Goal: Task Accomplishment & Management: Manage account settings

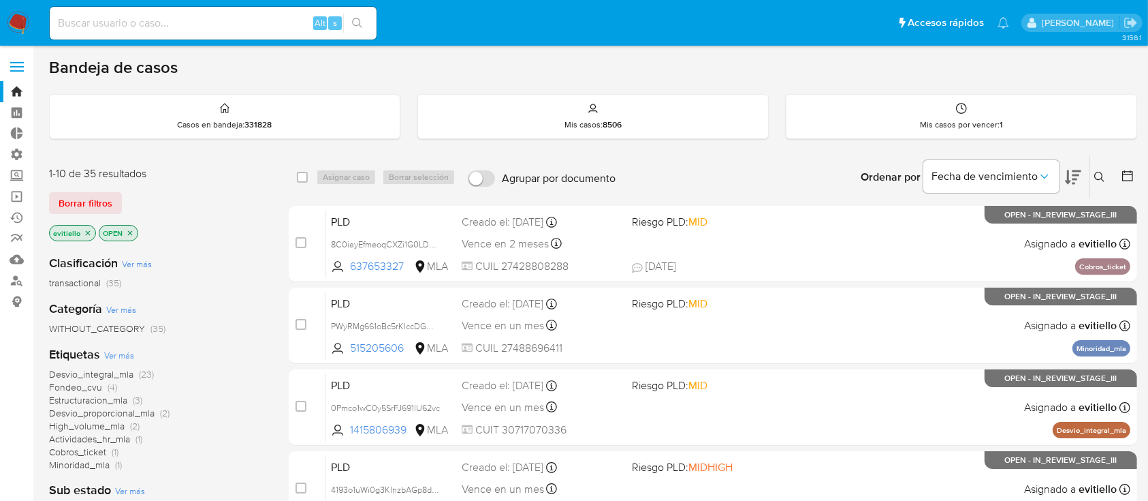
click at [16, 23] on img at bounding box center [18, 23] width 23 height 23
click at [183, 22] on input at bounding box center [213, 23] width 327 height 18
paste input "OiFy8iR6lpMDHrlfekS8XRS8"
type input "OiFy8iR6lpMDHrlfekS8XRS8"
click at [358, 18] on icon "search-icon" at bounding box center [357, 23] width 11 height 11
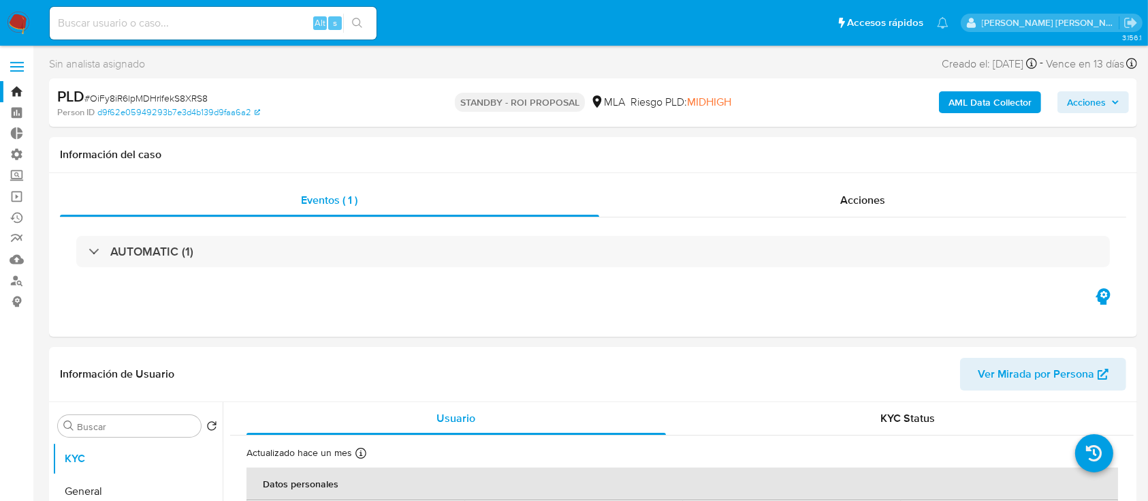
select select "10"
click at [136, 17] on input at bounding box center [213, 23] width 327 height 18
paste input "vC64UnItTSPWKLUaKF9wppMb"
type input "vC64UnItTSPWKLUaKF9wppMb"
click at [358, 20] on icon "search-icon" at bounding box center [357, 23] width 11 height 11
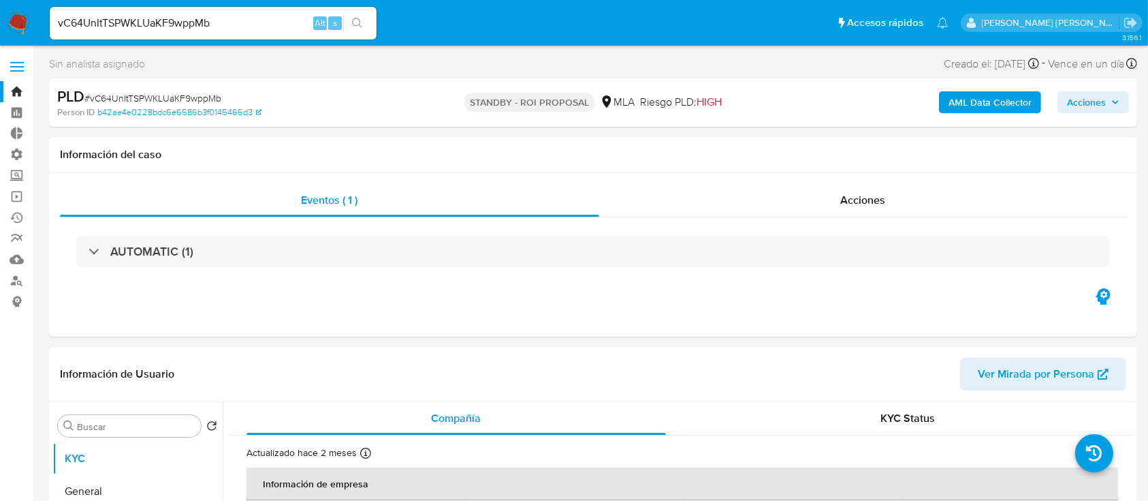
select select "10"
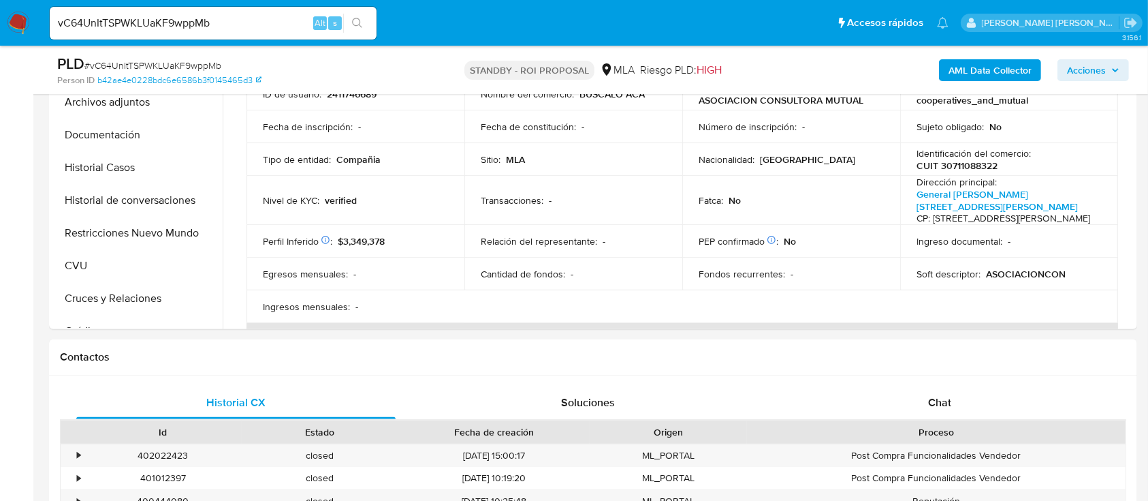
scroll to position [272, 0]
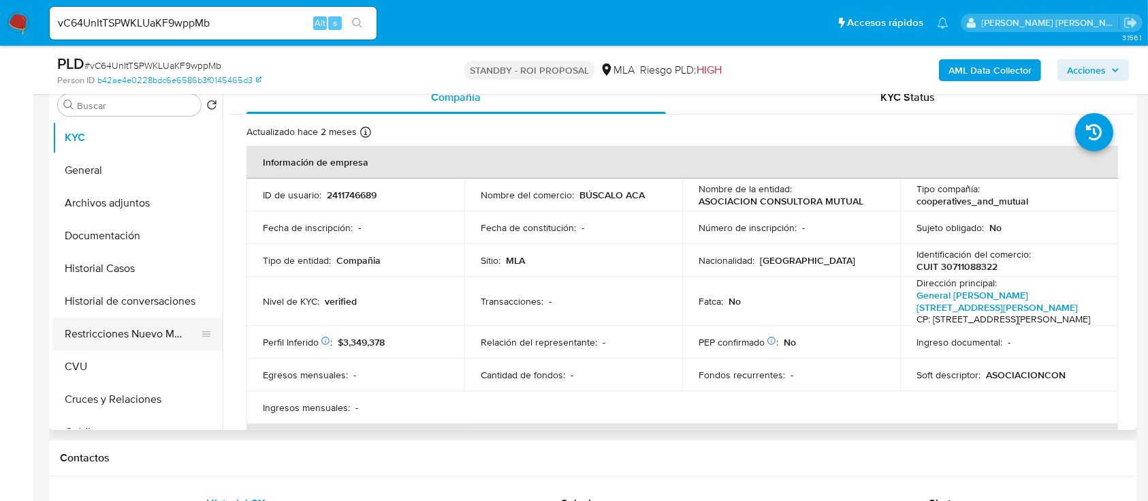
click at [93, 330] on button "Restricciones Nuevo Mundo" at bounding box center [131, 333] width 159 height 33
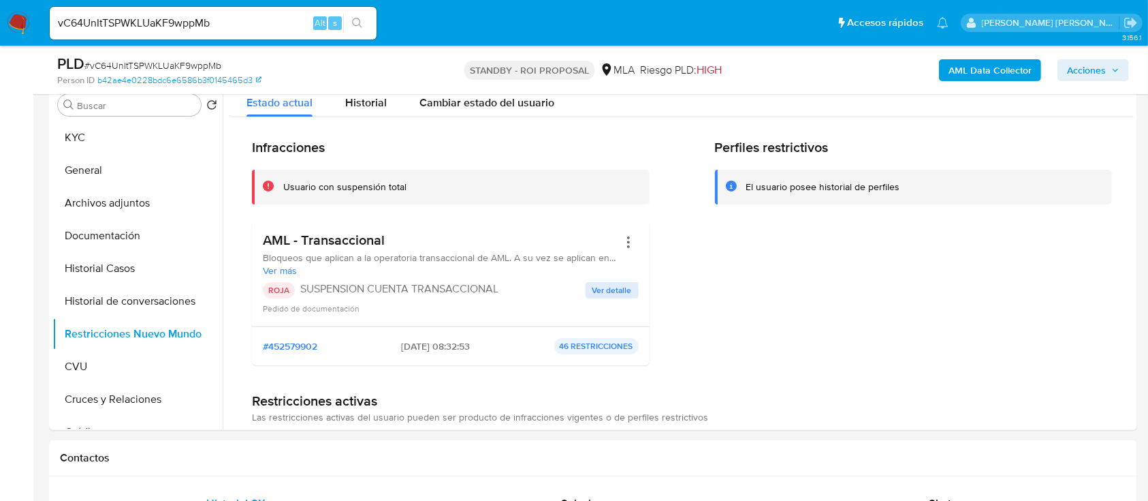
click at [224, 23] on input "vC64UnItTSPWKLUaKF9wppMb" at bounding box center [213, 23] width 327 height 18
paste input "a2G081VW6DUnmRDavOVXgpt"
type input "a2G081VW6DUnmRDavOVXgptb"
click at [358, 16] on button "search-icon" at bounding box center [357, 23] width 28 height 19
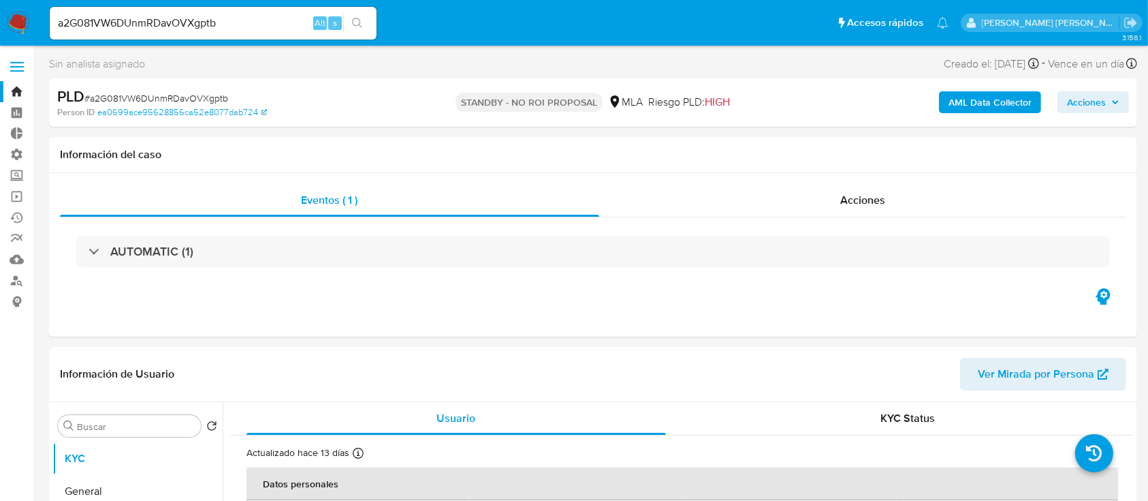
select select "10"
click at [223, 22] on input "a2G081VW6DUnmRDavOVXgptb" at bounding box center [213, 23] width 327 height 18
paste input "TGv22hLw5qCmsIyZxuAb8IJj"
type input "TGv22hLw5qCmsIyZxuAb8IJj"
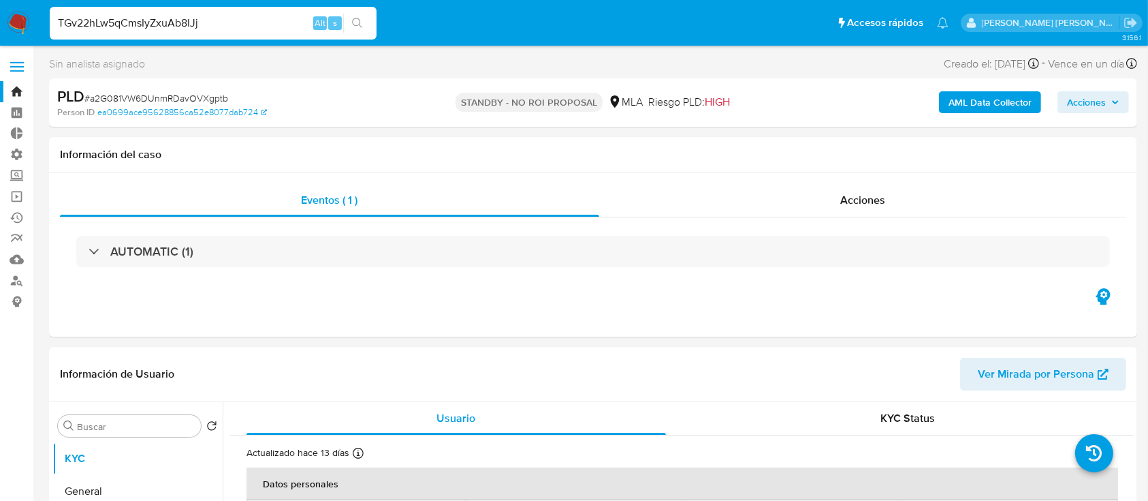
click at [362, 22] on icon "search-icon" at bounding box center [357, 23] width 11 height 11
click at [839, 193] on div "Acciones" at bounding box center [863, 200] width 528 height 33
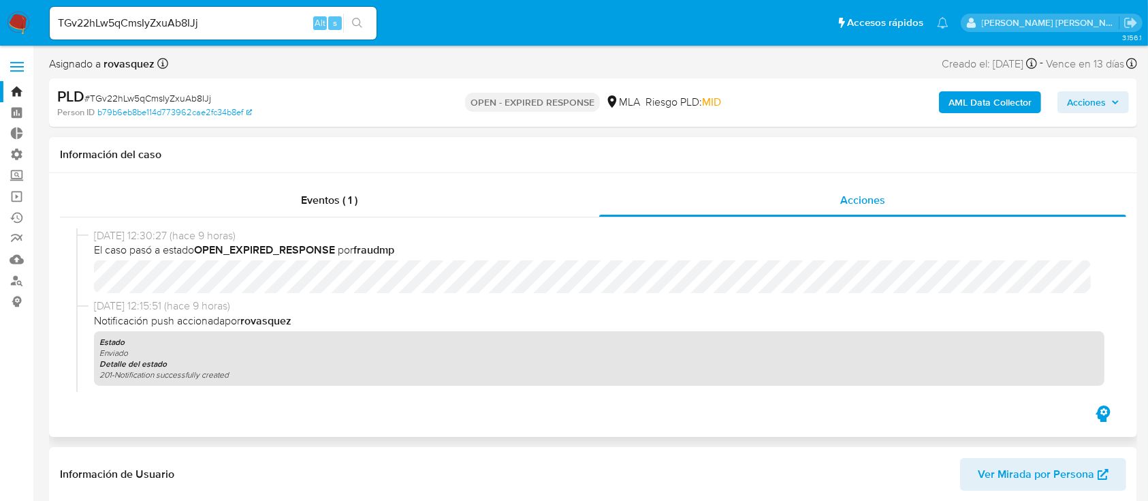
select select "10"
click at [217, 22] on input "TGv22hLw5qCmsIyZxuAb8IJj" at bounding box center [213, 23] width 327 height 18
paste input "jTGWDX544gKSVJfjrZ8wtzco"
type input "jTGWDX544gKSVJfjrZ8wtzco"
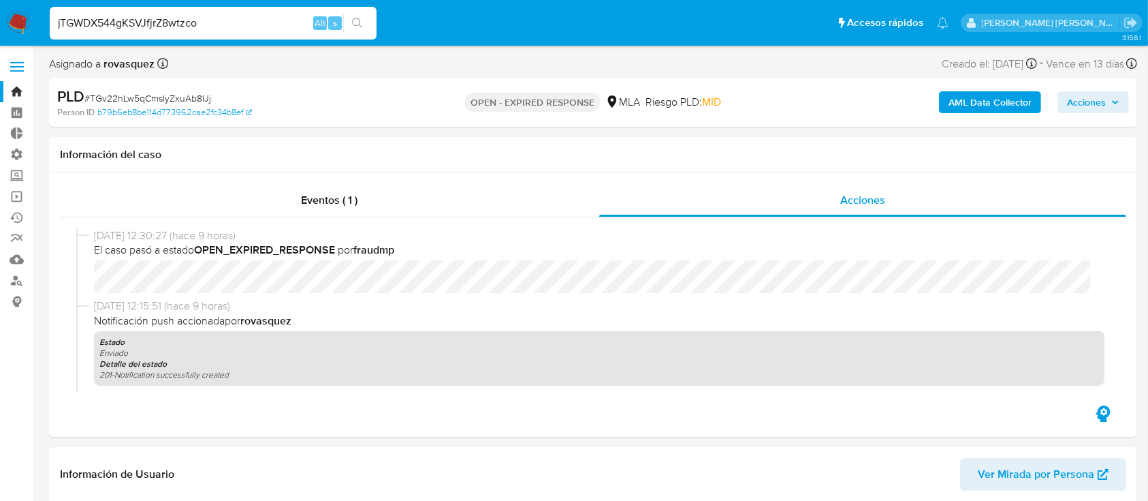
click at [357, 18] on icon "search-icon" at bounding box center [357, 23] width 10 height 10
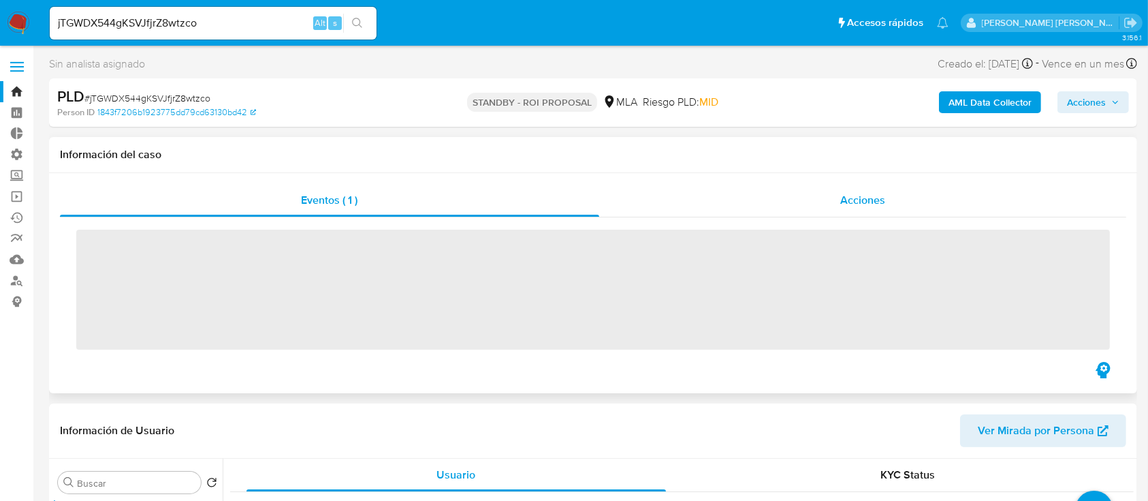
click at [856, 210] on div "Acciones" at bounding box center [863, 200] width 528 height 33
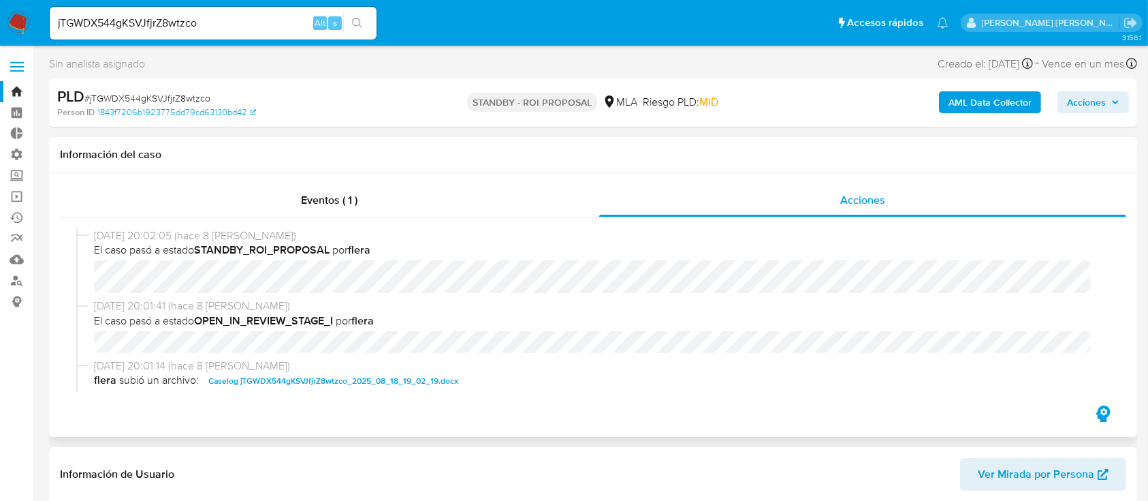
select select "10"
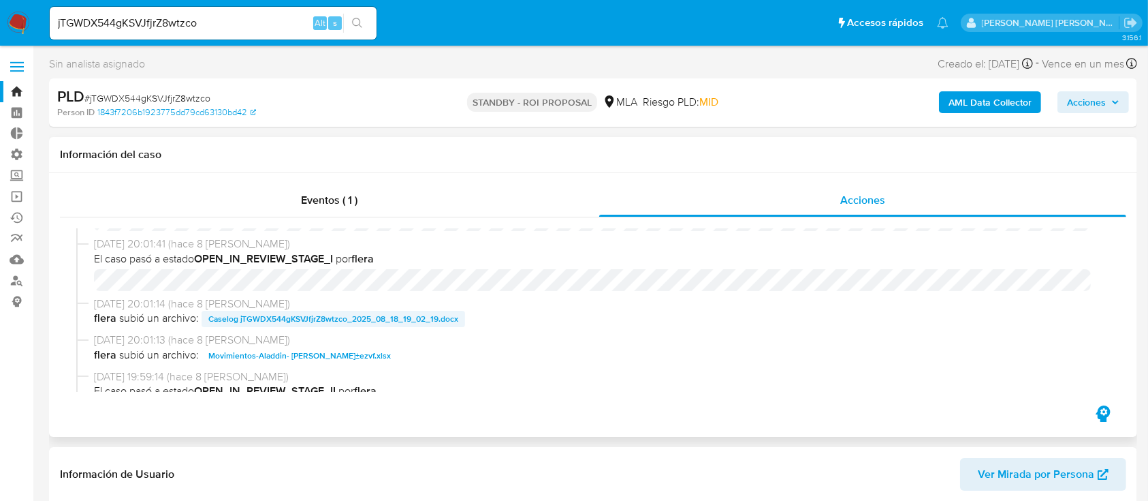
scroll to position [91, 0]
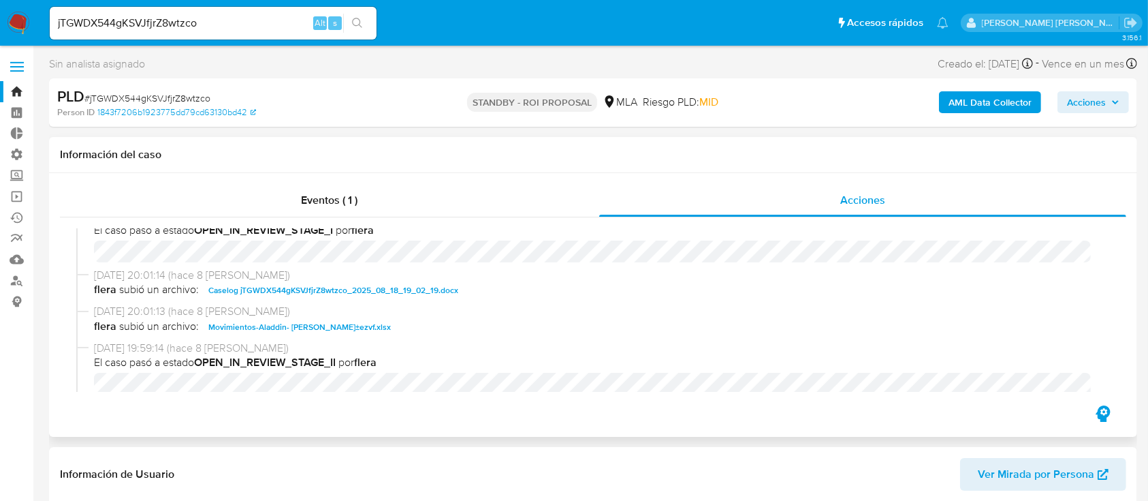
click at [349, 290] on span "Caselog jTGWDX544gKSVJfjrZ8wtzco_2025_08_18_19_02_19.docx" at bounding box center [333, 290] width 250 height 16
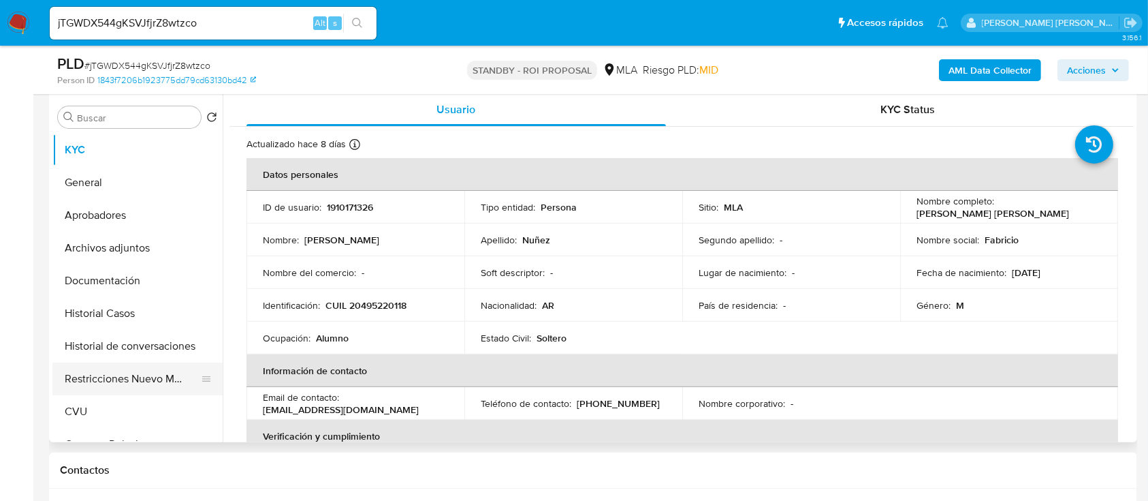
scroll to position [363, 0]
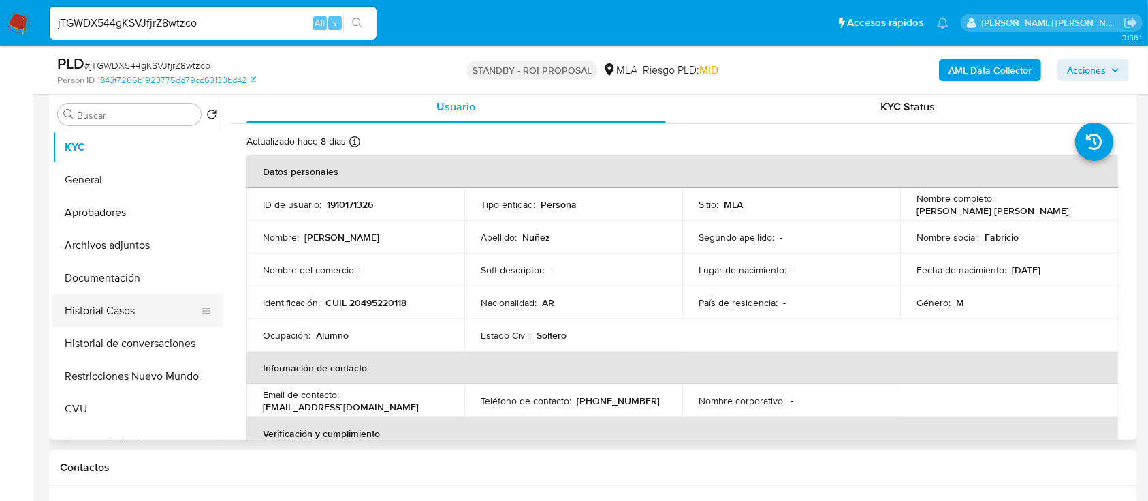
click at [120, 306] on button "Historial Casos" at bounding box center [131, 310] width 159 height 33
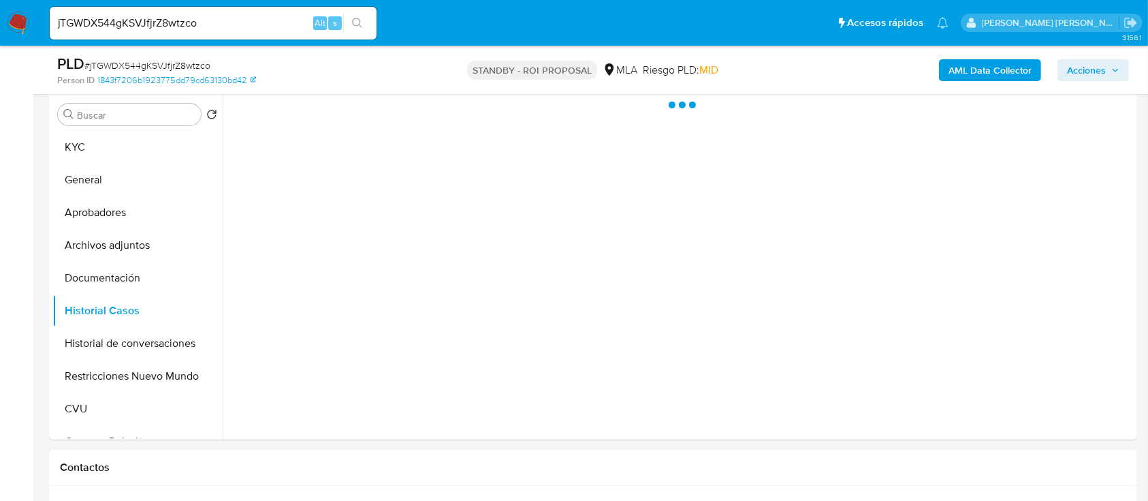
scroll to position [272, 0]
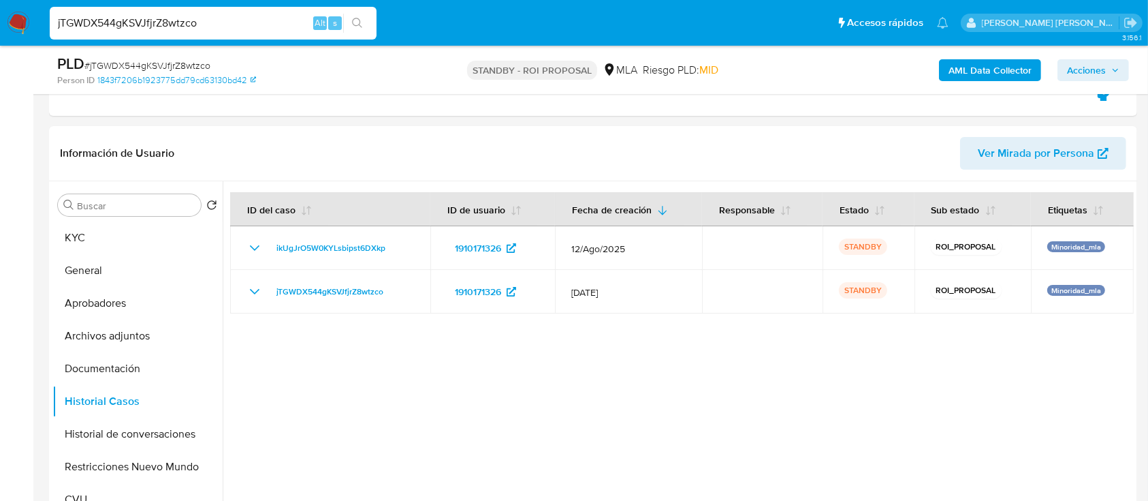
click at [183, 16] on input "jTGWDX544gKSVJfjrZ8wtzco" at bounding box center [213, 23] width 327 height 18
paste input "vC64UnItTSPWKLUaKF9wppMb"
type input "vC64UnItTSPWKLUaKF9wppMb"
click at [364, 25] on button "search-icon" at bounding box center [357, 23] width 28 height 19
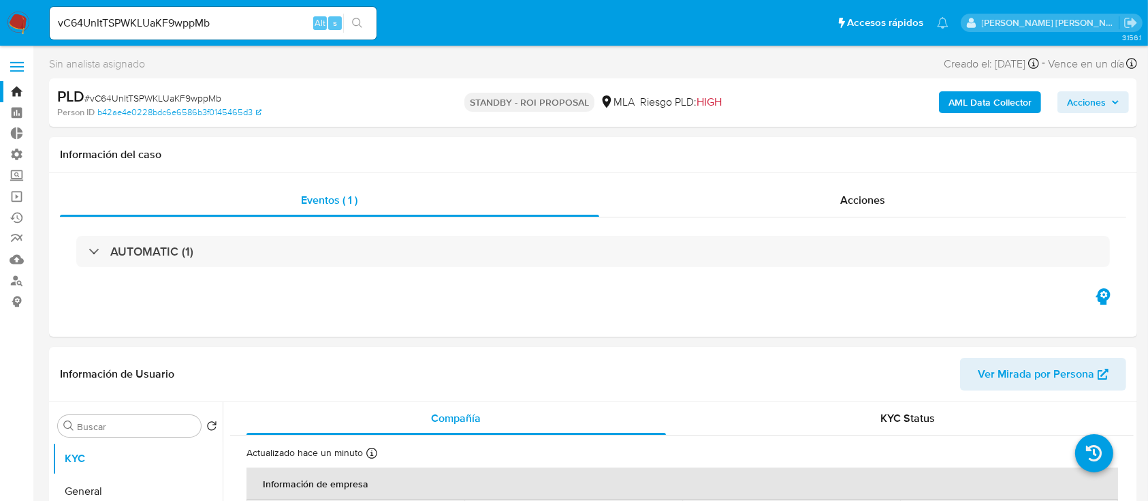
select select "10"
click at [121, 488] on button "General" at bounding box center [131, 491] width 159 height 33
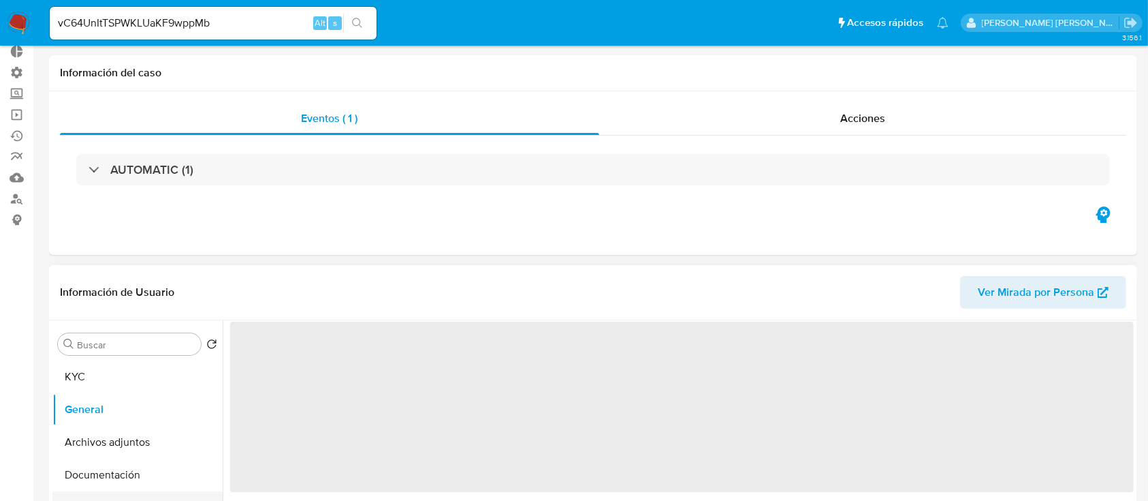
scroll to position [181, 0]
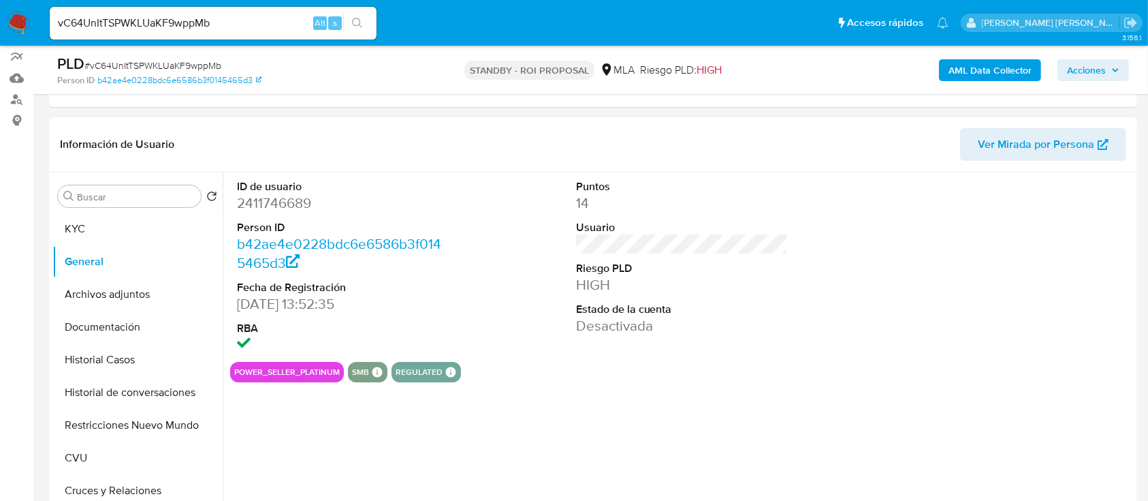
click at [289, 205] on dd "2411746689" at bounding box center [343, 202] width 213 height 19
copy dd "2411746689"
click at [143, 352] on button "Historial Casos" at bounding box center [131, 359] width 159 height 33
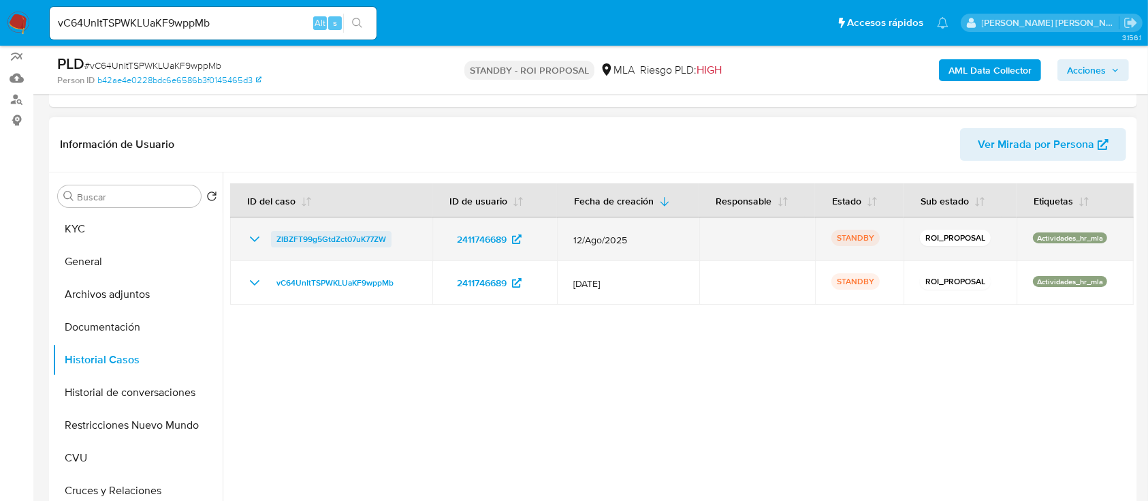
drag, startPoint x: 408, startPoint y: 239, endPoint x: 272, endPoint y: 240, distance: 135.5
click at [272, 240] on div "ZIBZFT99g5GtdZct07uK77ZW" at bounding box center [332, 239] width 170 height 16
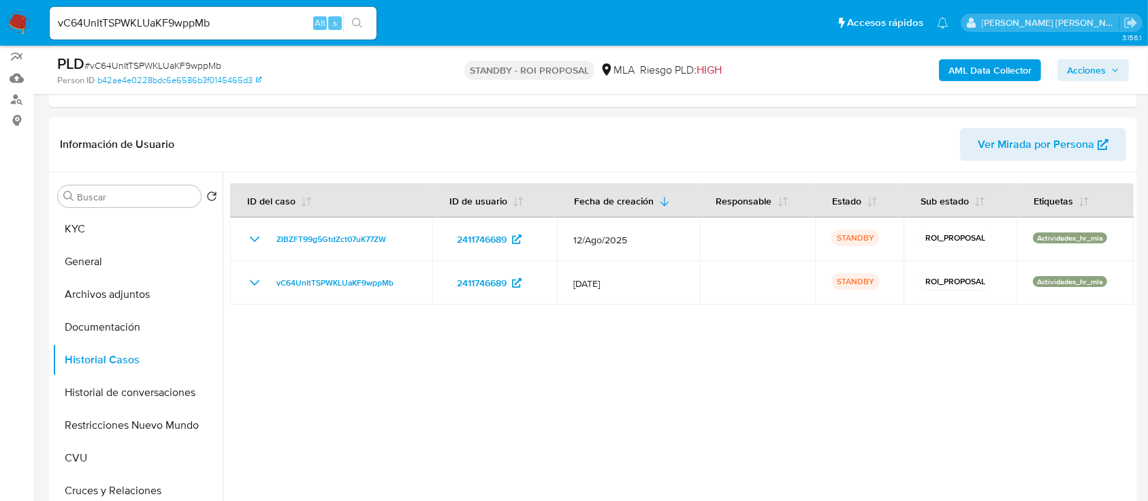
click at [237, 22] on input "vC64UnItTSPWKLUaKF9wppMb" at bounding box center [213, 23] width 327 height 18
click at [355, 25] on icon "search-icon" at bounding box center [357, 23] width 11 height 11
click at [139, 296] on button "Archivos adjuntos" at bounding box center [131, 294] width 159 height 33
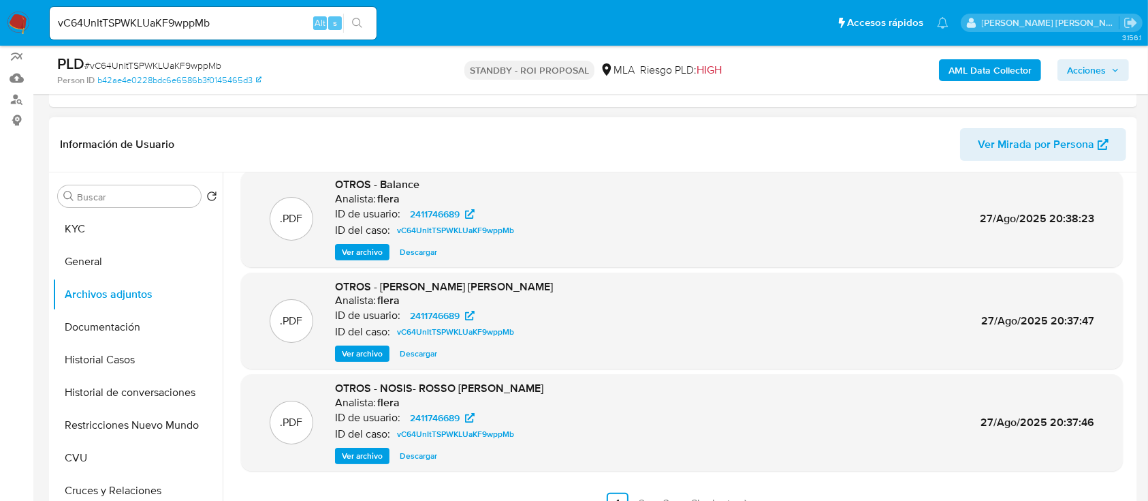
scroll to position [272, 0]
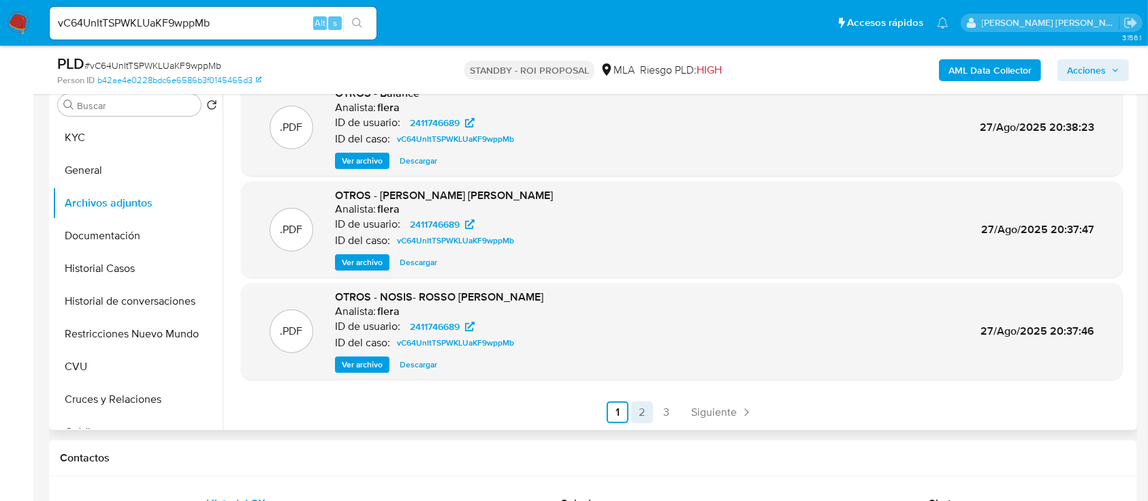
click at [648, 409] on link "2" at bounding box center [642, 412] width 22 height 22
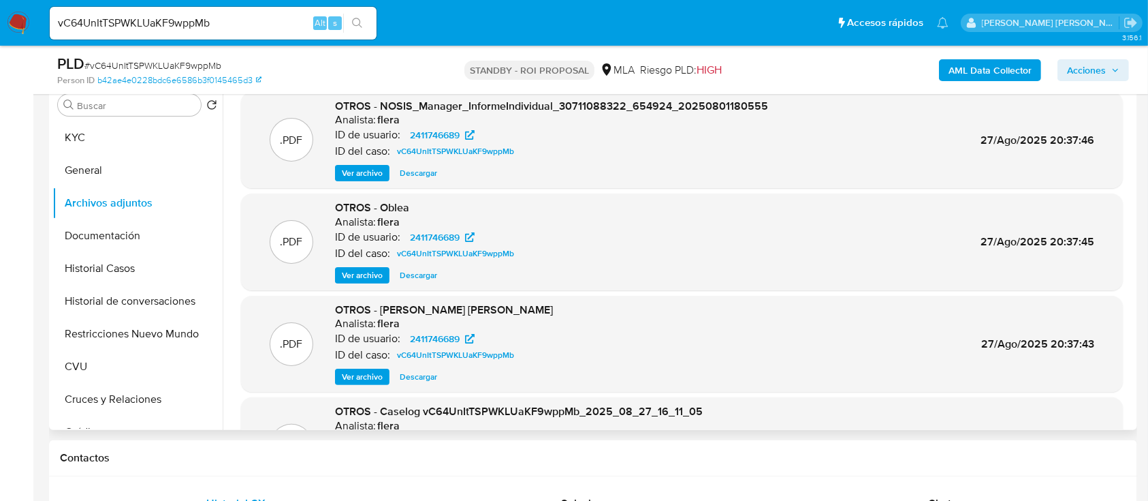
scroll to position [91, 0]
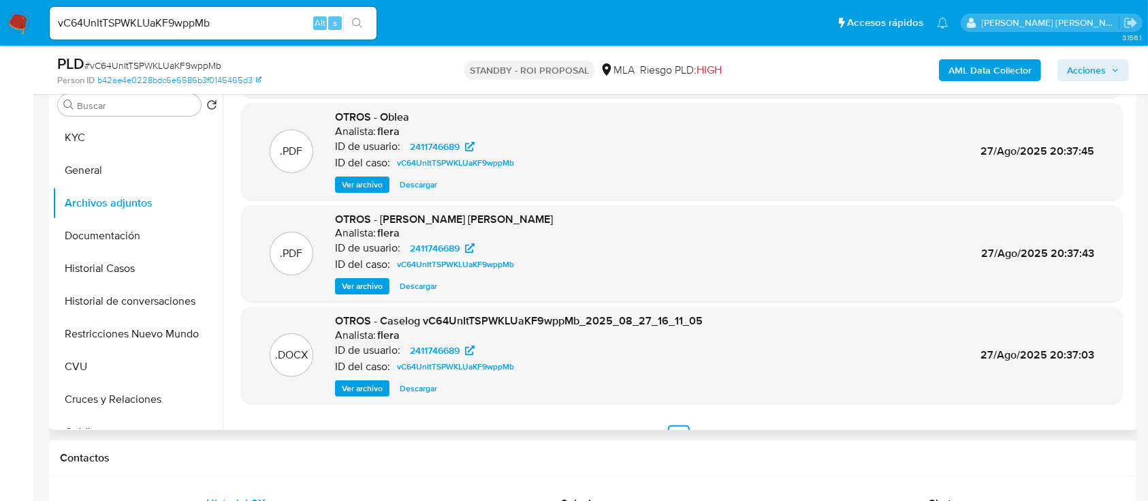
click at [424, 385] on span "Descargar" at bounding box center [418, 388] width 37 height 14
click at [101, 267] on button "Historial Casos" at bounding box center [131, 268] width 159 height 33
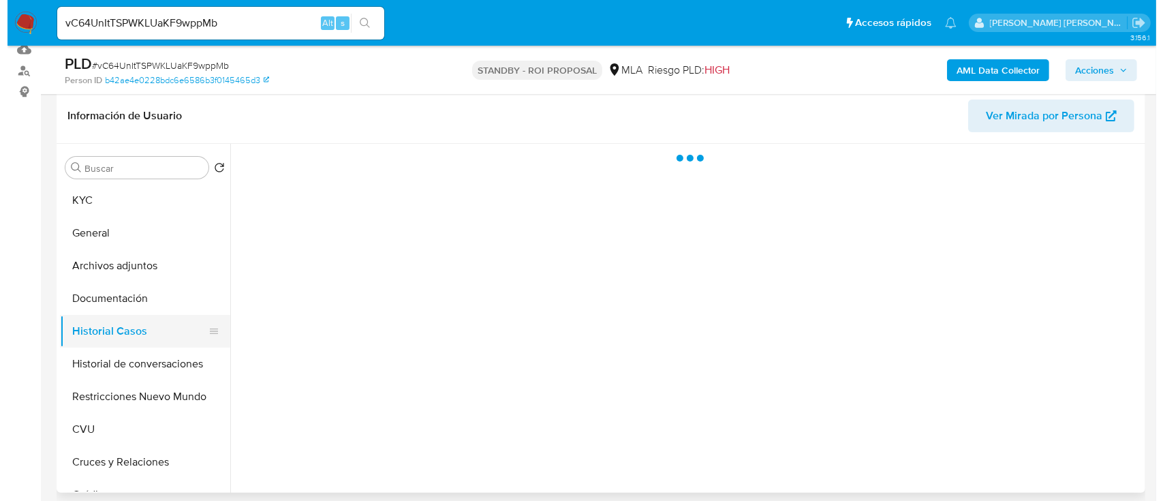
scroll to position [181, 0]
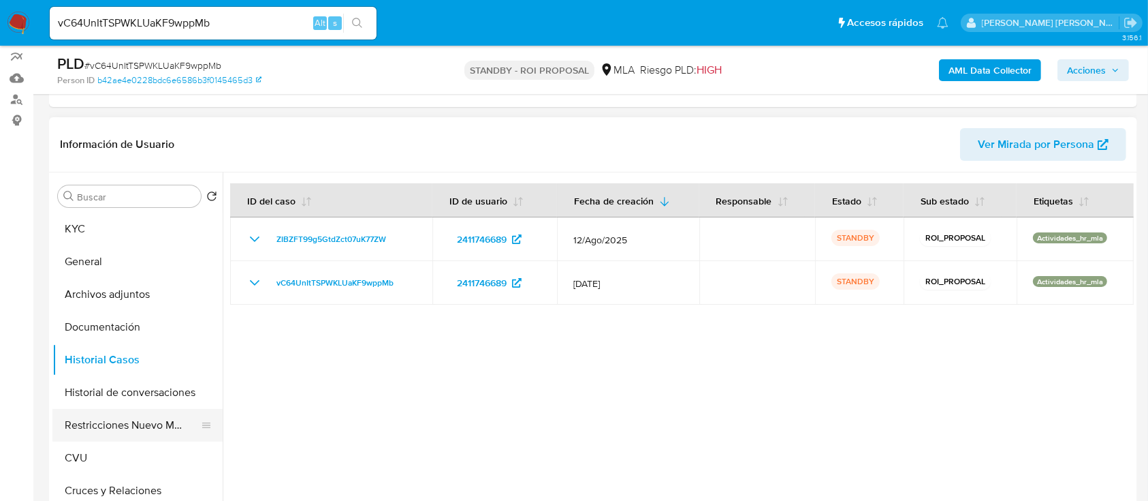
click at [124, 426] on button "Restricciones Nuevo Mundo" at bounding box center [131, 425] width 159 height 33
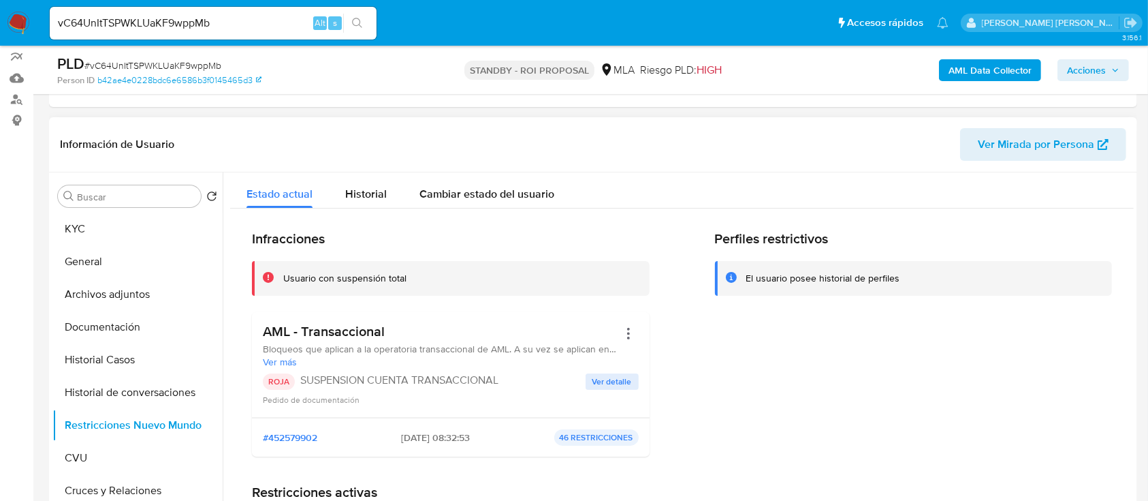
click at [813, 413] on div "Perfiles restrictivos El usuario posee historial de perfiles" at bounding box center [914, 348] width 398 height 237
click at [170, 401] on button "Historial de conversaciones" at bounding box center [131, 392] width 159 height 33
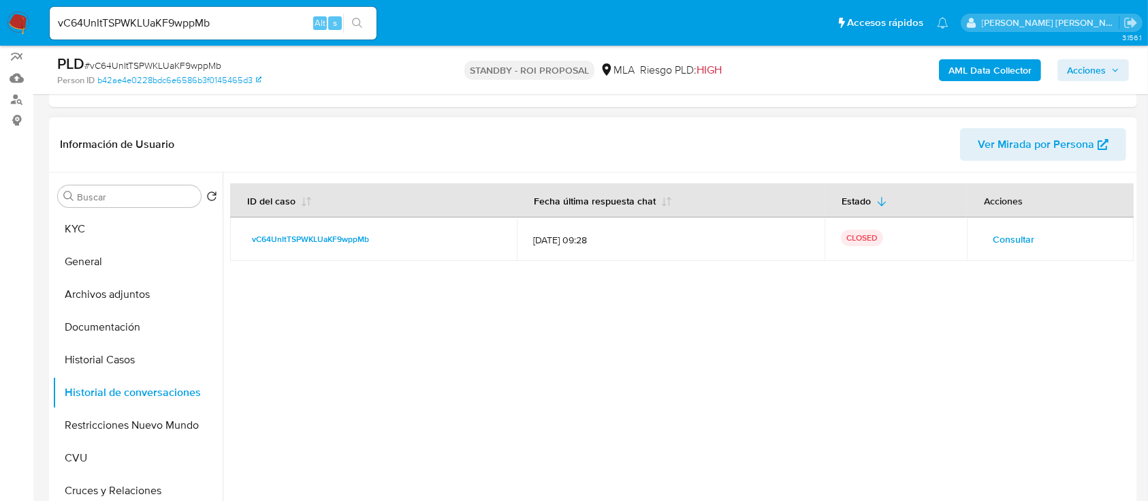
click at [1006, 237] on span "Consultar" at bounding box center [1014, 239] width 42 height 19
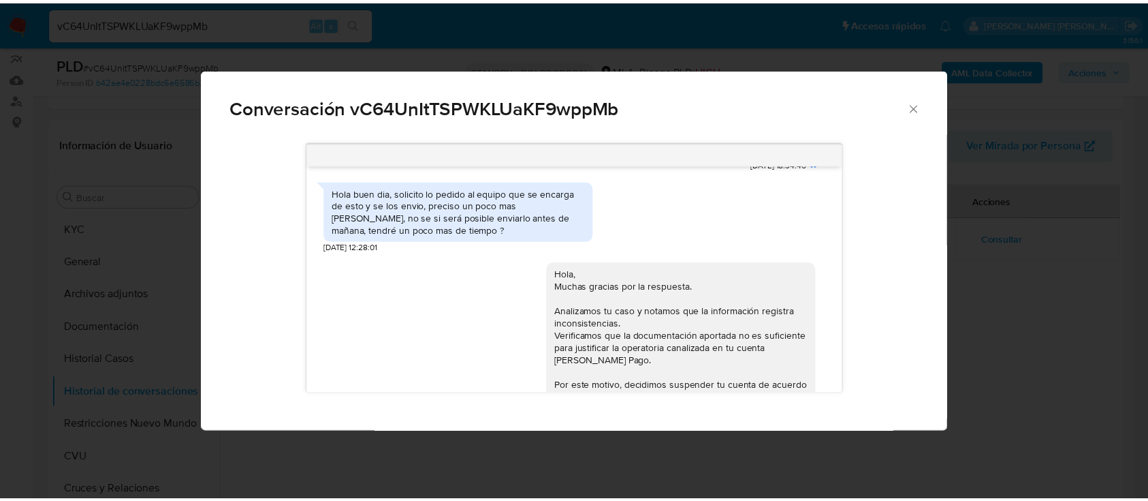
scroll to position [1706, 0]
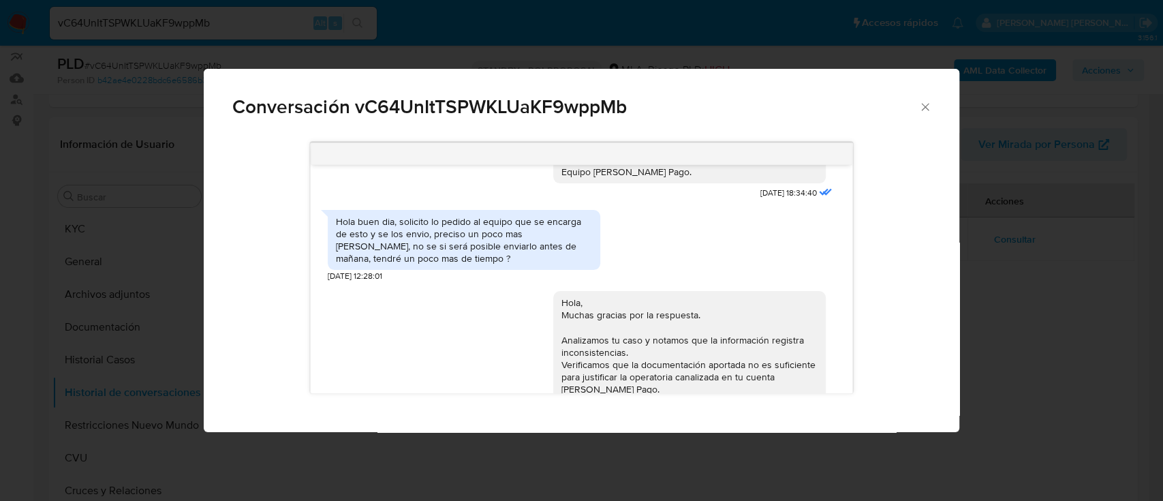
click at [142, 308] on div "Conversación vC64UnItTSPWKLUaKF9wppMb 17/07/2025 19:46:07 Hola, Esperamos que t…" at bounding box center [581, 250] width 1163 height 501
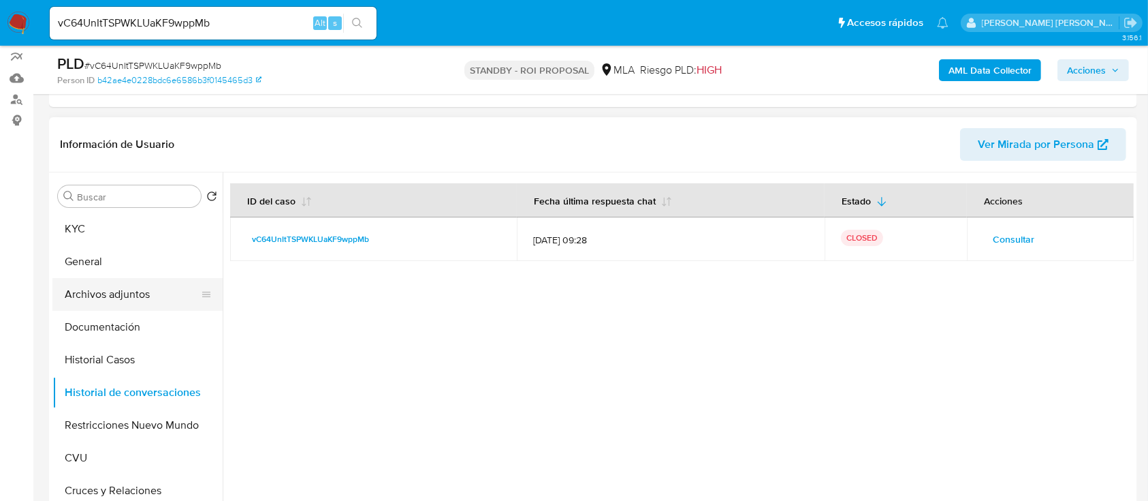
click at [159, 281] on button "Archivos adjuntos" at bounding box center [131, 294] width 159 height 33
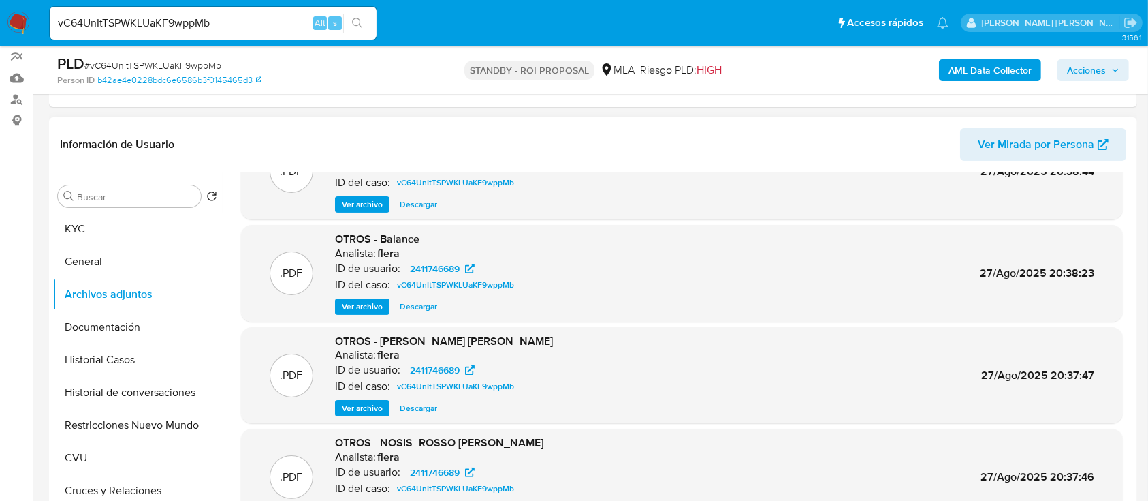
scroll to position [114, 0]
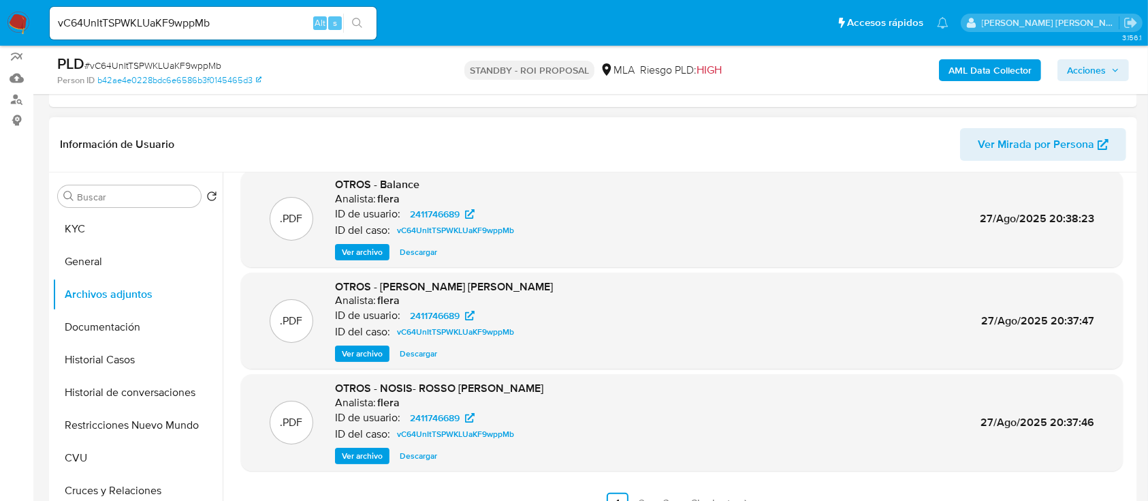
click at [378, 255] on span "Ver archivo" at bounding box center [362, 252] width 41 height 14
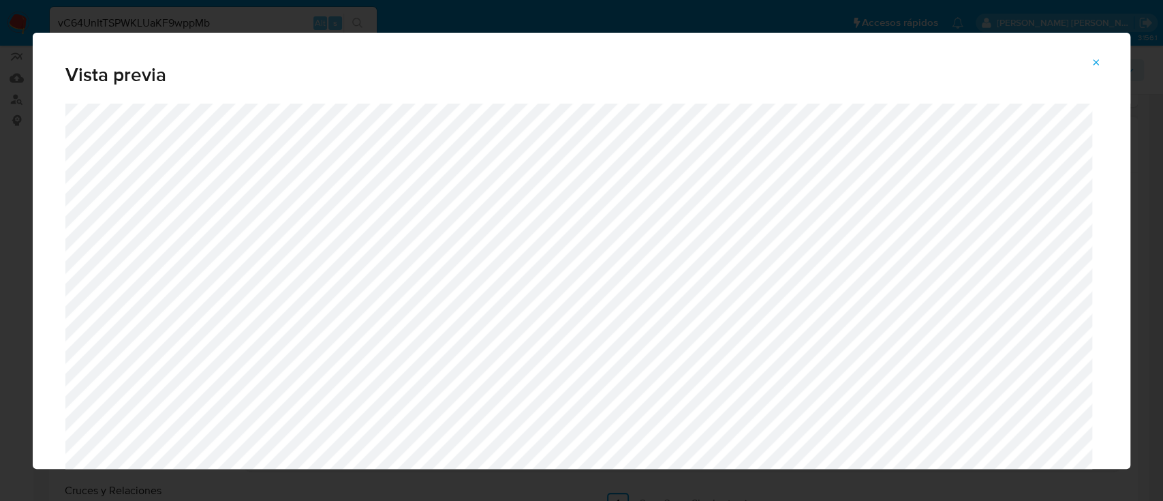
click at [1098, 60] on icon "Attachment preview" at bounding box center [1096, 62] width 6 height 6
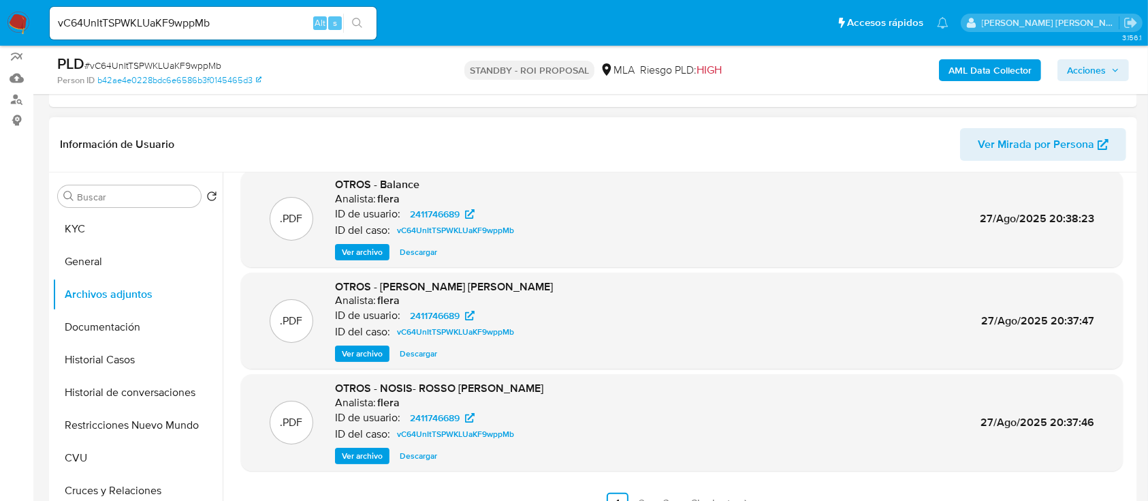
click at [272, 30] on input "vC64UnItTSPWKLUaKF9wppMb" at bounding box center [213, 23] width 327 height 18
paste input "VrjeZa7T7TELRhPPiXz1XyYR"
click at [349, 26] on button "search-icon" at bounding box center [357, 23] width 28 height 19
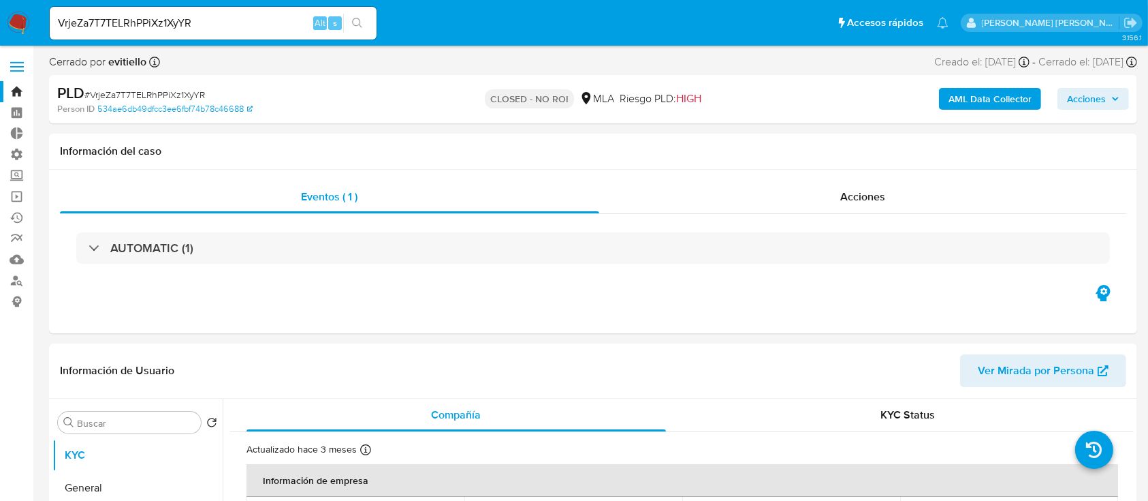
click at [195, 27] on input "VrjeZa7T7TELRhPPiXz1XyYR" at bounding box center [213, 23] width 327 height 18
paste input "a2G081VW6DUnmRDavOVXgptb"
type input "a2G081VW6DUnmRDavOVXgptb"
click at [357, 27] on icon "search-icon" at bounding box center [357, 23] width 11 height 11
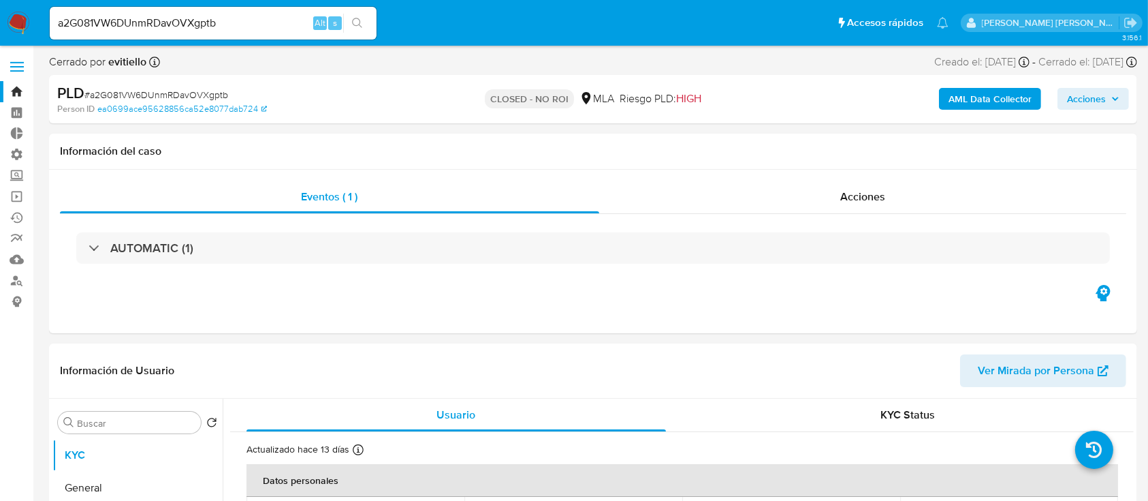
select select "10"
click at [233, 24] on input "a2G081VW6DUnmRDavOVXgptb" at bounding box center [213, 23] width 327 height 18
paste input "OiFy8iR6lpMDHrlfekS8XRS8"
type input "OiFy8iR6lpMDHrlfekS8XRS8"
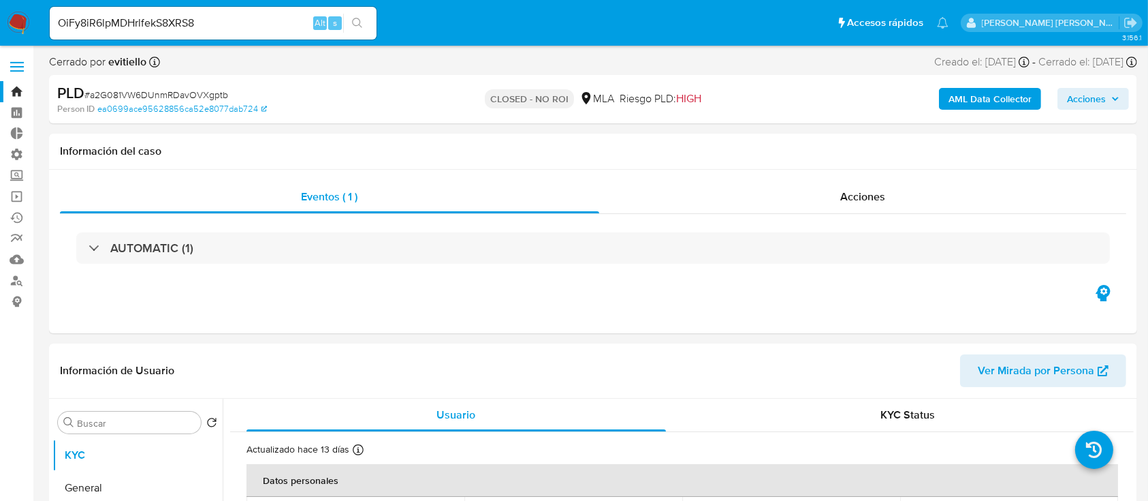
click at [368, 27] on button "search-icon" at bounding box center [357, 23] width 28 height 19
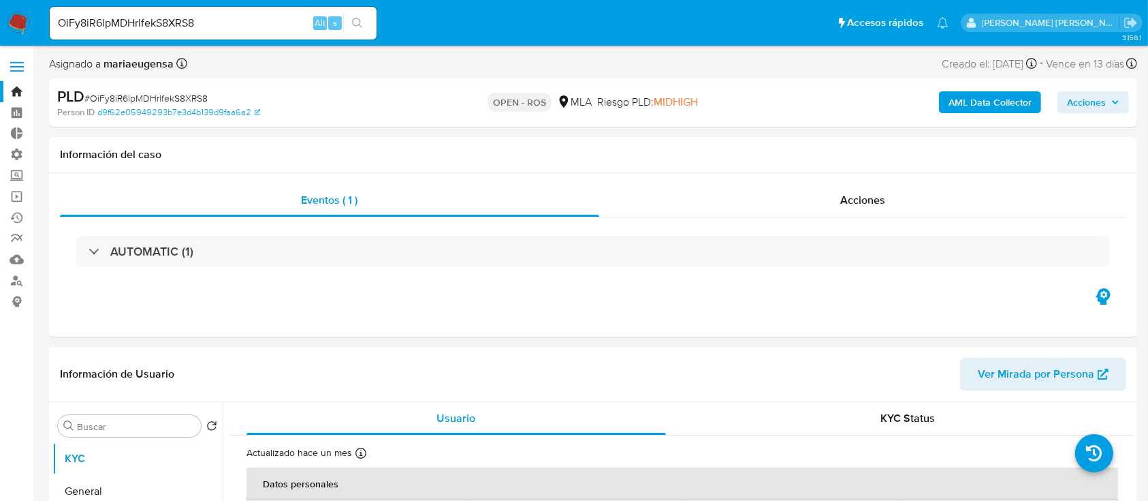
select select "10"
click at [252, 25] on input "OiFy8iR6lpMDHrlfekS8XRS8" at bounding box center [213, 23] width 327 height 18
paste input "AkTcVYLMYRq4IeAuAB3q6oIS"
type input "AkTcVYLMYRq4IeAuAB3q6oIS"
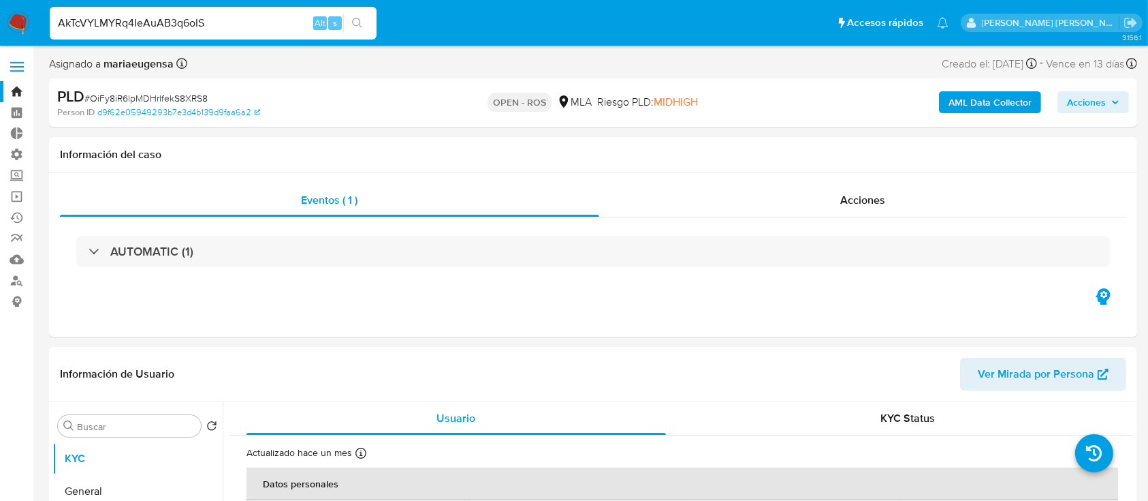
click at [365, 19] on button "search-icon" at bounding box center [357, 23] width 28 height 19
select select "10"
click at [247, 25] on input "AkTcVYLMYRq4IeAuAB3q6oIS" at bounding box center [213, 23] width 327 height 18
paste input "p39NEdeAa0pREmkL4El74VHO"
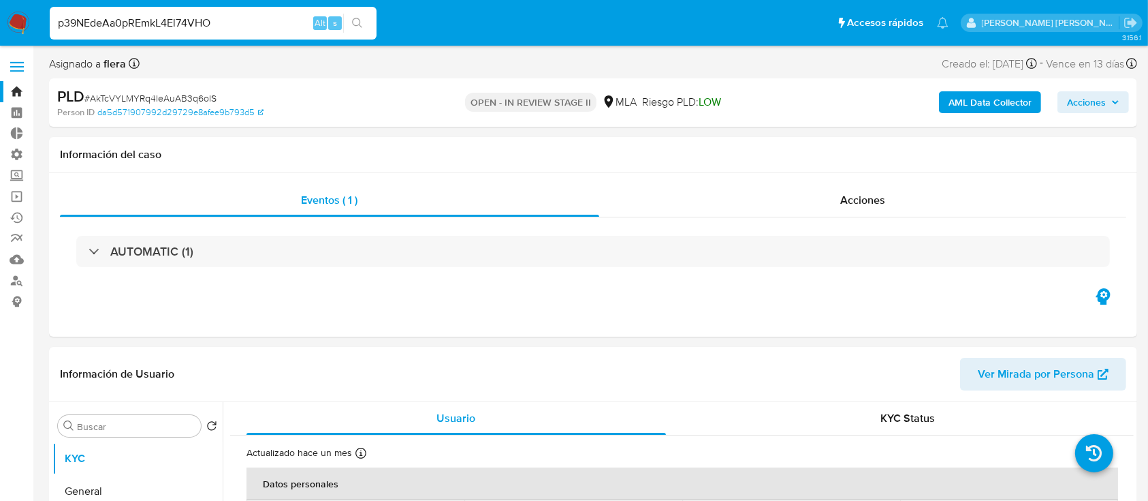
type input "p39NEdeAa0pREmkL4El74VHO"
click at [356, 22] on icon "search-icon" at bounding box center [357, 23] width 11 height 11
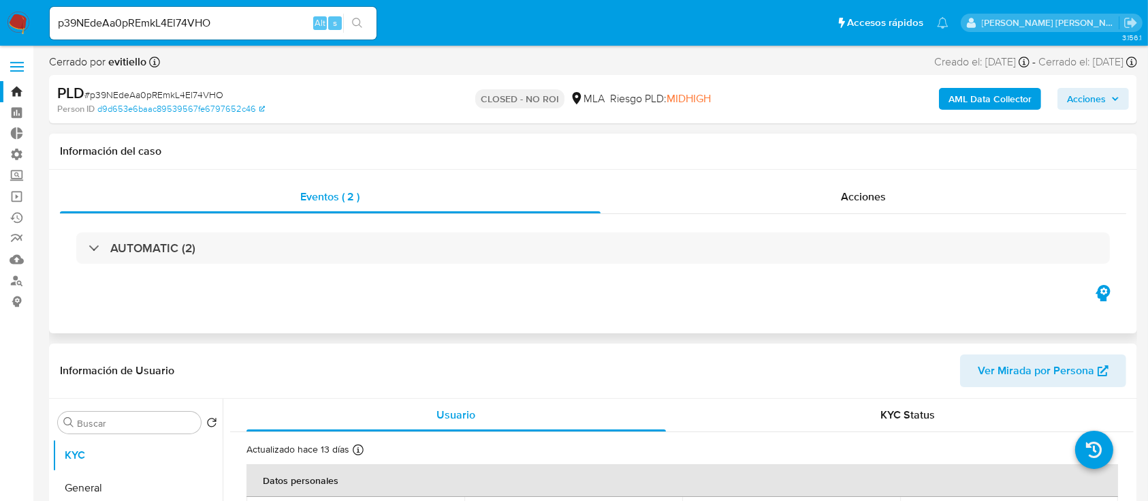
select select "10"
click at [246, 18] on input "p39NEdeAa0pREmkL4El74VHO" at bounding box center [213, 23] width 327 height 18
click at [362, 22] on icon "search-icon" at bounding box center [357, 23] width 11 height 11
click at [355, 27] on icon "search-icon" at bounding box center [357, 23] width 11 height 11
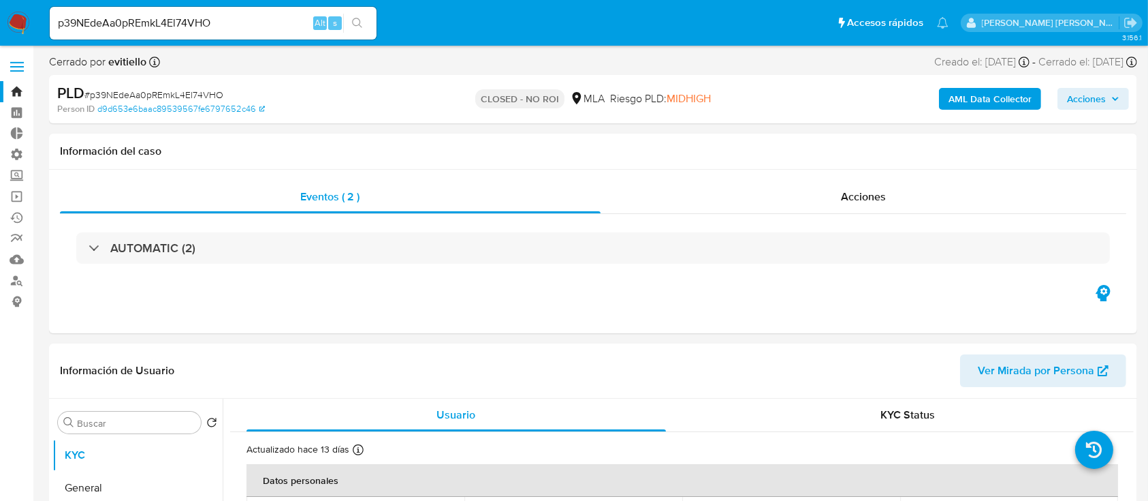
click at [355, 24] on icon "search-icon" at bounding box center [357, 23] width 11 height 11
click at [257, 25] on input "p39NEdeAa0pREmkL4El74VHO" at bounding box center [213, 23] width 327 height 18
paste input "TGv22hLw5qCmsIyZxuAb8IJj"
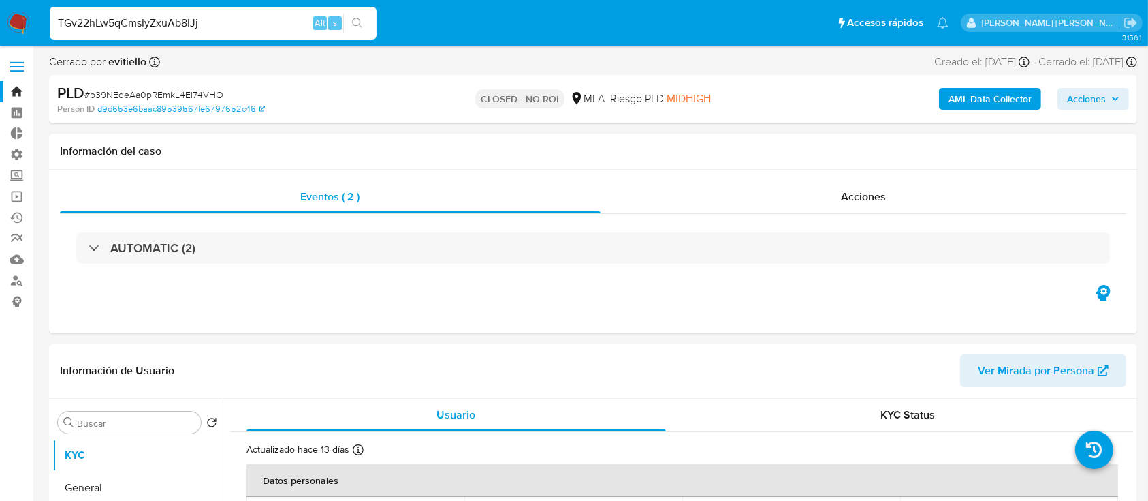
click at [373, 22] on input "TGv22hLw5qCmsIyZxuAb8IJj" at bounding box center [213, 23] width 327 height 18
type input "TGv22hLw5qCmsIyZxuAb8IJj"
click at [362, 22] on icon "search-icon" at bounding box center [357, 23] width 11 height 11
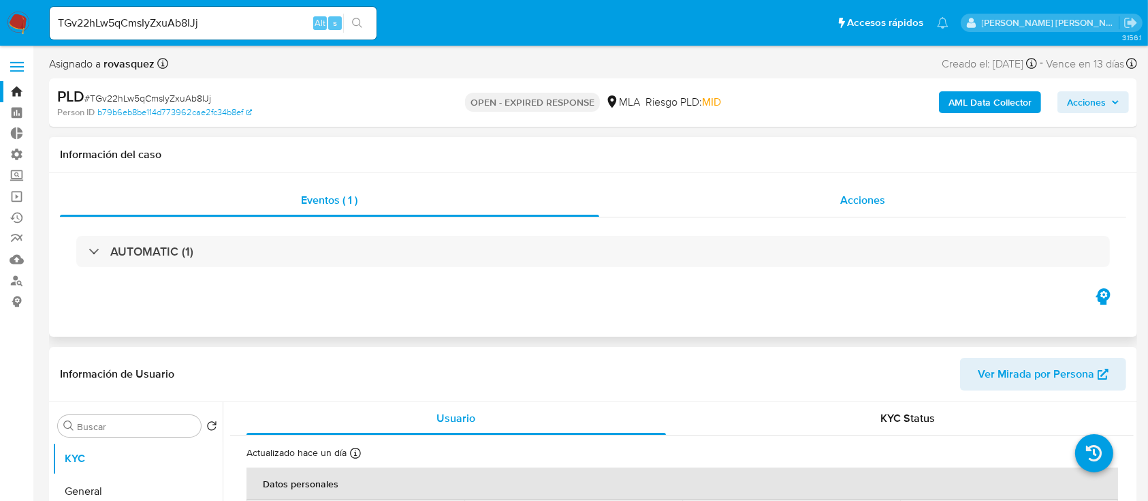
select select "10"
click at [179, 30] on input "TGv22hLw5qCmsIyZxuAb8IJj" at bounding box center [213, 23] width 327 height 18
paste input "1091463337"
click at [357, 19] on icon "search-icon" at bounding box center [357, 23] width 11 height 11
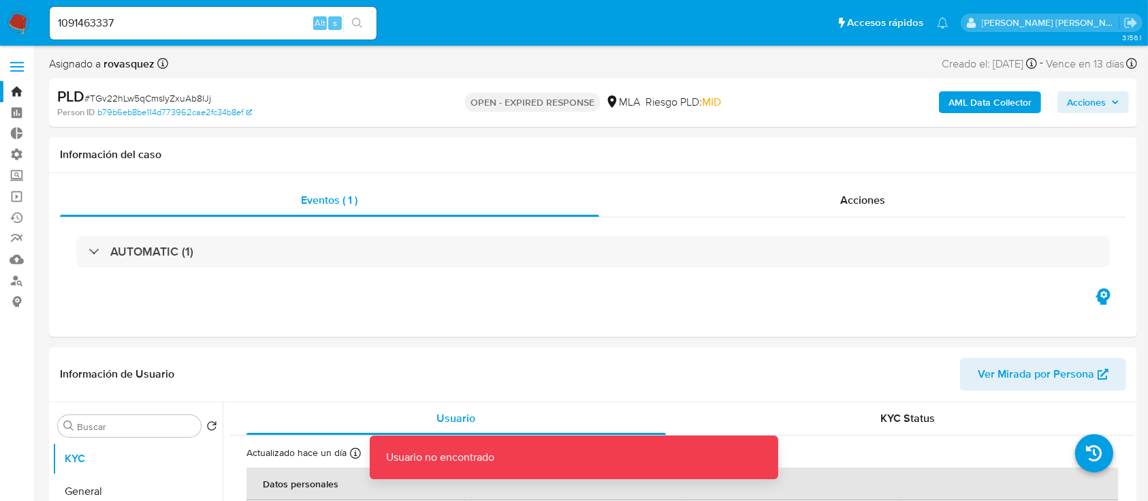
click at [184, 25] on input "1091463337" at bounding box center [213, 23] width 327 height 18
type input "1091463337"
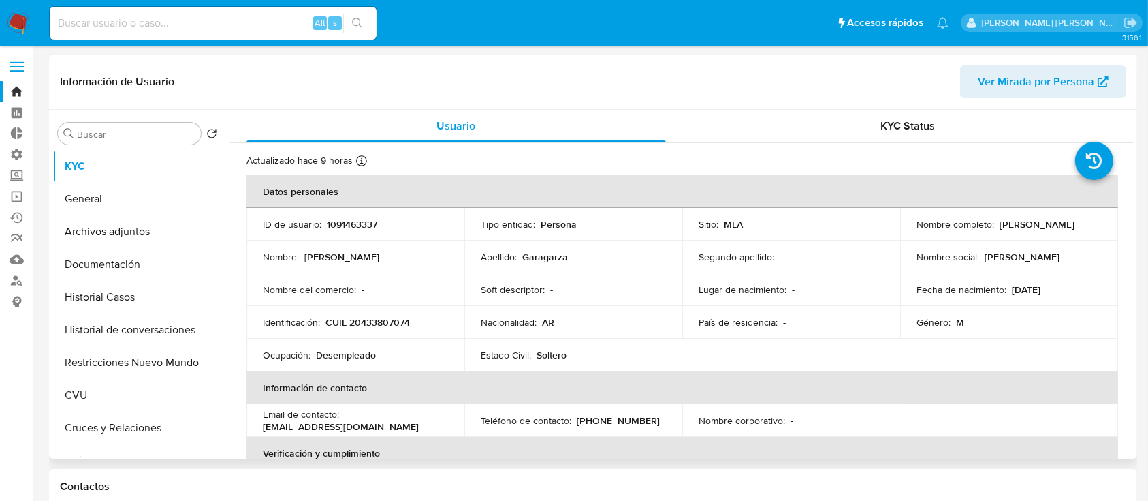
select select "10"
click at [174, 299] on button "Historial Casos" at bounding box center [131, 297] width 159 height 33
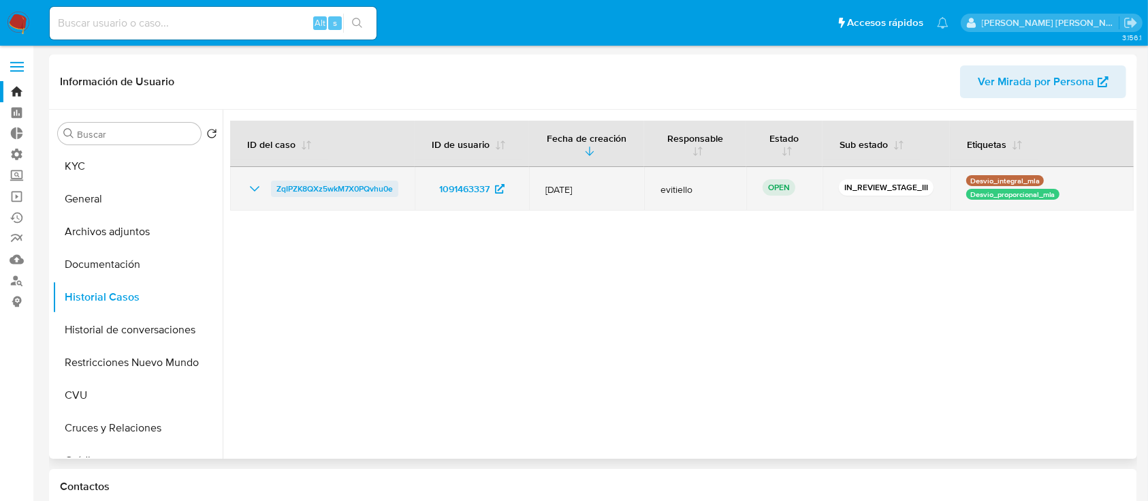
click at [395, 188] on link "ZqIPZK8QXz5wkM7X0PQvhu0e" at bounding box center [334, 188] width 127 height 16
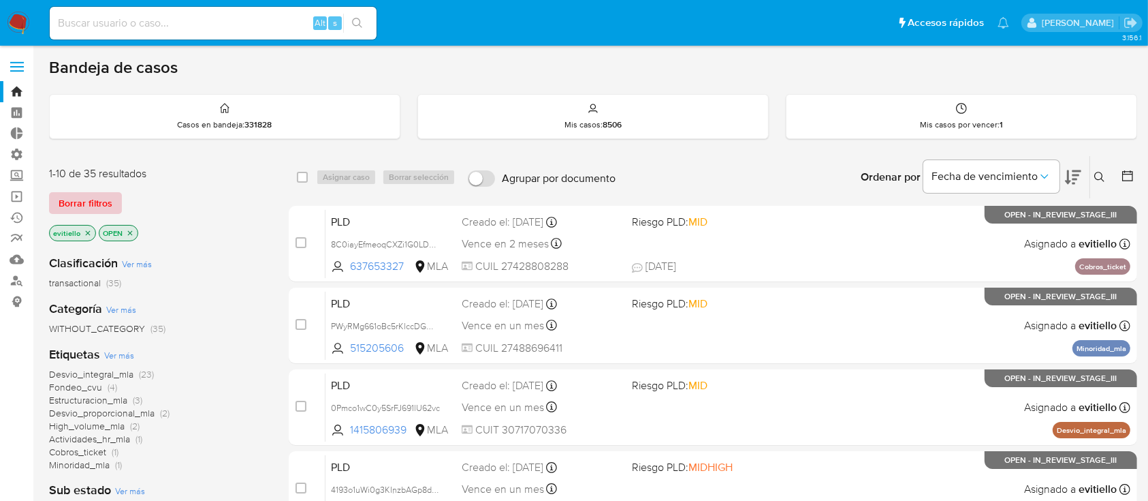
click at [95, 197] on span "Borrar filtros" at bounding box center [86, 202] width 54 height 19
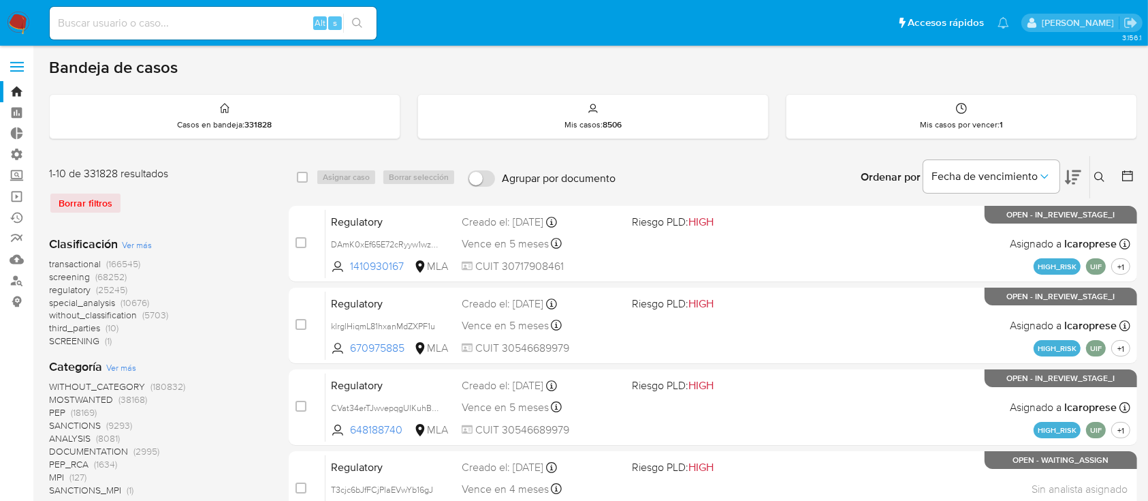
click at [1097, 172] on icon at bounding box center [1100, 177] width 11 height 11
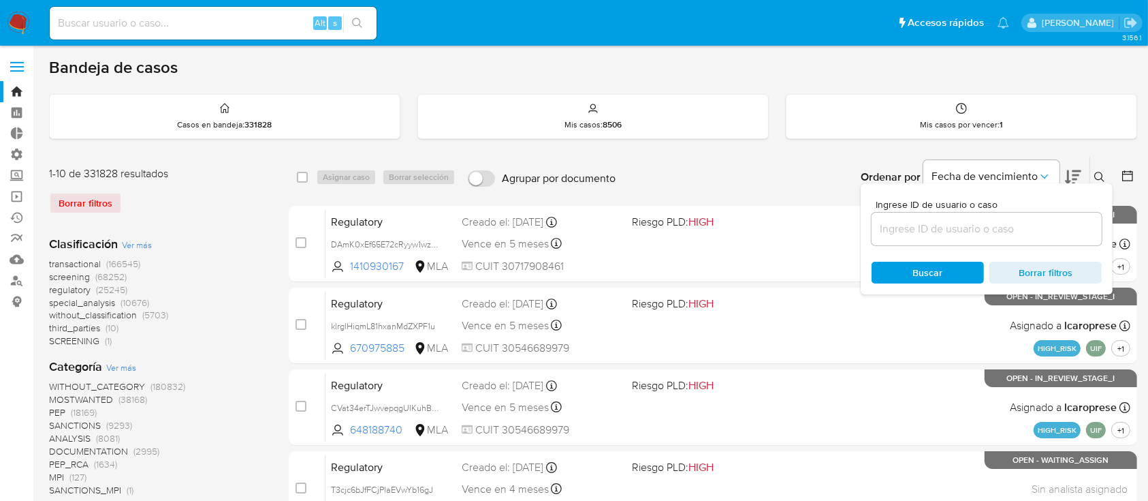
click at [1019, 232] on input at bounding box center [987, 229] width 230 height 18
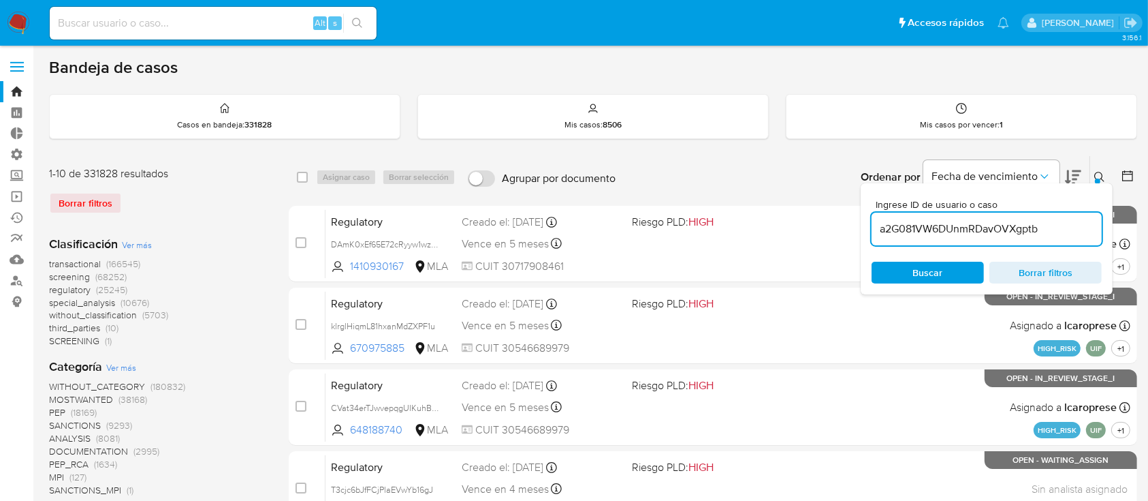
type input "a2G081VW6DUnmRDavOVXgptb"
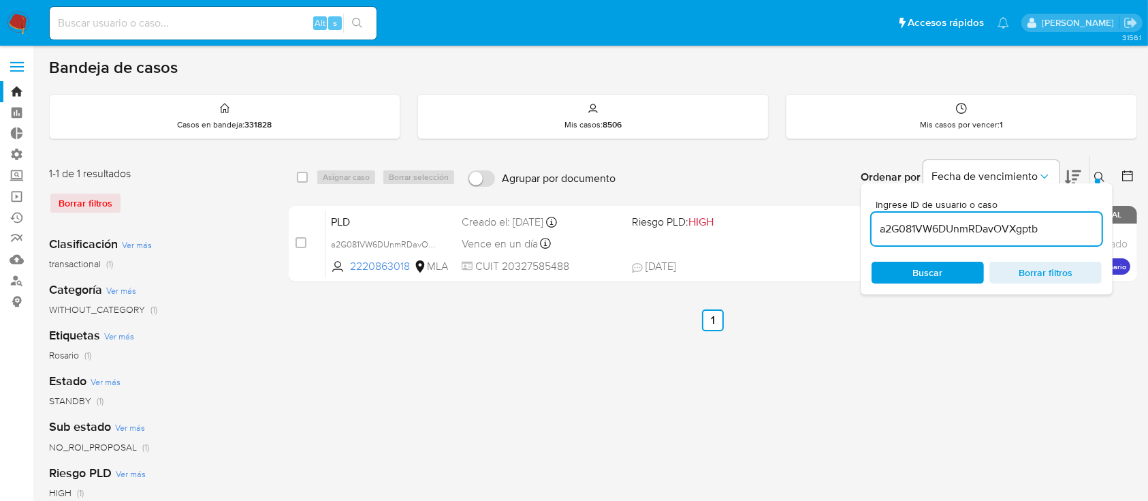
click at [1099, 174] on icon at bounding box center [1100, 177] width 11 height 11
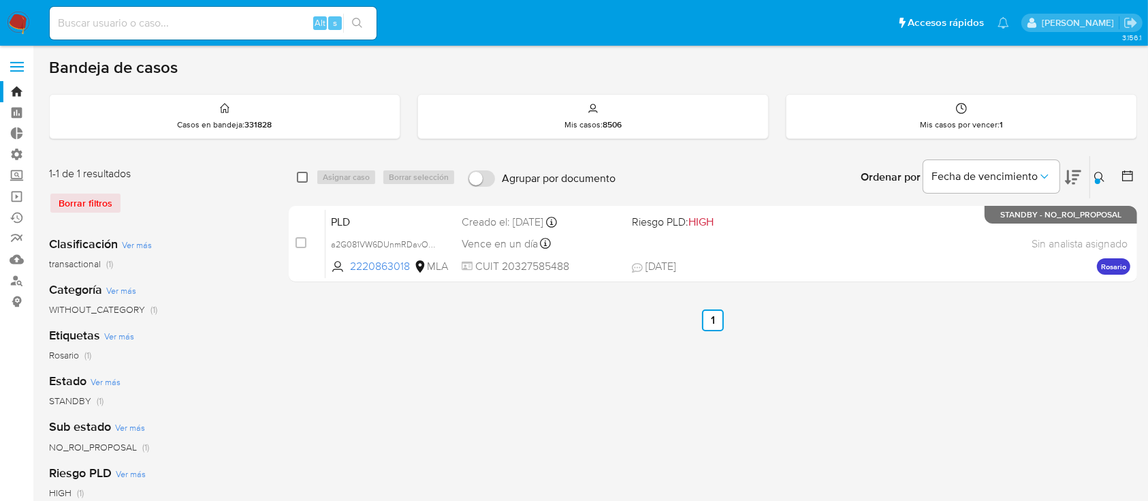
click at [299, 177] on input "checkbox" at bounding box center [302, 177] width 11 height 11
checkbox input "true"
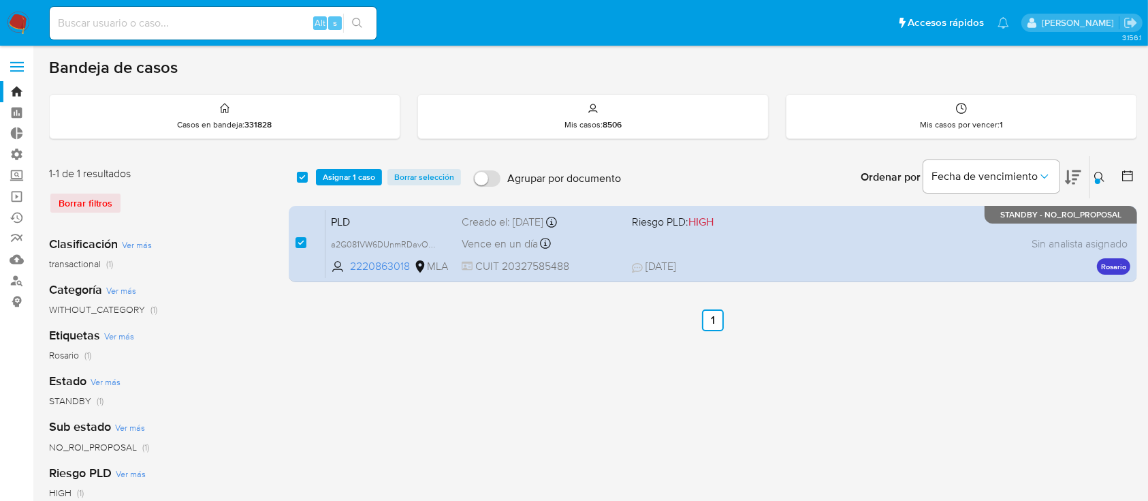
click at [310, 176] on div "select-all-cases-checkbox" at bounding box center [305, 177] width 16 height 16
click at [325, 174] on span "Asignar 1 caso" at bounding box center [349, 177] width 52 height 14
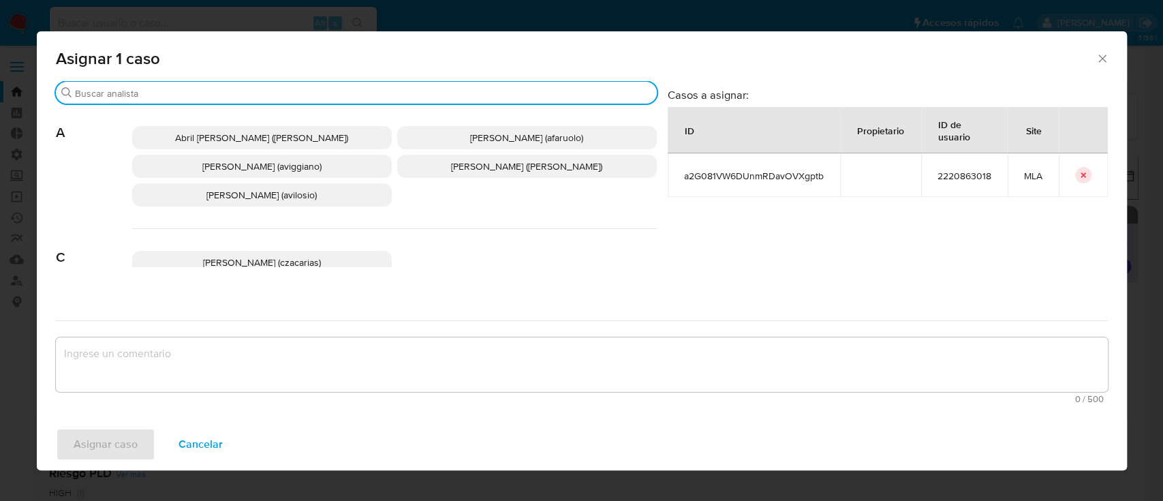
click at [185, 91] on input "Buscar" at bounding box center [363, 93] width 576 height 12
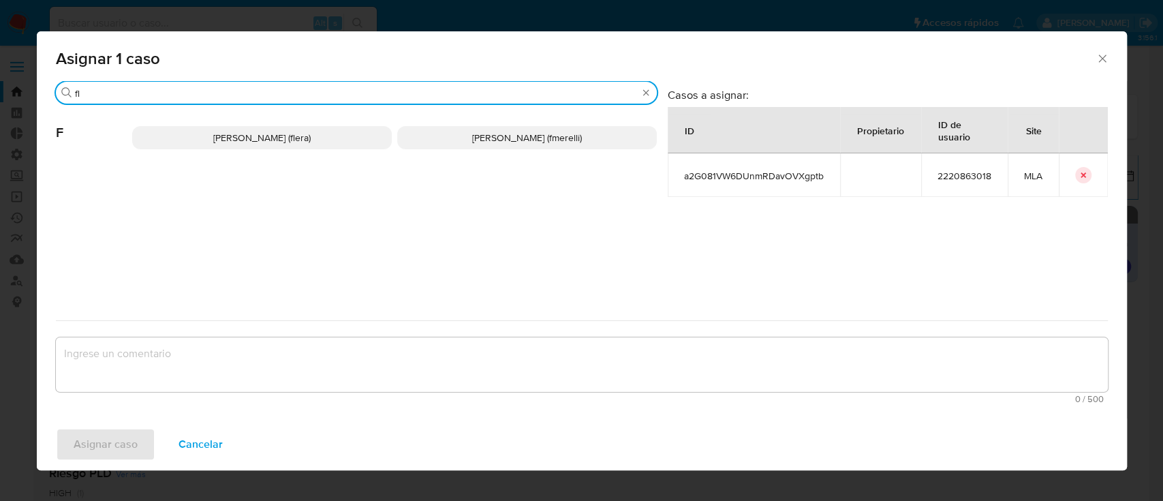
type input "f"
type input "ev"
click at [203, 133] on span "Emmanuel Hernan Vitiello (evitiello)" at bounding box center [261, 138] width 170 height 14
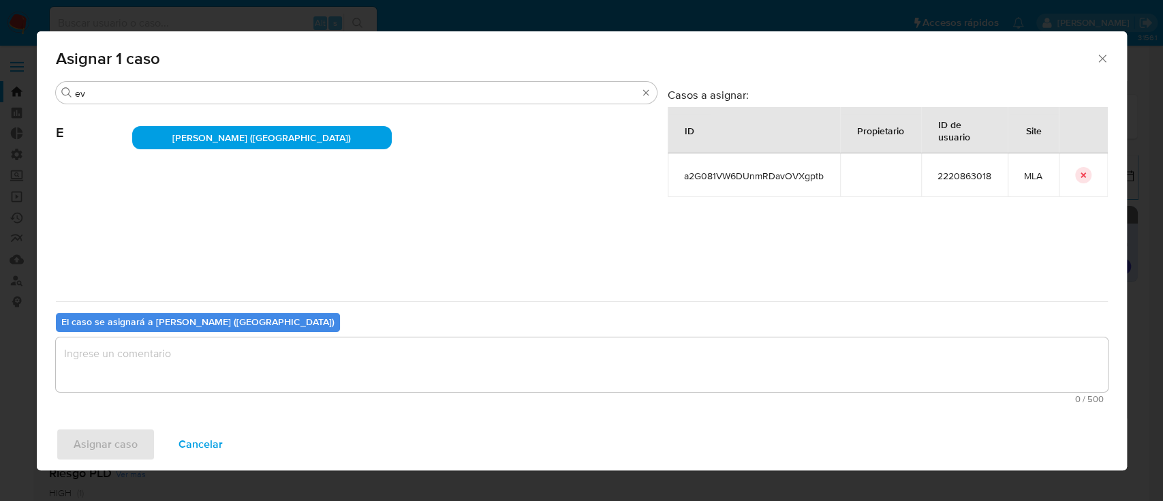
click at [170, 350] on textarea "assign-modal" at bounding box center [582, 364] width 1052 height 54
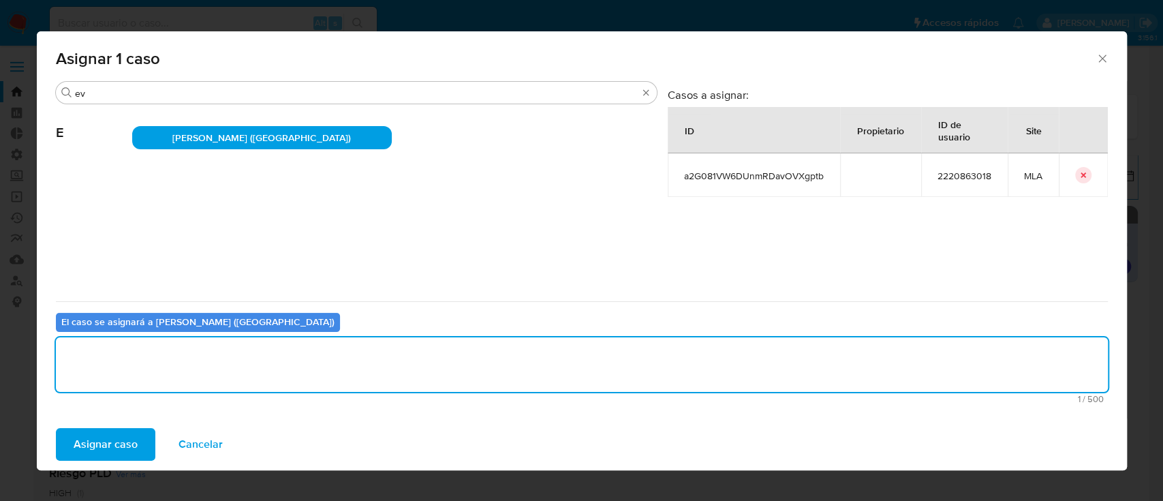
click at [109, 448] on span "Asignar caso" at bounding box center [106, 444] width 64 height 30
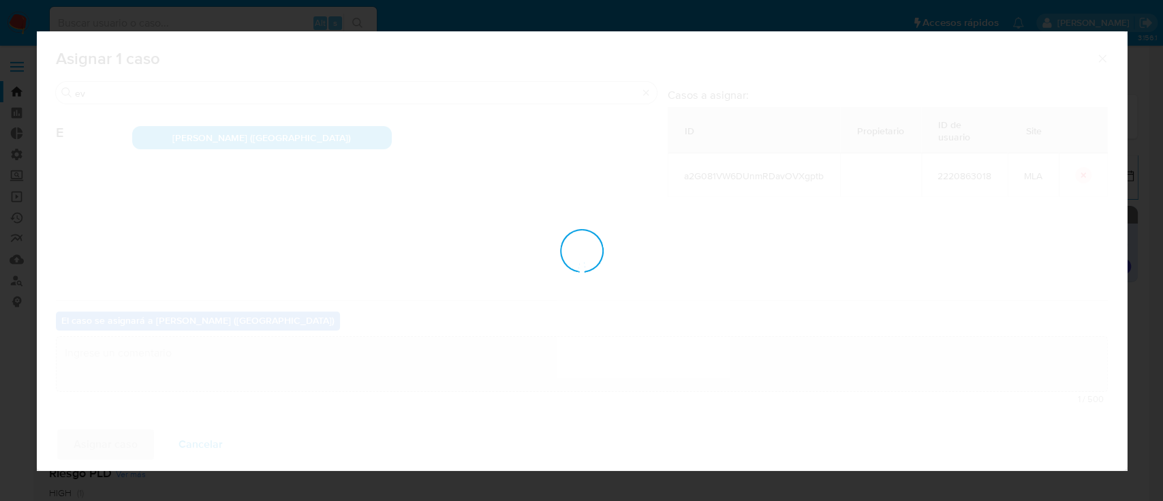
checkbox input "false"
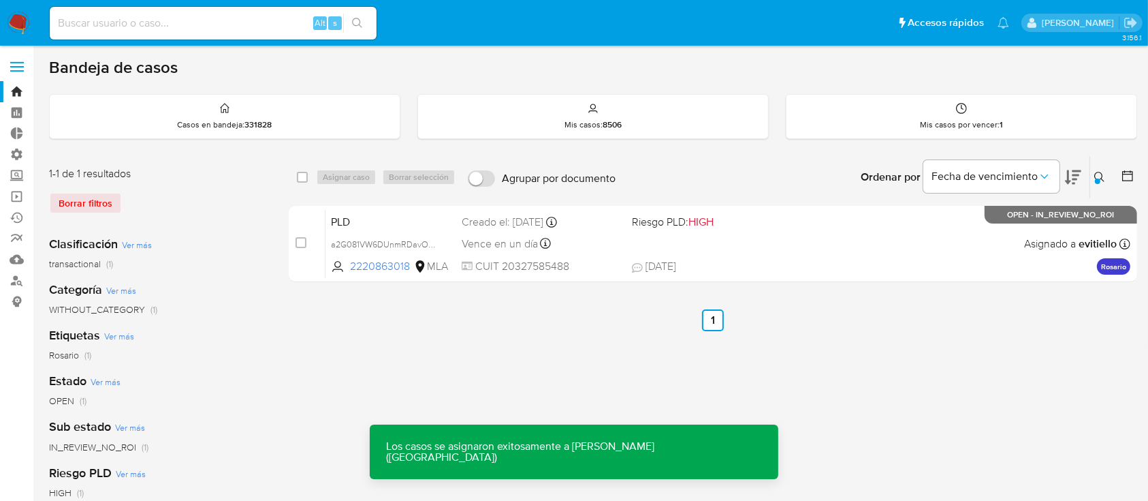
click at [685, 221] on span "Riesgo PLD: HIGH" at bounding box center [673, 221] width 82 height 15
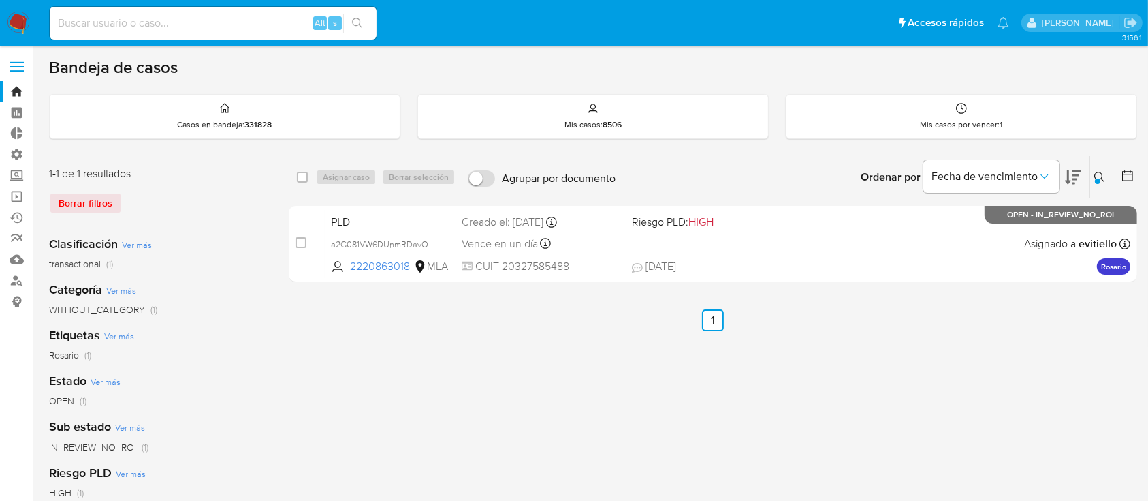
click at [1099, 183] on button at bounding box center [1101, 177] width 22 height 16
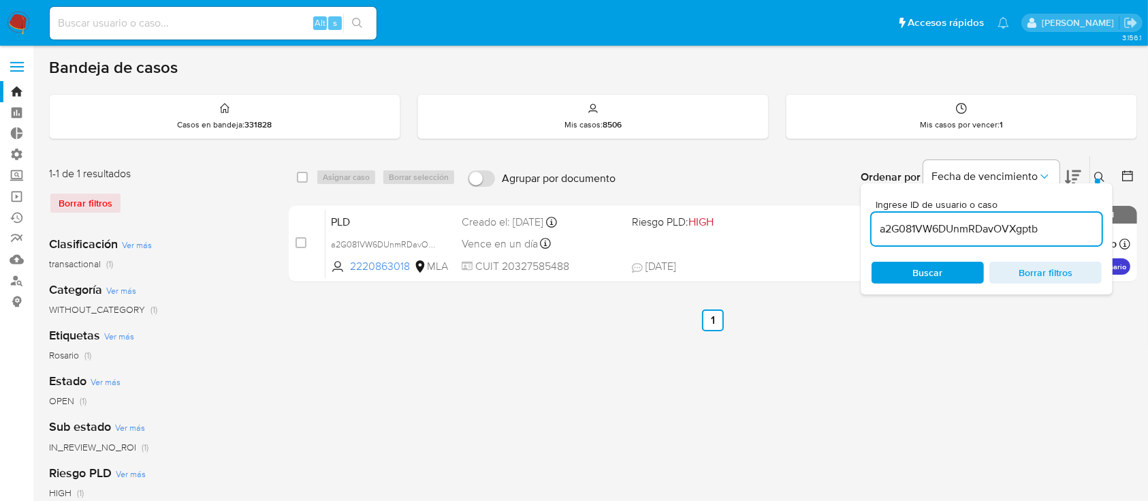
click at [988, 225] on input "a2G081VW6DUnmRDavOVXgptb" at bounding box center [987, 229] width 230 height 18
type input "p39NEdeAa0pREmkL4El74VHO"
click at [947, 280] on div "Buscar Borrar filtros" at bounding box center [987, 273] width 230 height 22
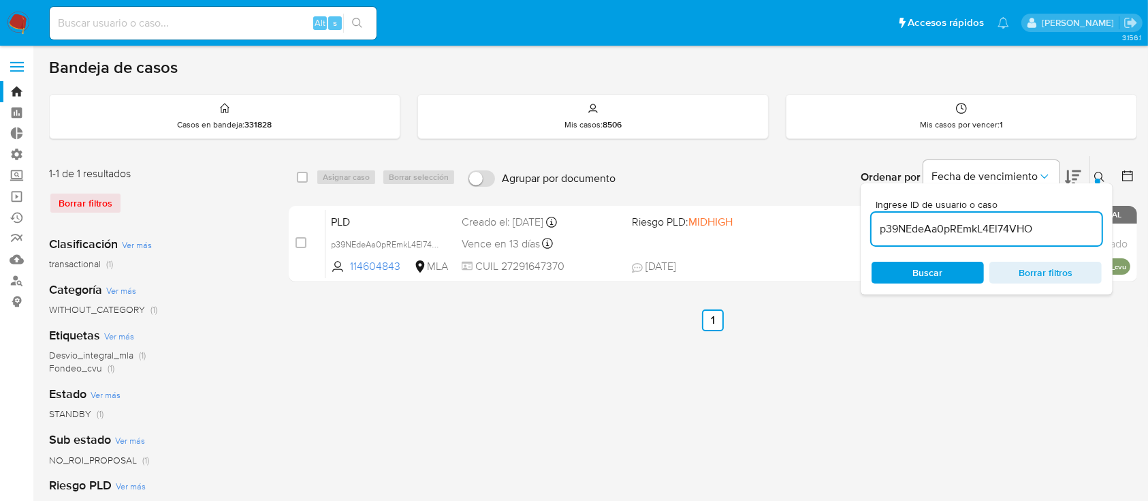
click at [1097, 172] on icon at bounding box center [1100, 177] width 11 height 11
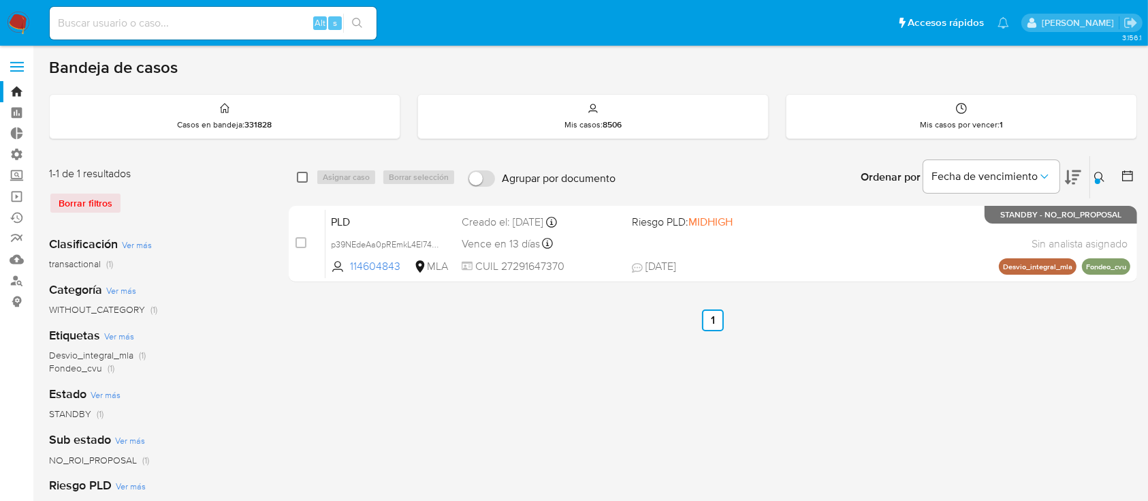
click at [307, 174] on input "checkbox" at bounding box center [302, 177] width 11 height 11
checkbox input "true"
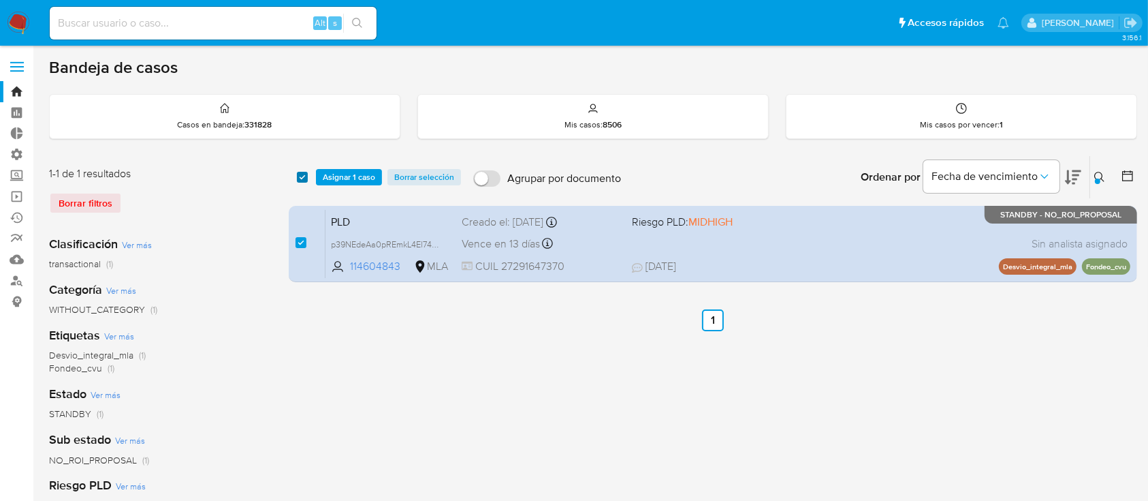
click at [307, 174] on input "checkbox" at bounding box center [302, 177] width 11 height 11
checkbox input "false"
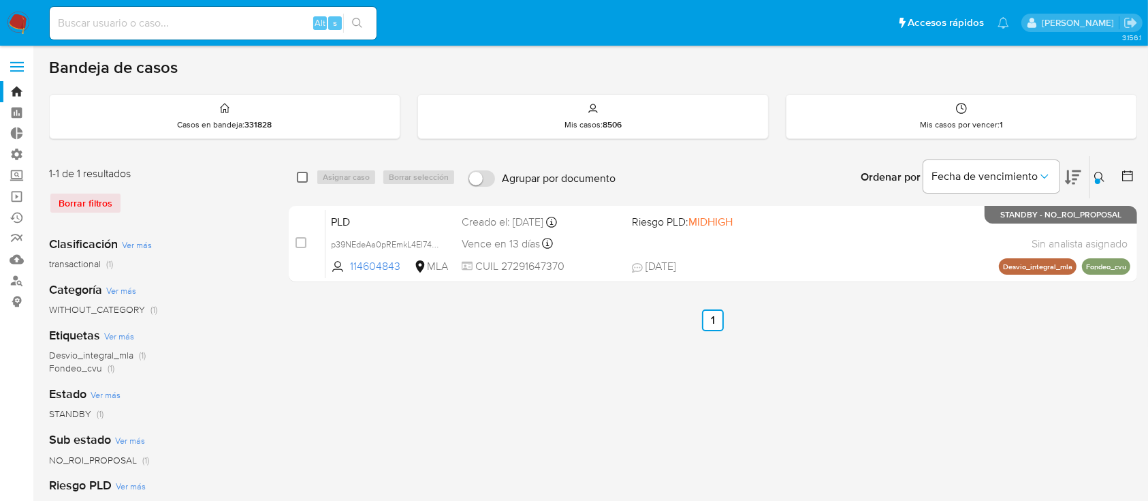
click at [307, 174] on input "checkbox" at bounding box center [302, 177] width 11 height 11
checkbox input "true"
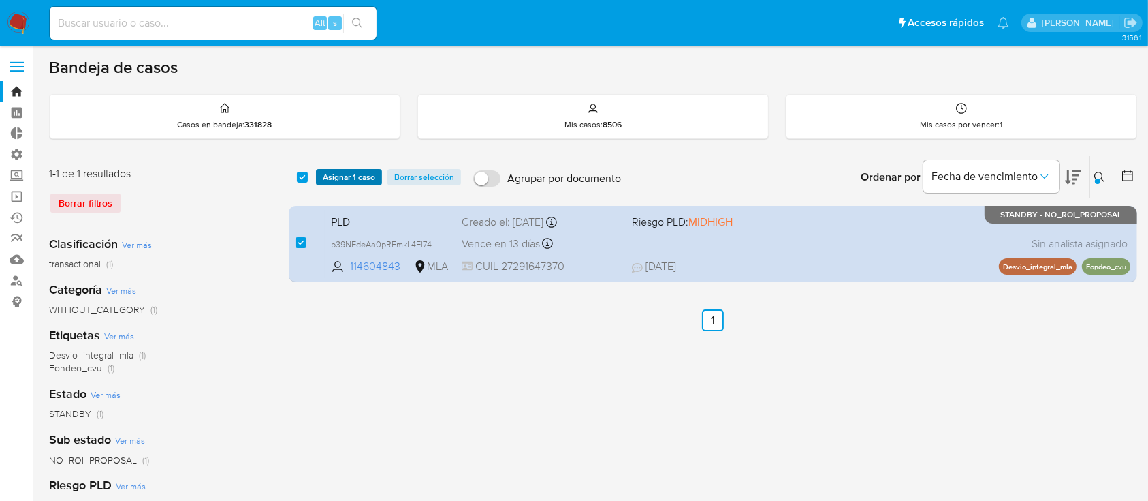
click at [335, 174] on span "Asignar 1 caso" at bounding box center [349, 177] width 52 height 14
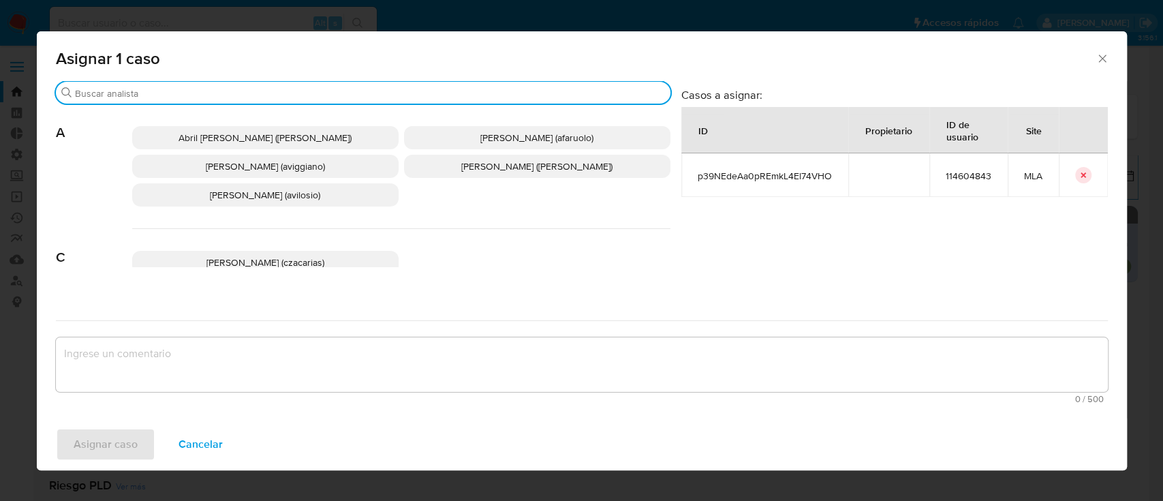
click at [225, 95] on input "Buscar" at bounding box center [370, 93] width 590 height 12
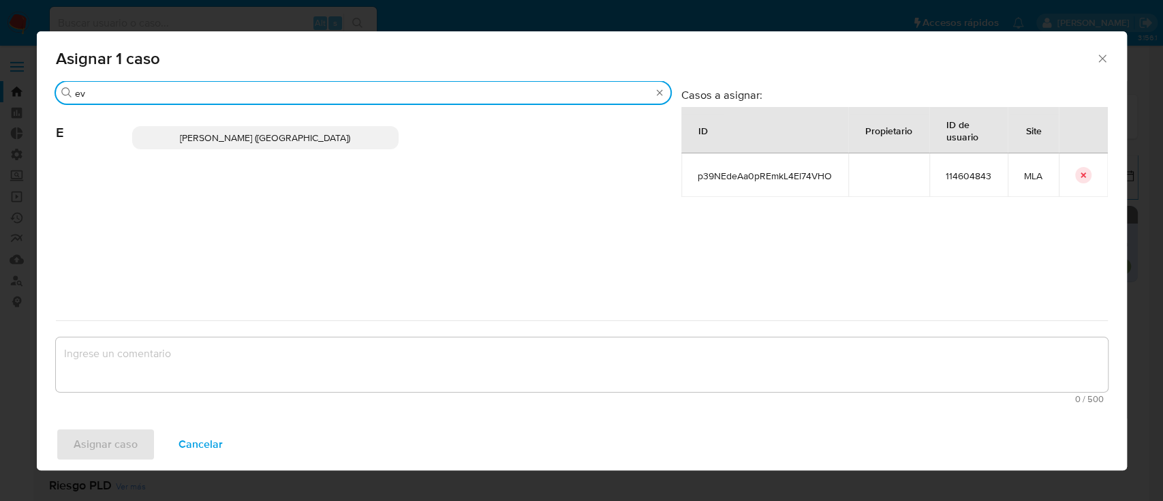
type input "ev"
click at [262, 136] on span "Emmanuel Hernan Vitiello (evitiello)" at bounding box center [265, 138] width 170 height 14
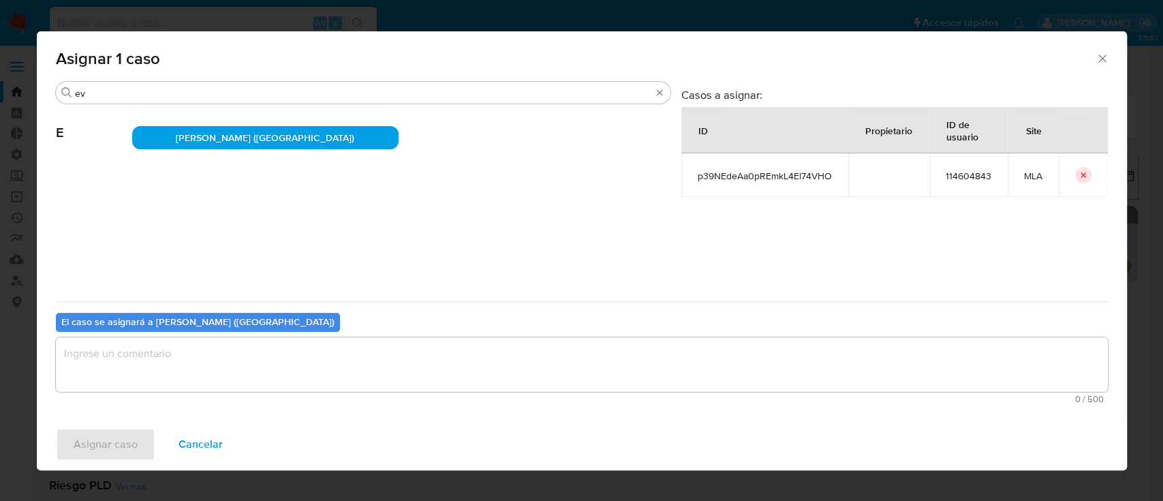
click at [185, 349] on textarea "assign-modal" at bounding box center [582, 364] width 1052 height 54
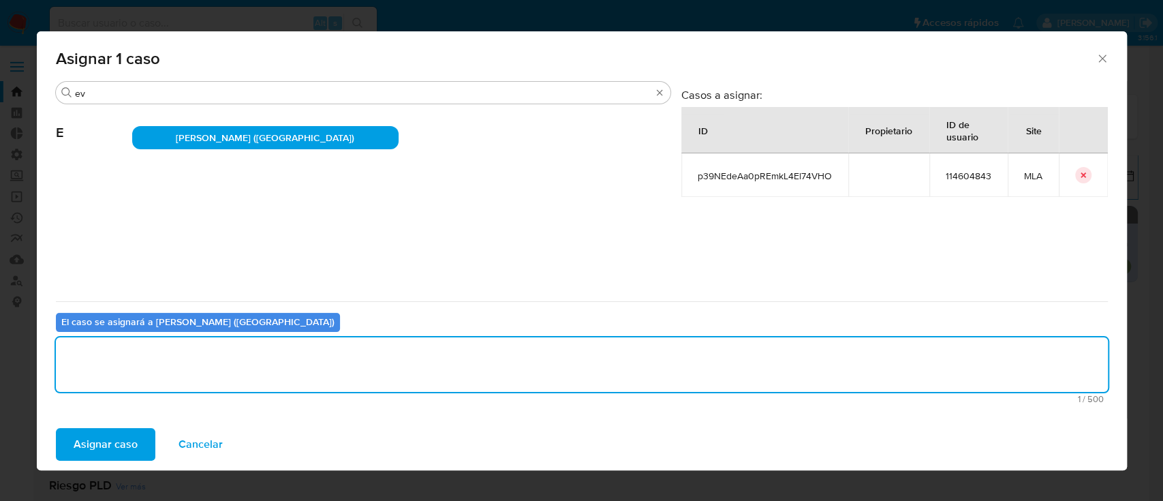
click at [136, 415] on div "Buscar ev E Emmanuel Hernan Vitiello (evitiello) Casos a asignar: ID Propietari…" at bounding box center [582, 249] width 1090 height 337
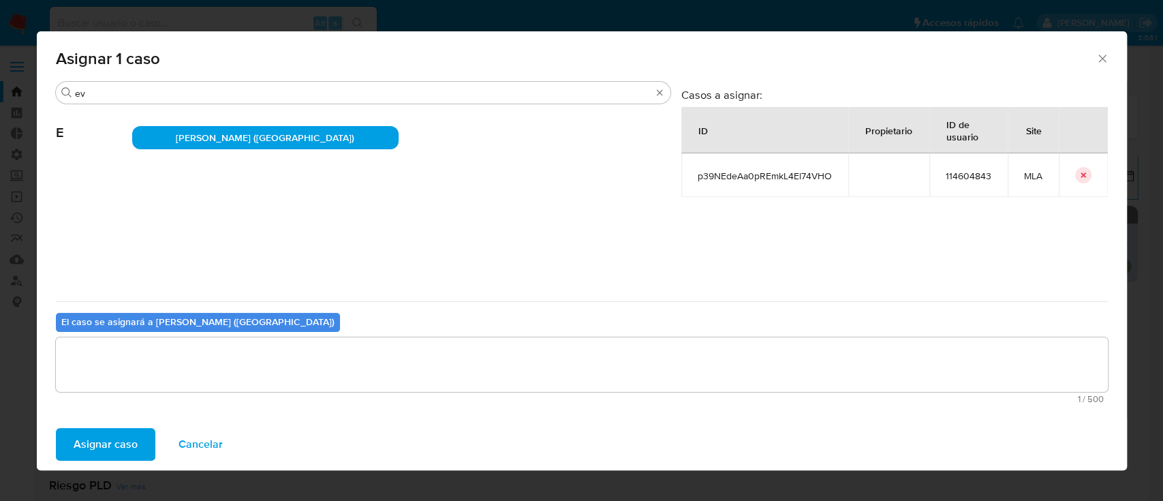
click at [116, 454] on span "Asignar caso" at bounding box center [106, 444] width 64 height 30
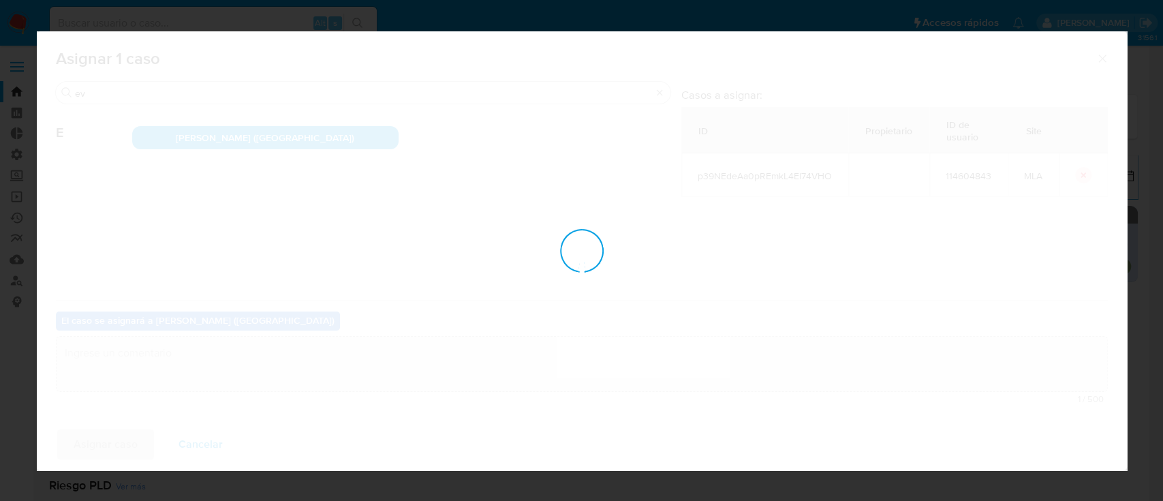
checkbox input "false"
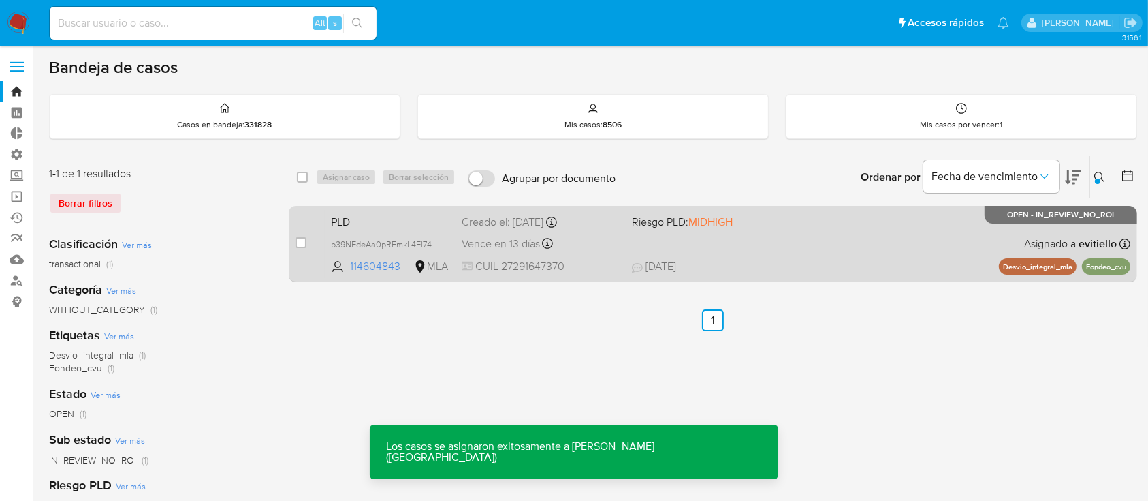
click at [800, 235] on div "PLD p39NEdeAa0pREmkL4El74VHO 114604843 MLA Riesgo PLD: MIDHIGH Creado el: 12/06…" at bounding box center [728, 243] width 805 height 69
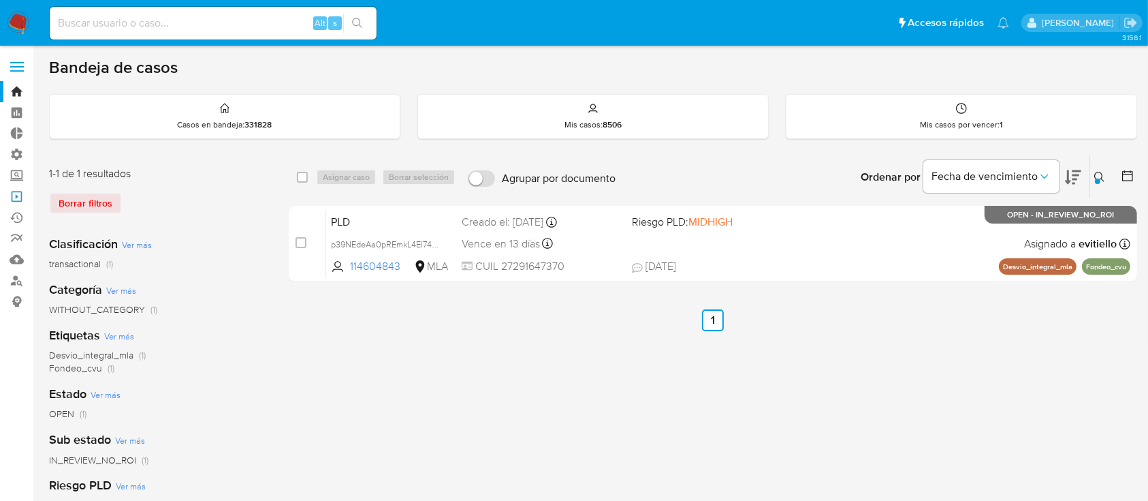
drag, startPoint x: 22, startPoint y: 198, endPoint x: 80, endPoint y: 228, distance: 65.5
click at [22, 197] on link "Operaciones masivas" at bounding box center [81, 196] width 162 height 21
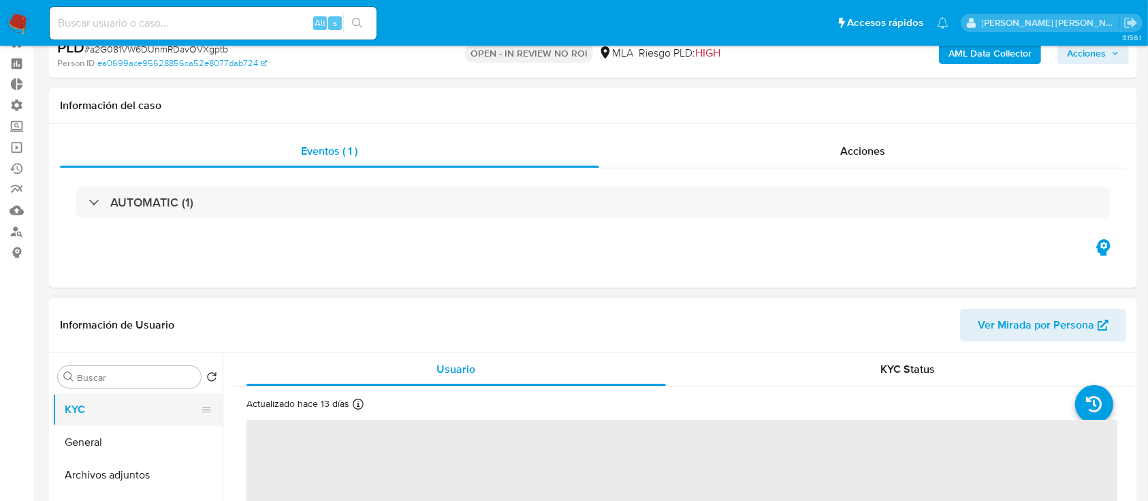
scroll to position [91, 0]
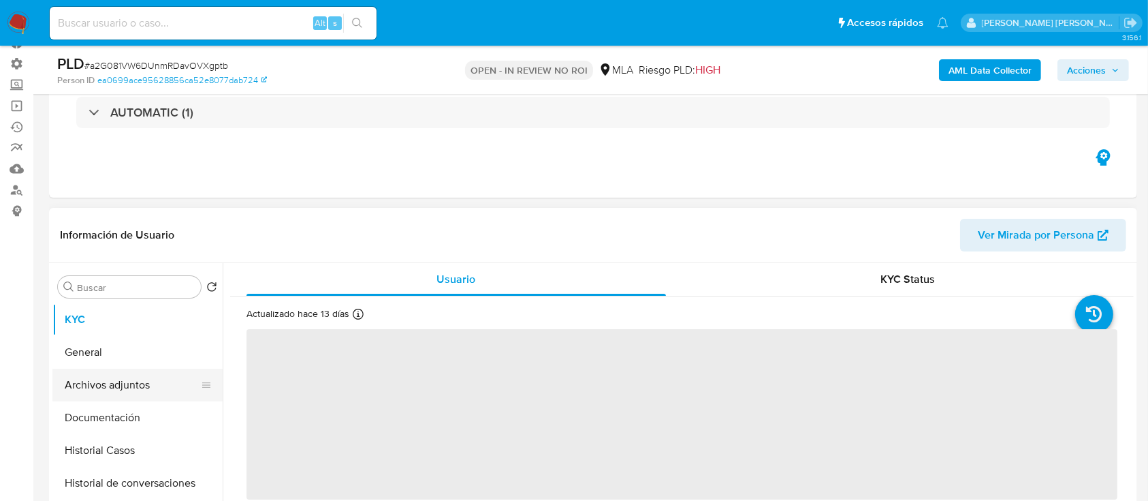
click at [133, 386] on button "Archivos adjuntos" at bounding box center [131, 384] width 159 height 33
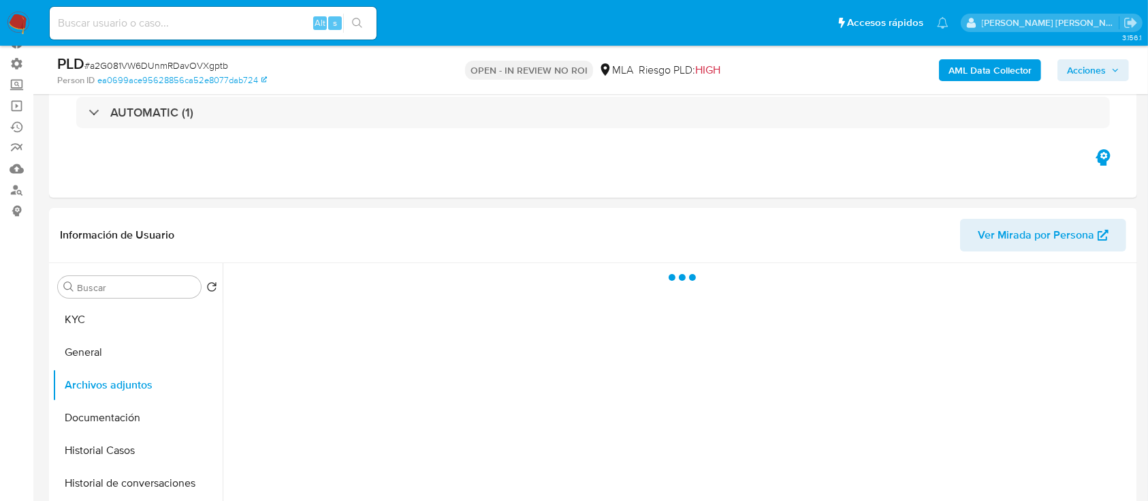
select select "10"
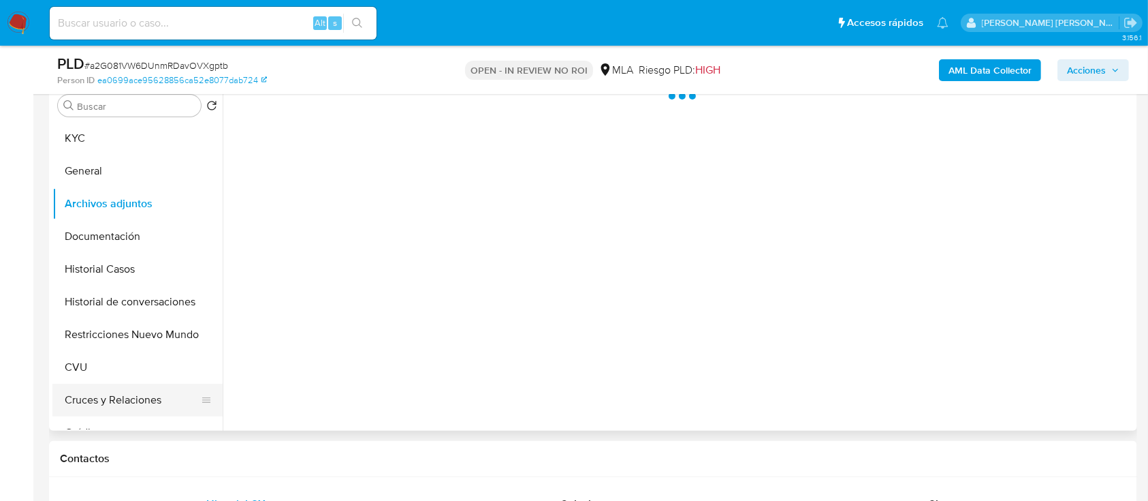
scroll to position [272, 0]
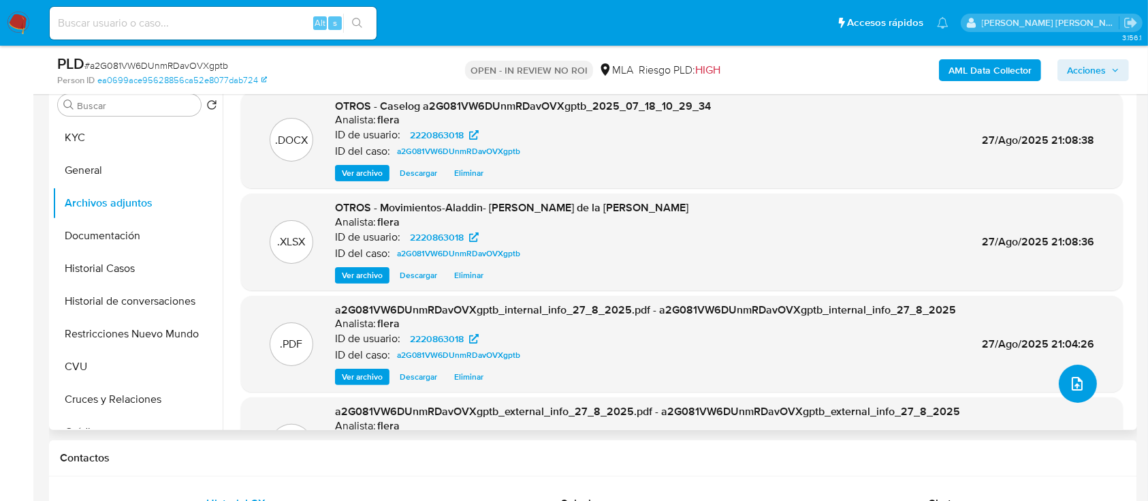
click at [1079, 378] on span "upload-file" at bounding box center [1077, 383] width 16 height 16
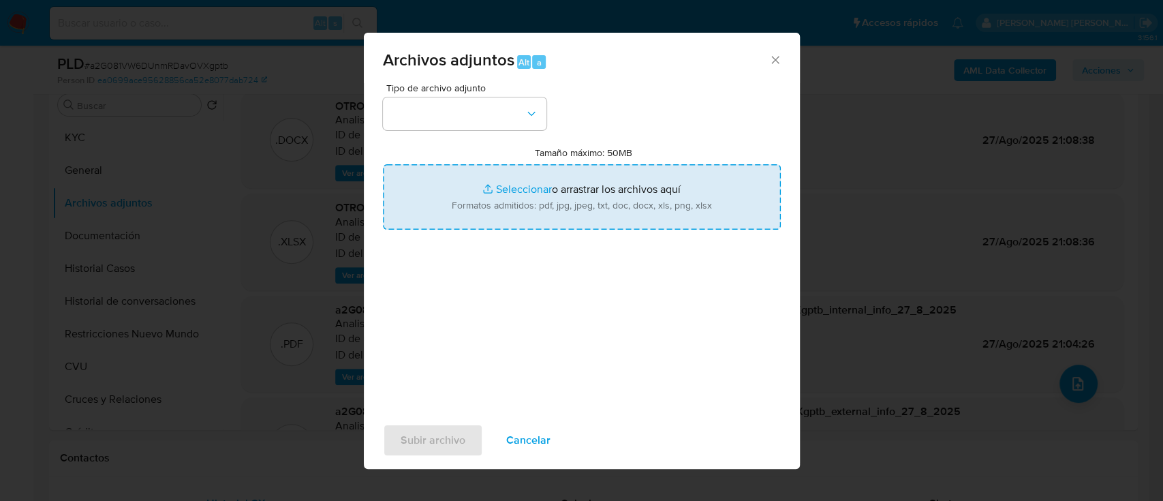
click at [457, 185] on input "Tamaño máximo: 50MB Seleccionar archivos" at bounding box center [582, 196] width 398 height 65
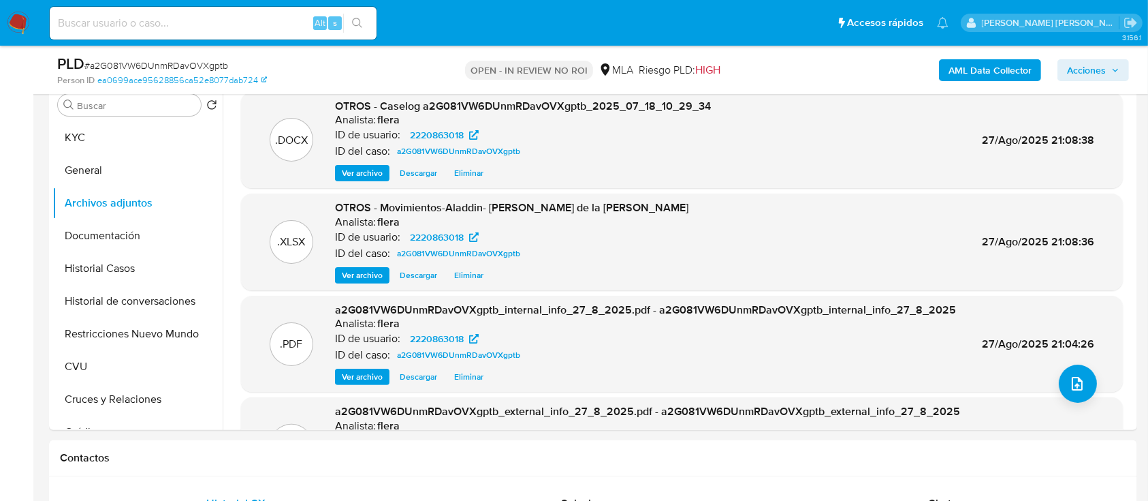
click at [1082, 68] on span "Acciones" at bounding box center [1086, 70] width 39 height 22
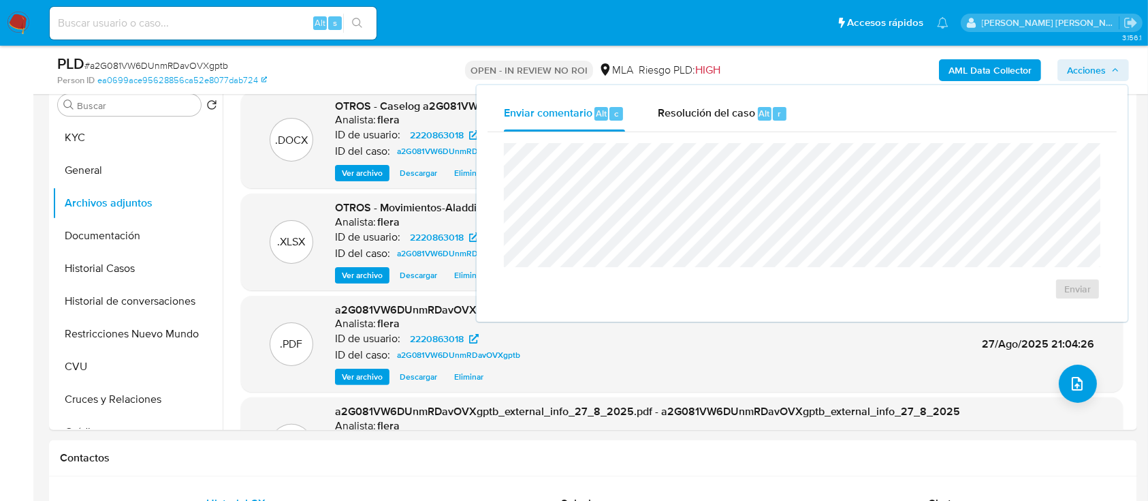
click at [804, 117] on div "Enviar comentario Alt c Resolución del caso Alt r" at bounding box center [802, 113] width 629 height 35
click at [734, 113] on span "Resolución del caso" at bounding box center [706, 113] width 97 height 16
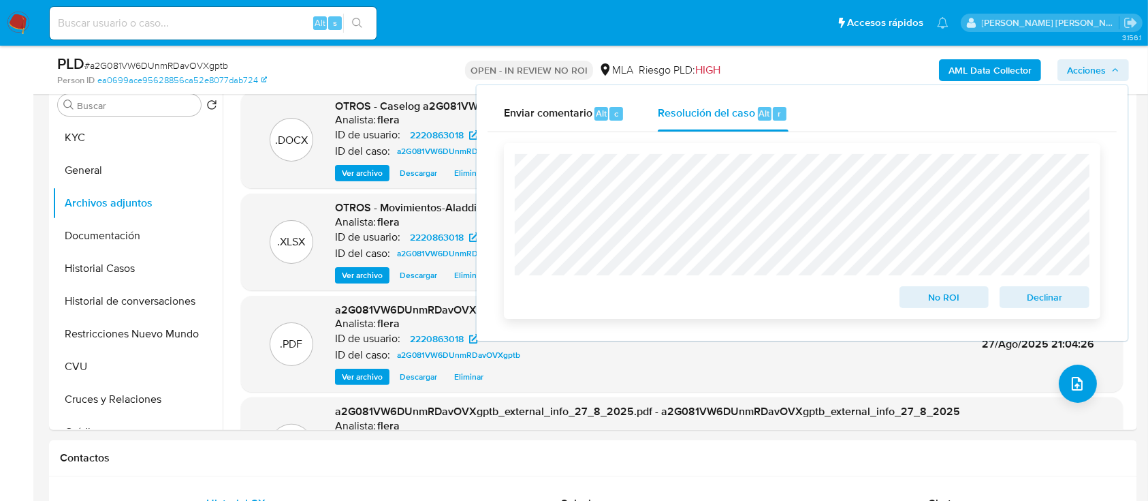
click at [921, 297] on span "No ROI" at bounding box center [944, 296] width 71 height 19
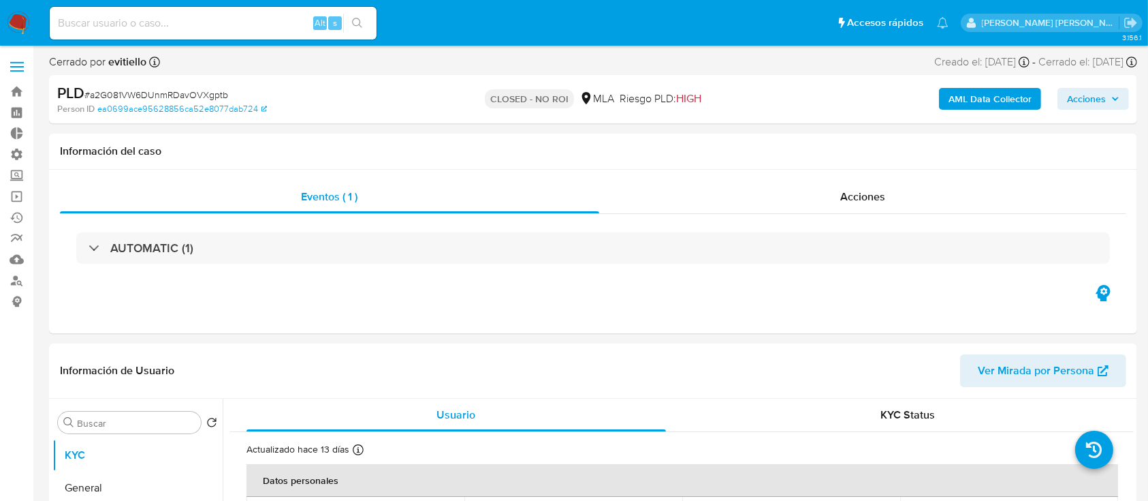
select select "10"
click at [254, 22] on input at bounding box center [213, 23] width 327 height 18
paste input "p39NEdeAa0pREmkL4El74VHO"
type input "p39NEdeAa0pREmkL4El74VHO"
click at [365, 18] on button "search-icon" at bounding box center [357, 23] width 28 height 19
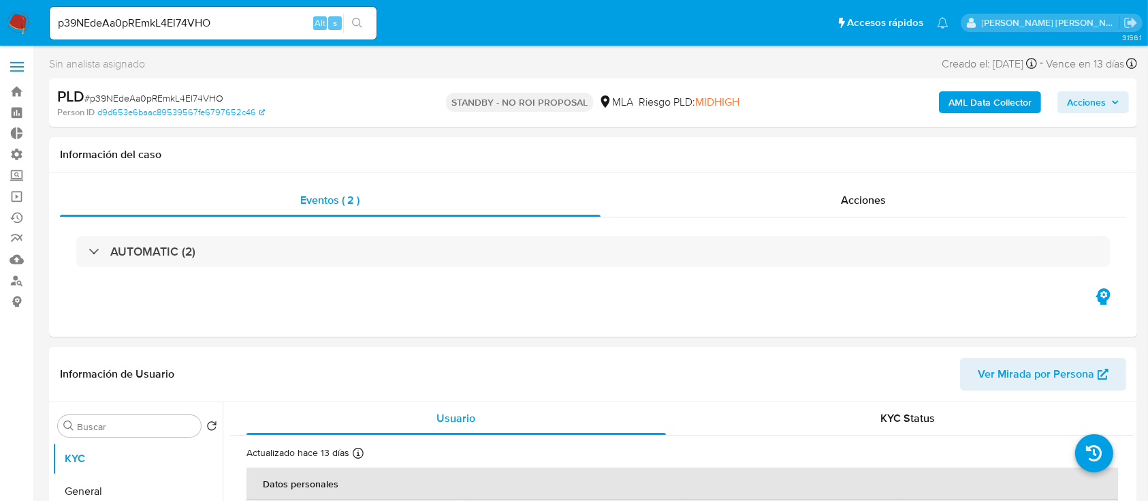
select select "10"
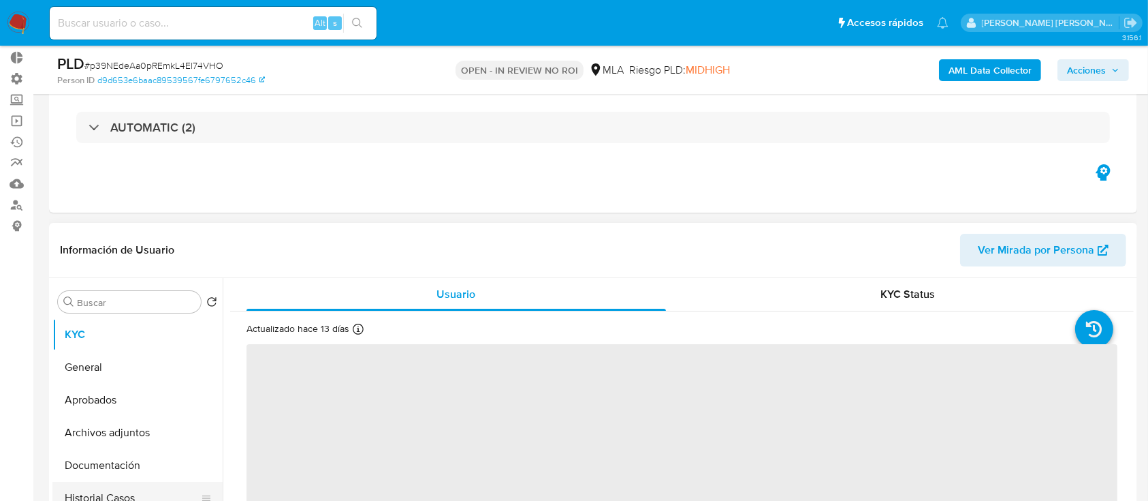
scroll to position [181, 0]
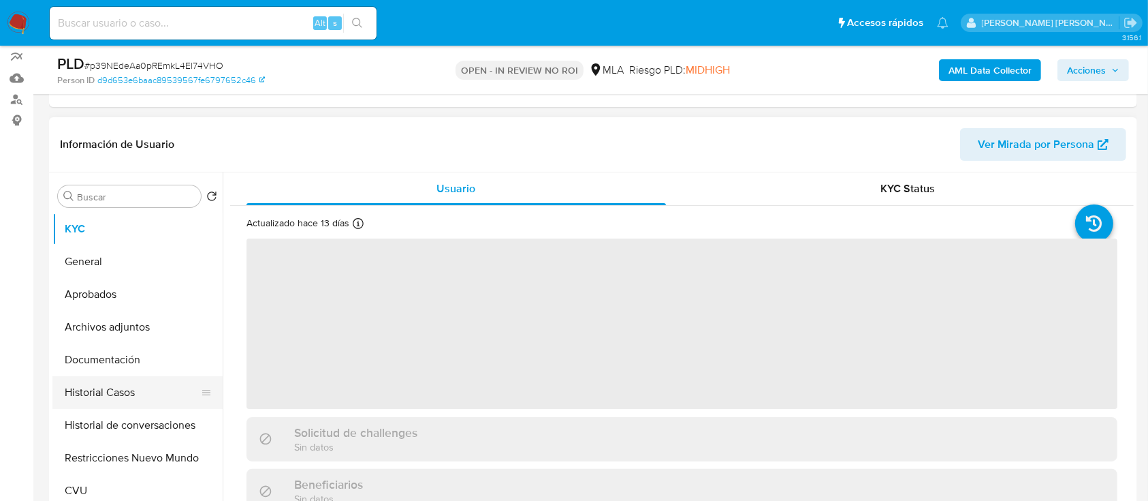
click at [142, 384] on button "Historial Casos" at bounding box center [131, 392] width 159 height 33
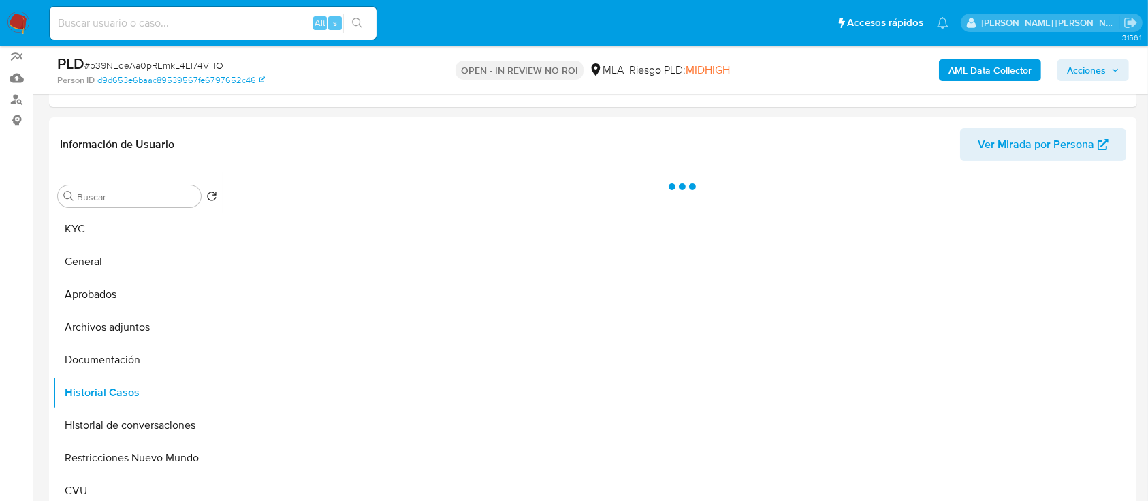
select select "10"
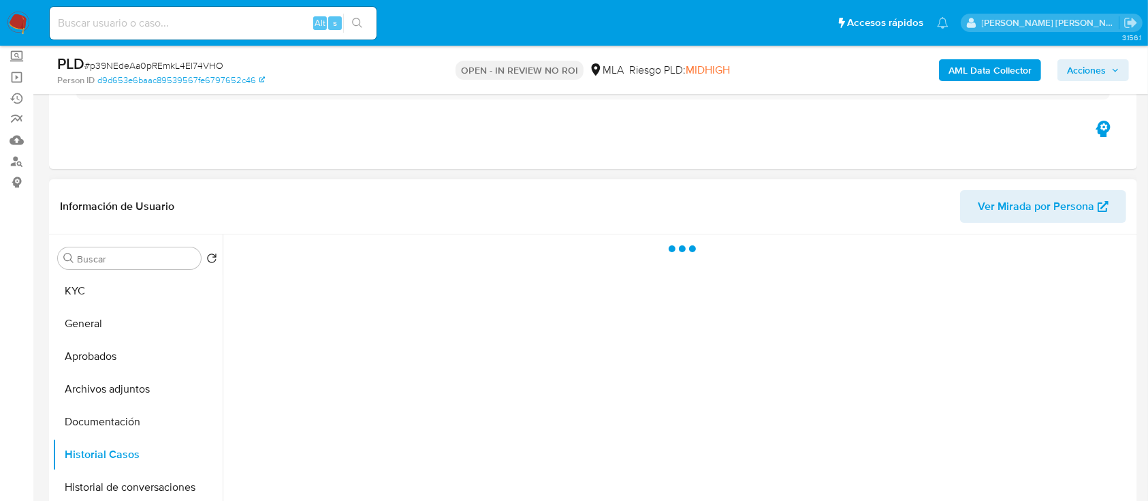
scroll to position [91, 0]
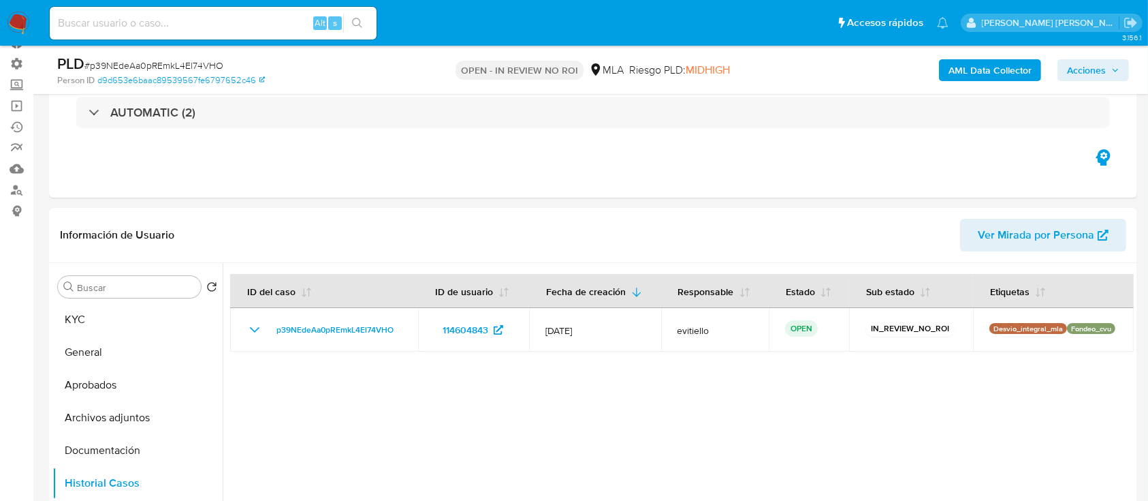
click at [1116, 67] on icon "button" at bounding box center [1116, 70] width 8 height 8
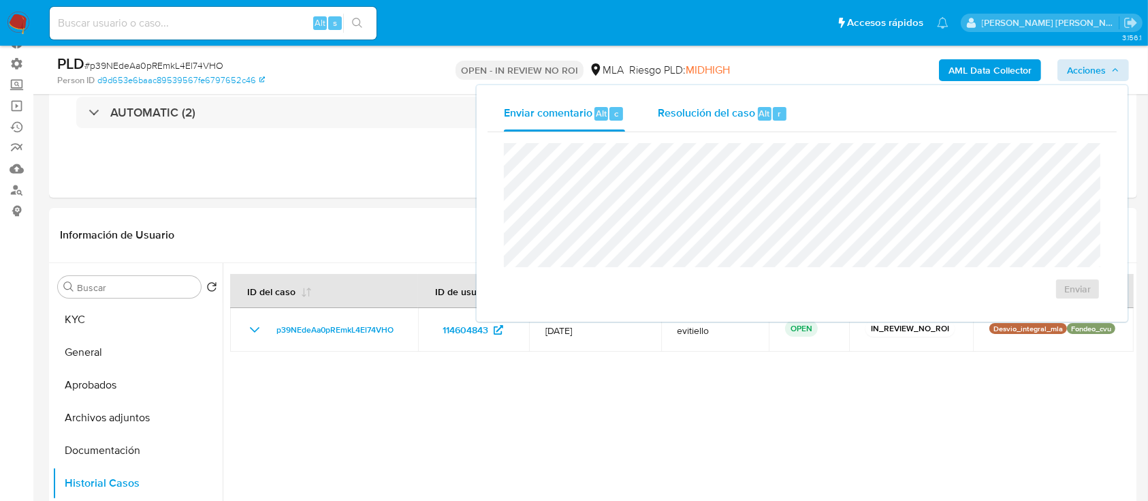
click at [744, 110] on span "Resolución del caso" at bounding box center [706, 113] width 97 height 16
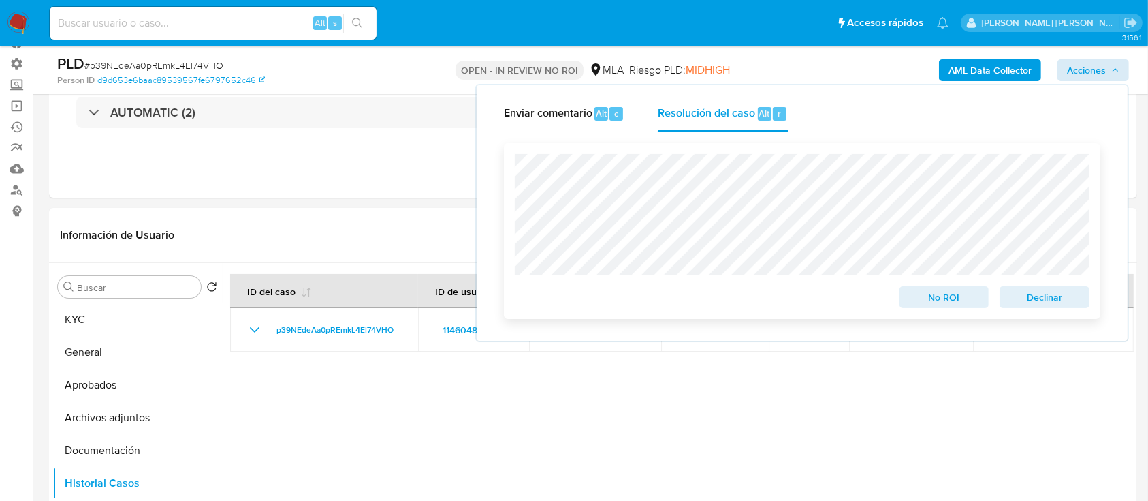
click at [921, 298] on span "No ROI" at bounding box center [944, 296] width 71 height 19
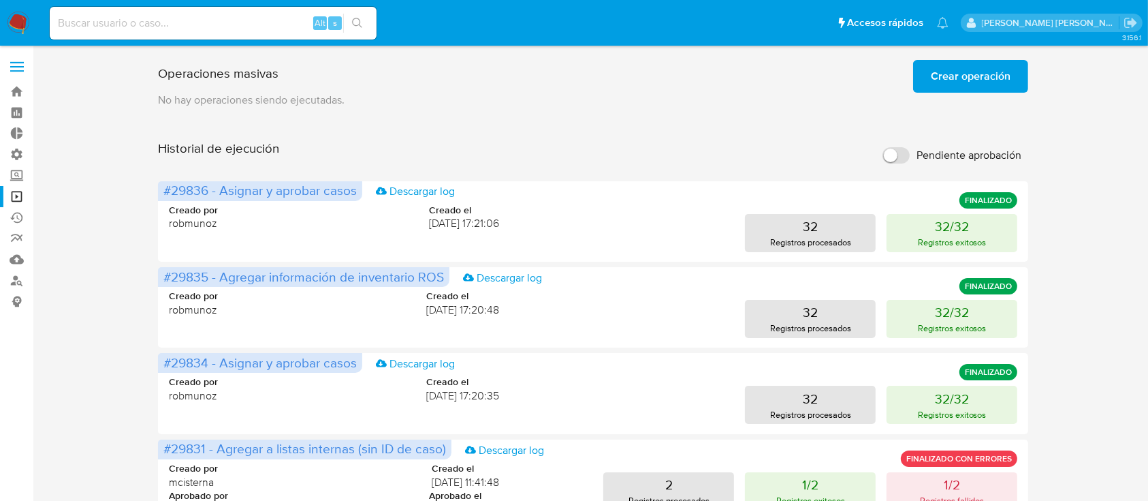
click at [941, 76] on span "Crear operación" at bounding box center [971, 76] width 80 height 30
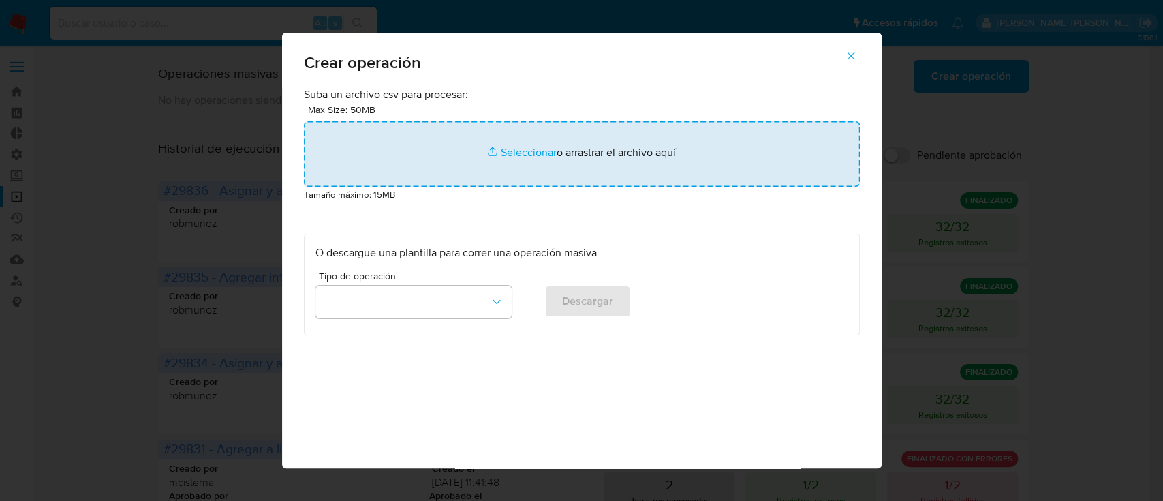
click at [541, 154] on input "file" at bounding box center [582, 153] width 556 height 65
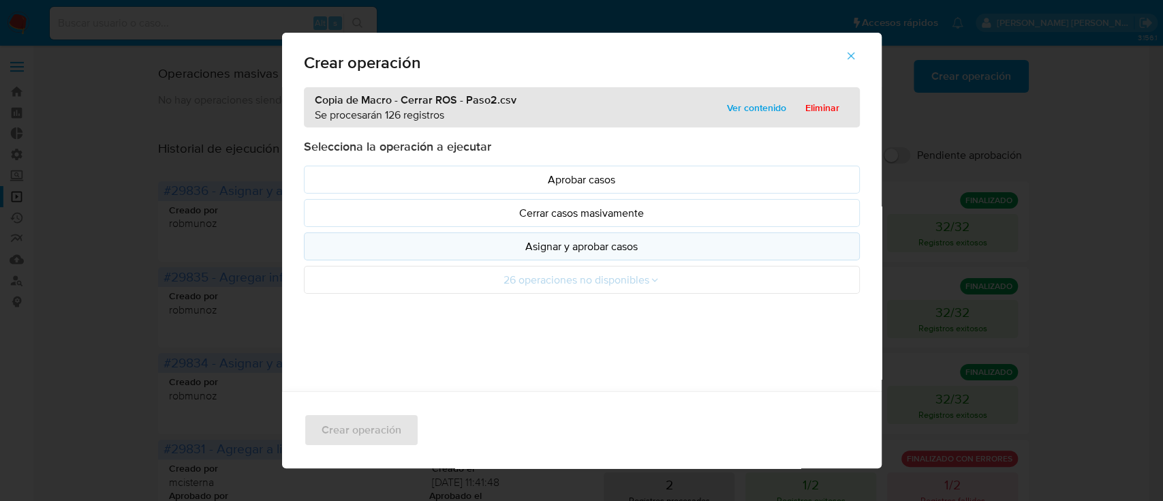
click at [496, 251] on p "Asignar y aprobar casos" at bounding box center [581, 246] width 533 height 16
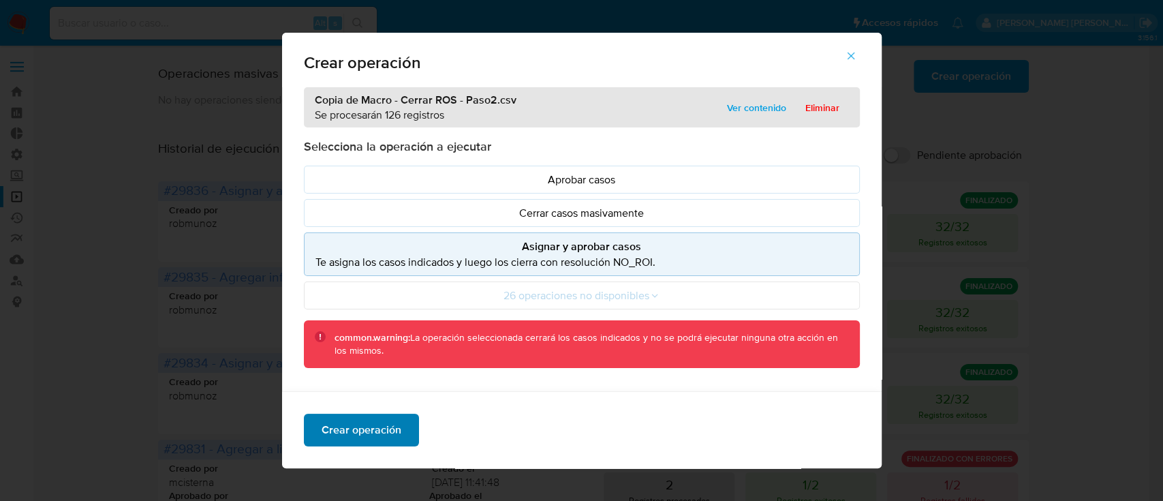
click at [367, 436] on span "Crear operación" at bounding box center [361, 430] width 80 height 30
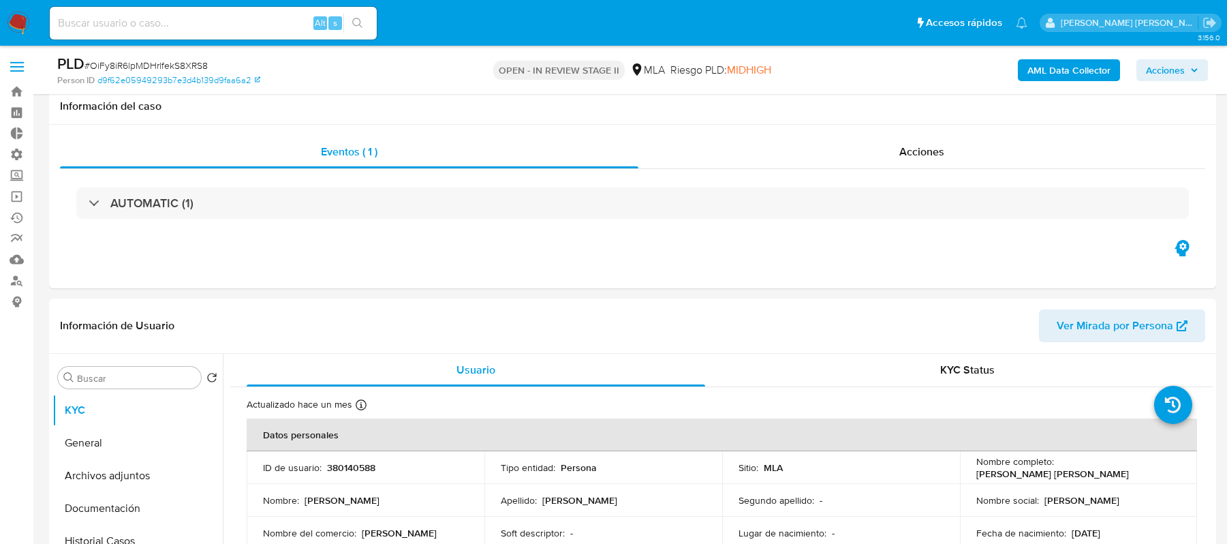
select select "10"
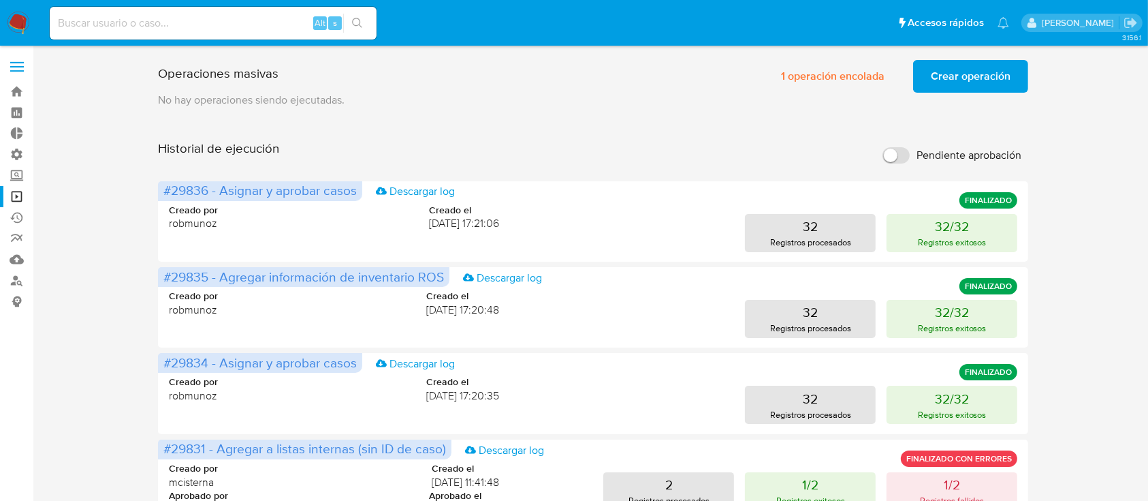
click at [951, 81] on span "Crear operación" at bounding box center [971, 76] width 80 height 30
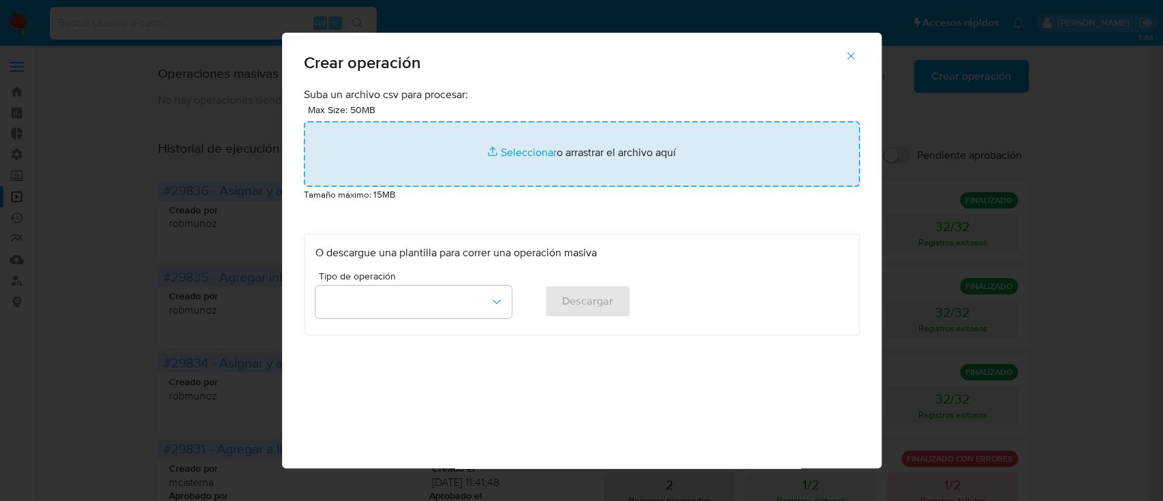
click at [501, 148] on input "file" at bounding box center [582, 153] width 556 height 65
type input "C:\fakepath\Copia de Macro - Cerrar ROS - Paso3.csv"
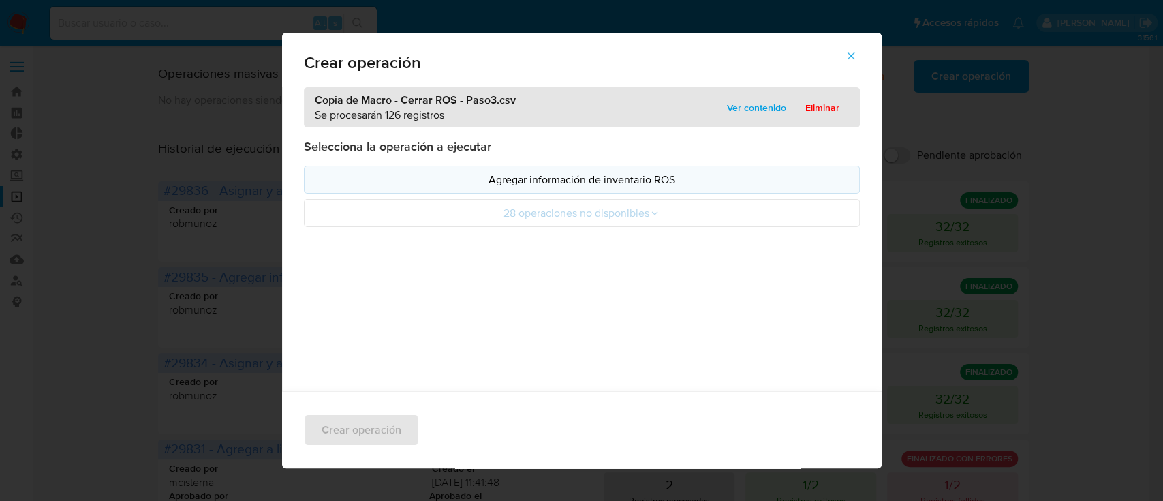
click at [518, 189] on button "Agregar información de inventario ROS" at bounding box center [582, 180] width 556 height 28
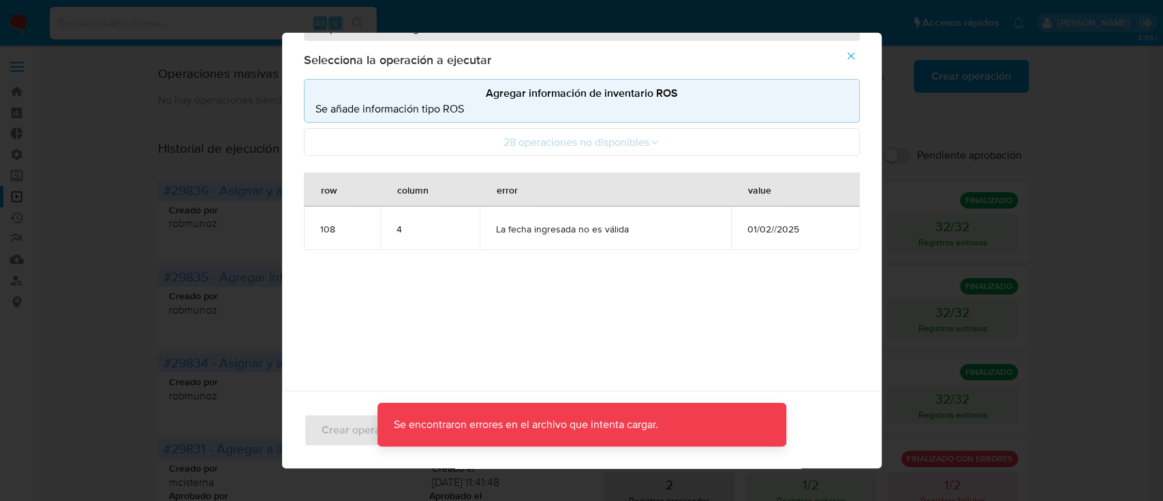
scroll to position [88, 0]
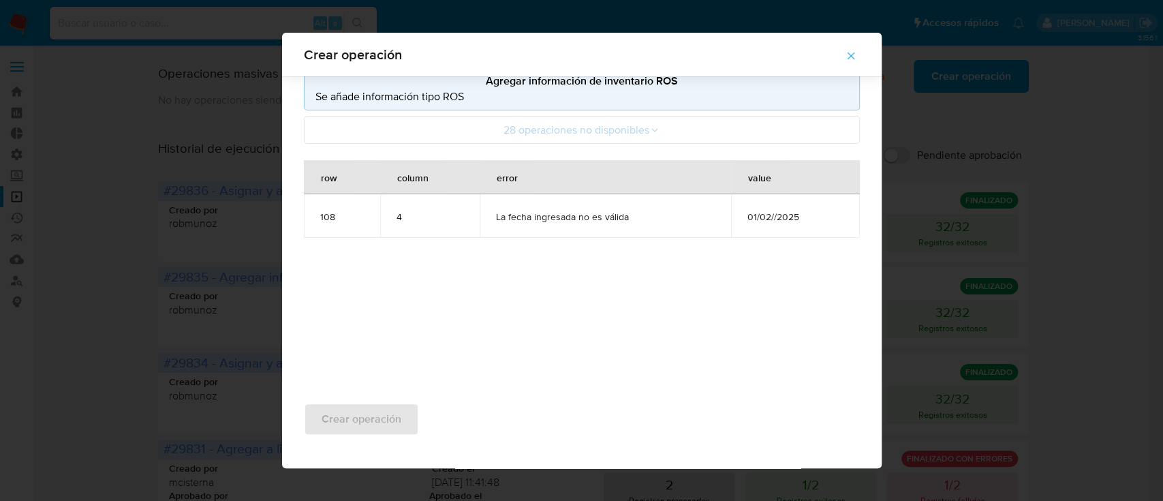
click at [537, 351] on div "Copia de Macro - Cerrar ROS - Paso3.csv Se procesarán 126 registros Ver conteni…" at bounding box center [581, 189] width 599 height 403
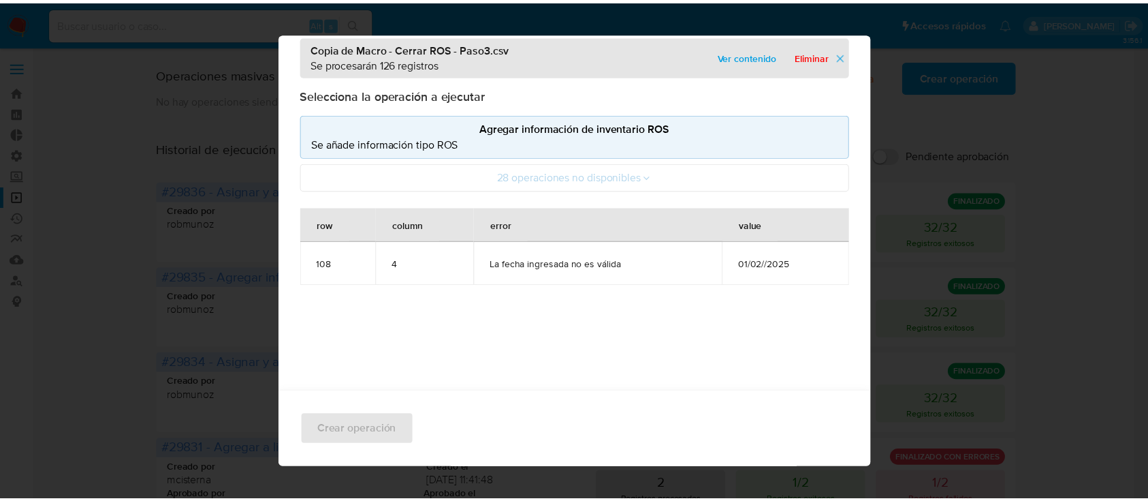
scroll to position [11, 0]
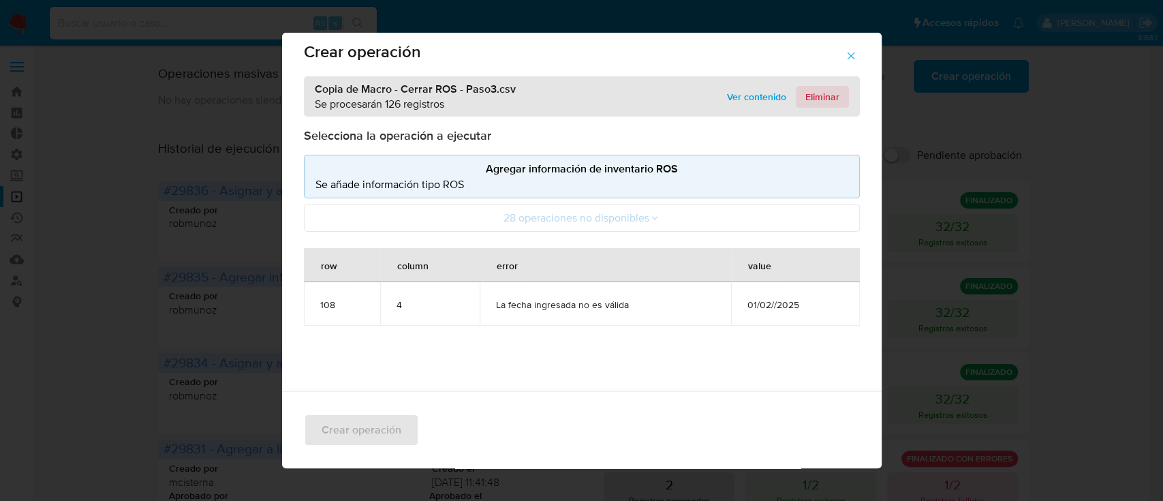
click at [815, 95] on span "Eliminar" at bounding box center [822, 96] width 34 height 19
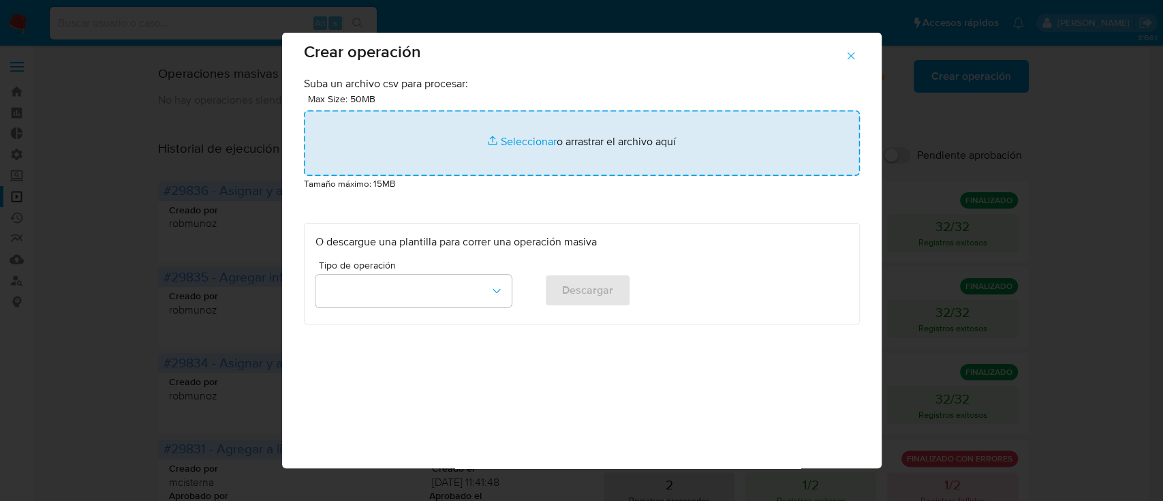
click at [548, 140] on input "file" at bounding box center [582, 142] width 556 height 65
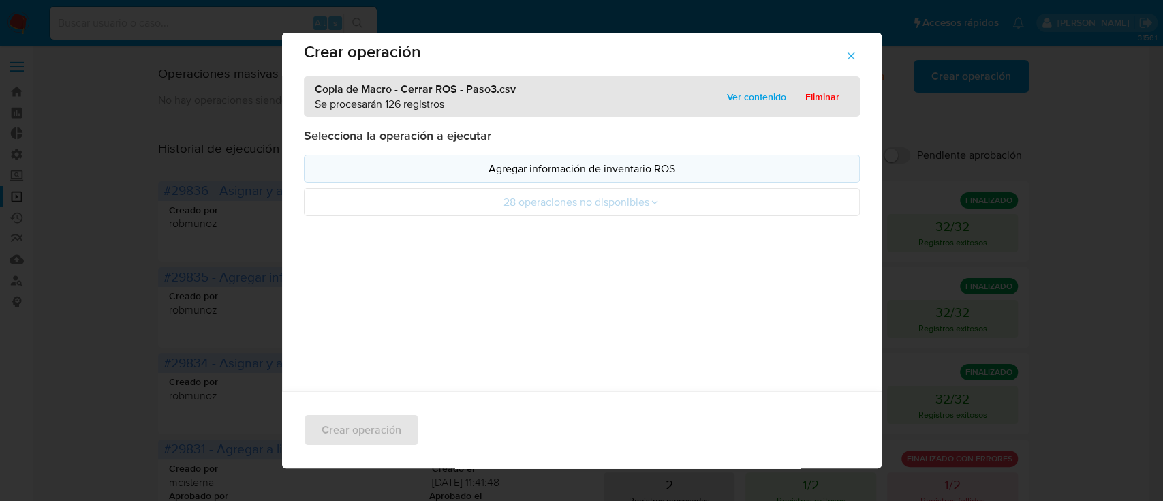
click at [613, 171] on p "Agregar información de inventario ROS" at bounding box center [581, 169] width 533 height 16
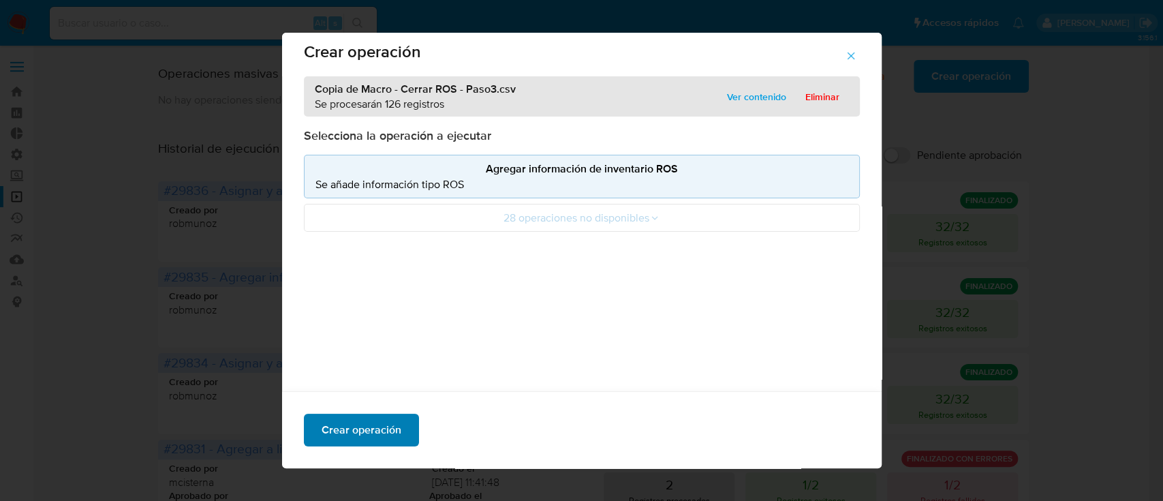
click at [386, 422] on span "Crear operación" at bounding box center [361, 430] width 80 height 30
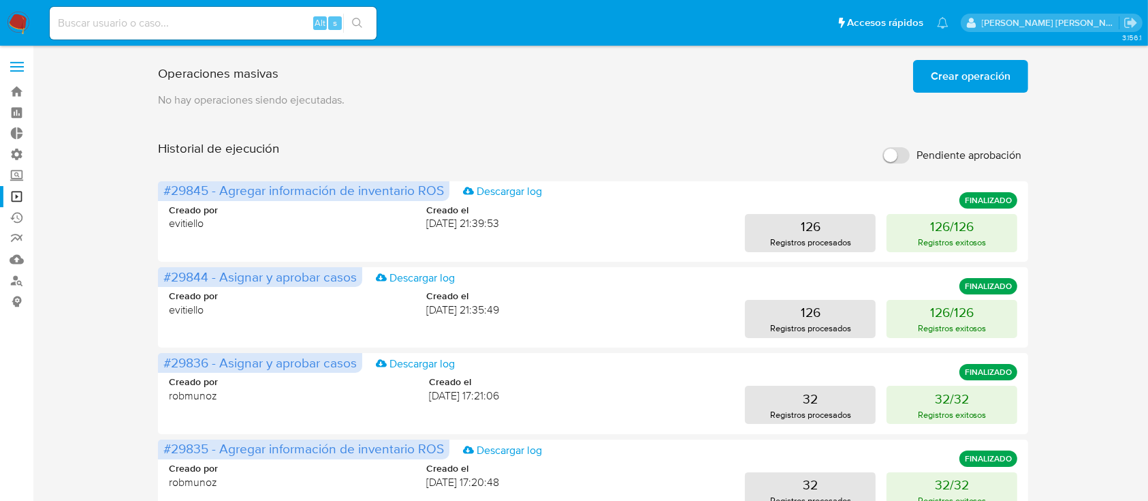
click at [975, 72] on span "Crear operación" at bounding box center [971, 76] width 80 height 30
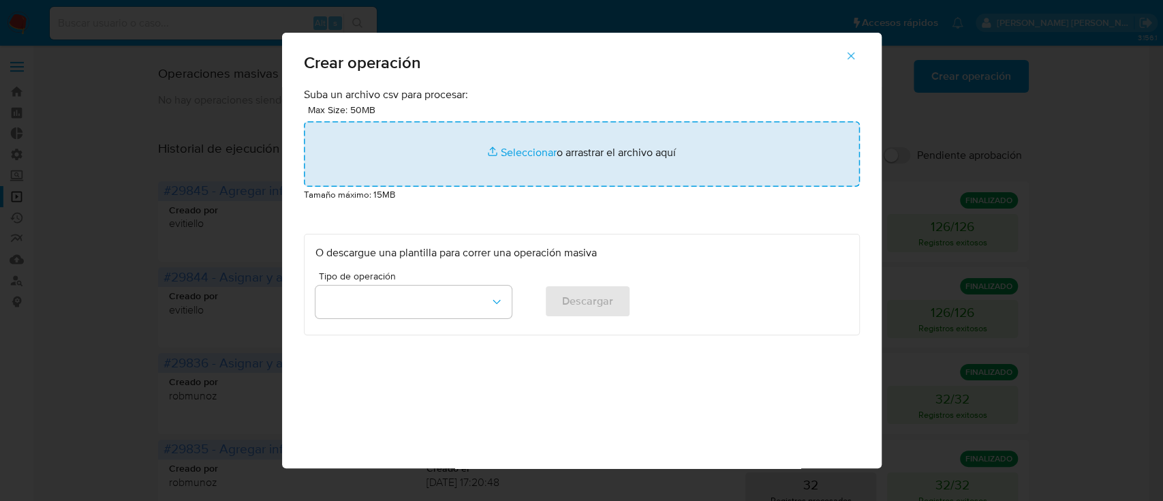
click at [462, 159] on input "file" at bounding box center [582, 153] width 556 height 65
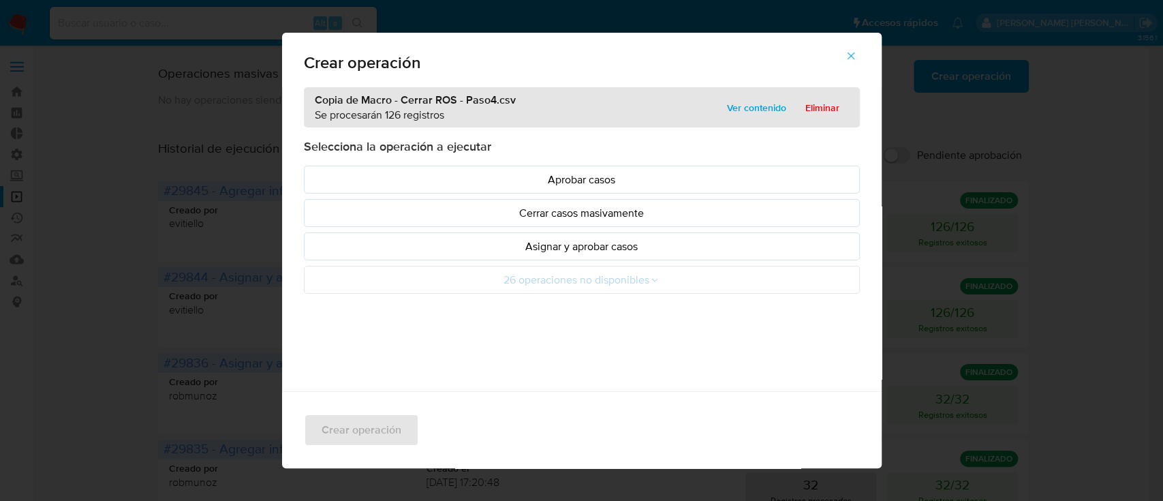
click at [572, 248] on p "Asignar y aprobar casos" at bounding box center [581, 246] width 533 height 16
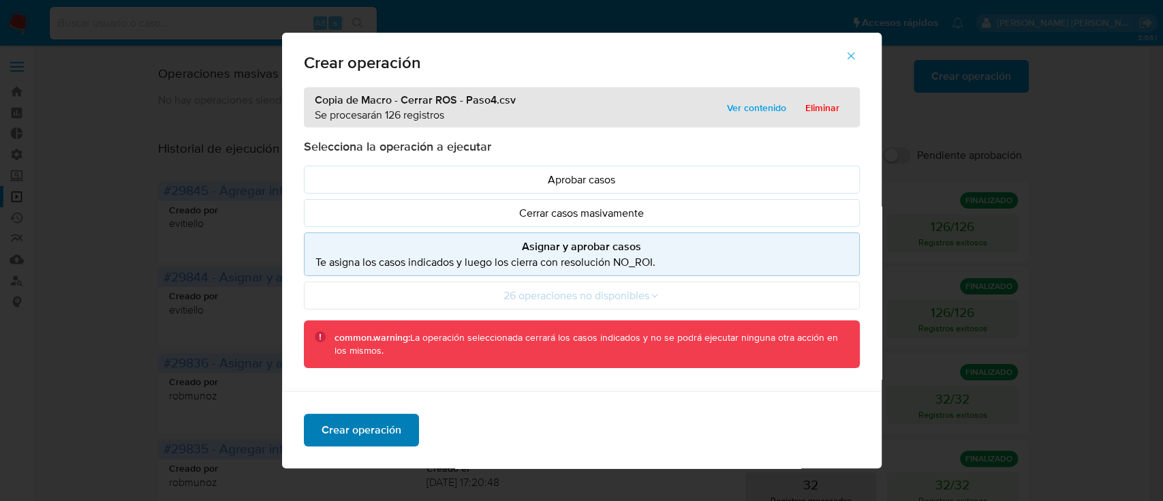
click at [360, 436] on span "Crear operación" at bounding box center [361, 430] width 80 height 30
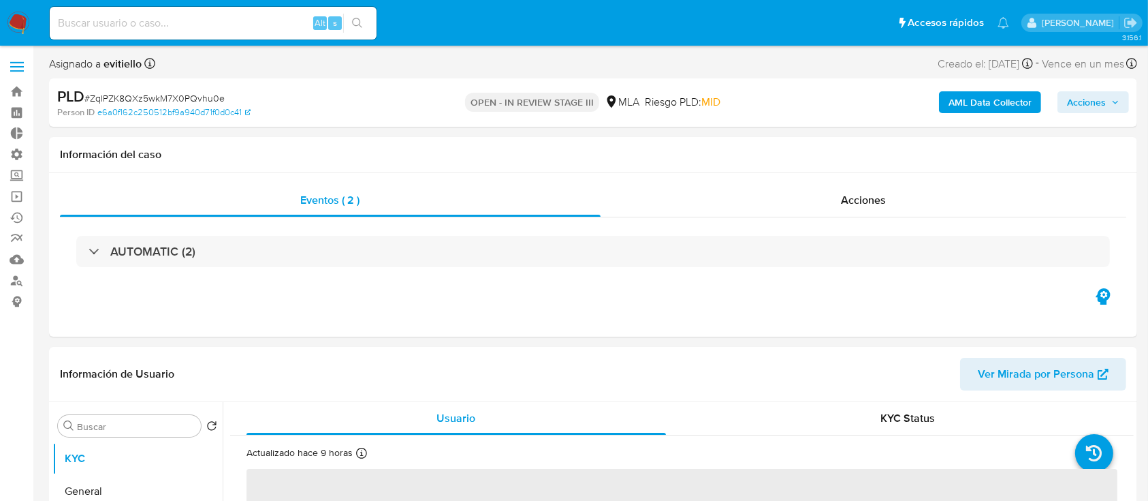
select select "10"
click at [839, 194] on div "Acciones" at bounding box center [864, 200] width 527 height 33
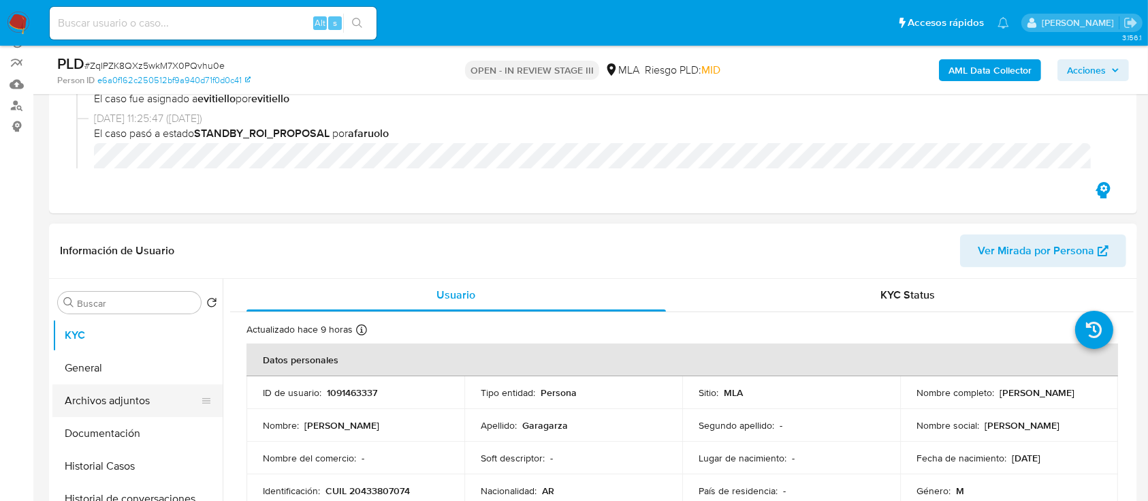
scroll to position [181, 0]
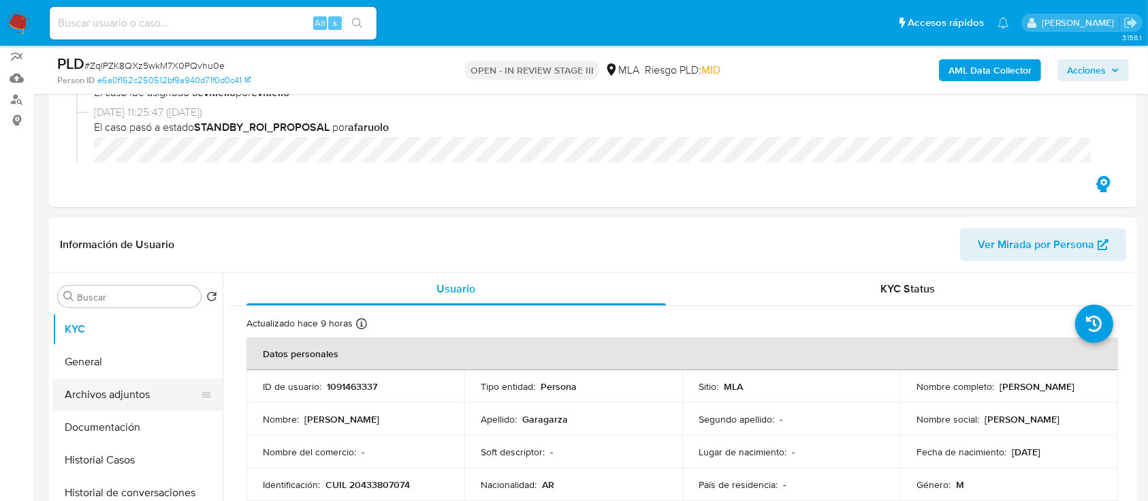
click at [166, 390] on button "Archivos adjuntos" at bounding box center [131, 394] width 159 height 33
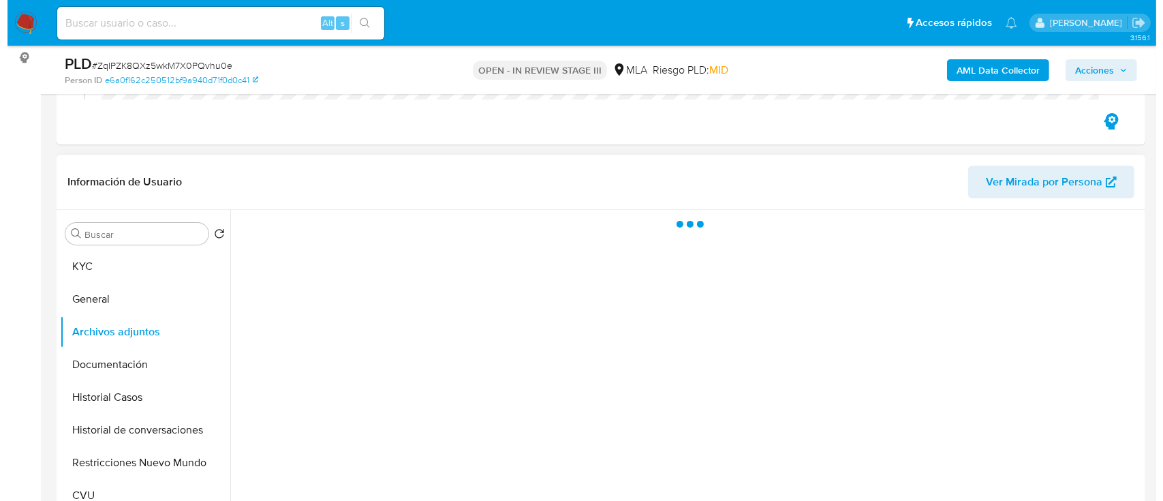
scroll to position [272, 0]
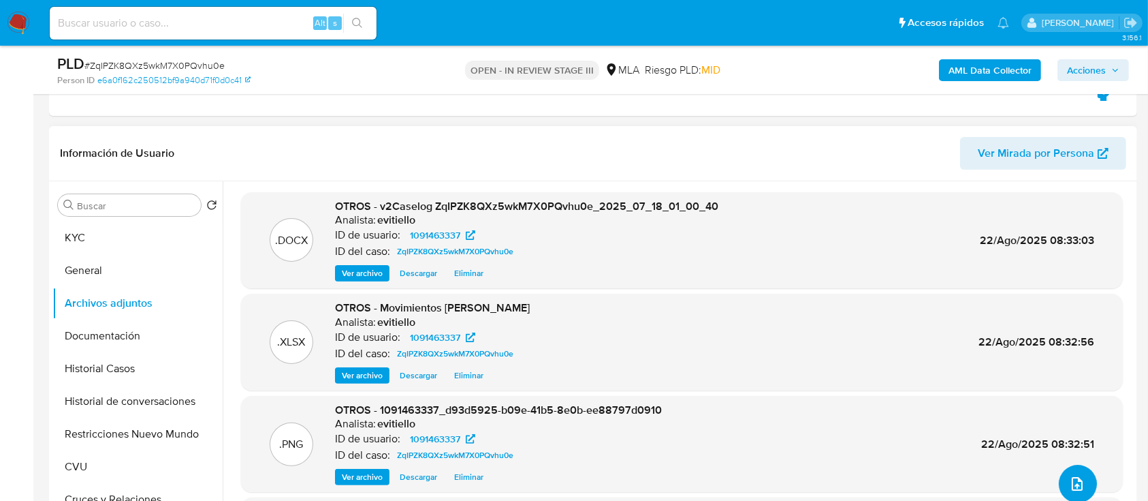
click at [1076, 477] on icon "upload-file" at bounding box center [1077, 484] width 11 height 14
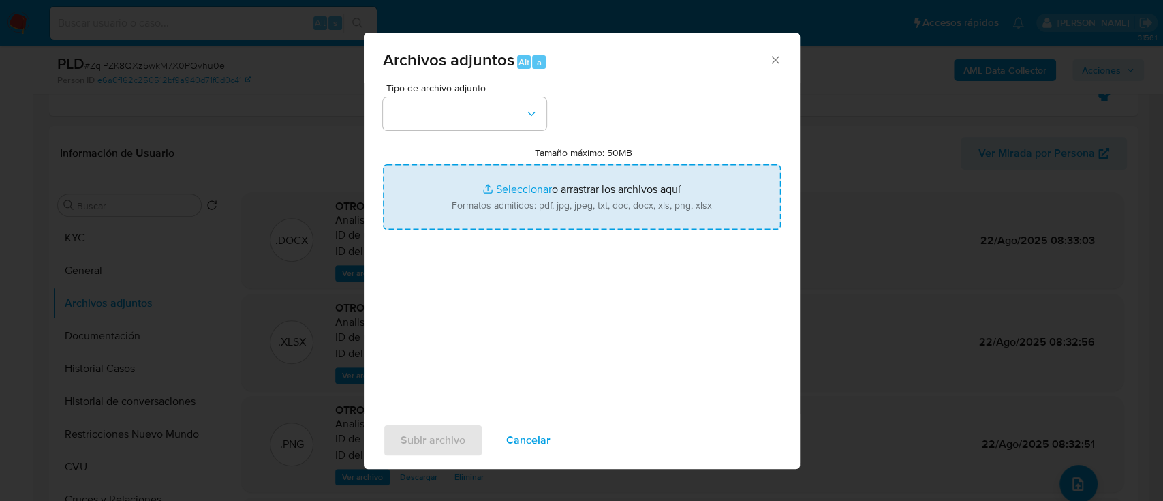
click at [598, 188] on input "Tamaño máximo: 50MB Seleccionar archivos" at bounding box center [582, 196] width 398 height 65
type input "C:\fakepath\melifile4717695806018044421.pdf"
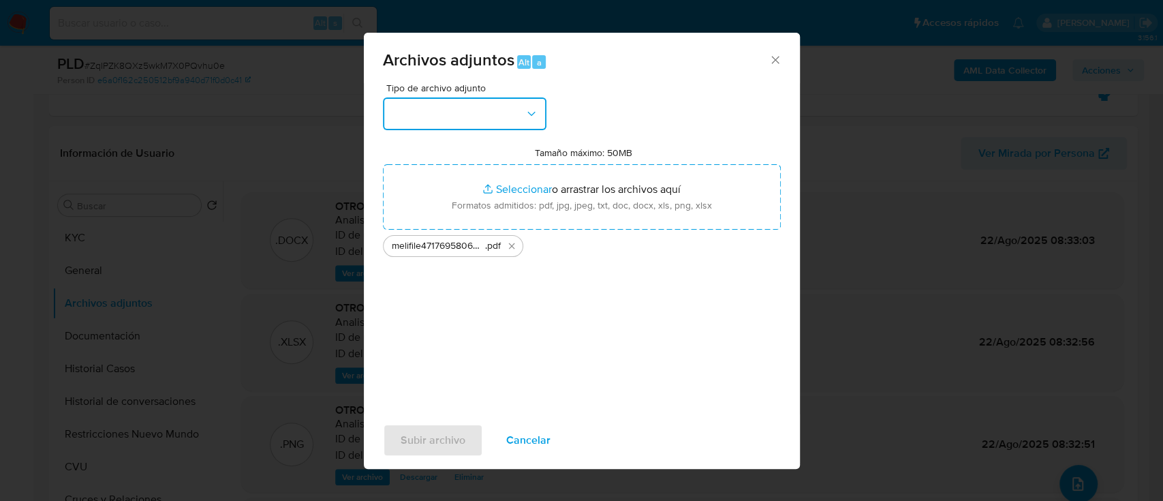
click at [471, 123] on button "button" at bounding box center [464, 113] width 163 height 33
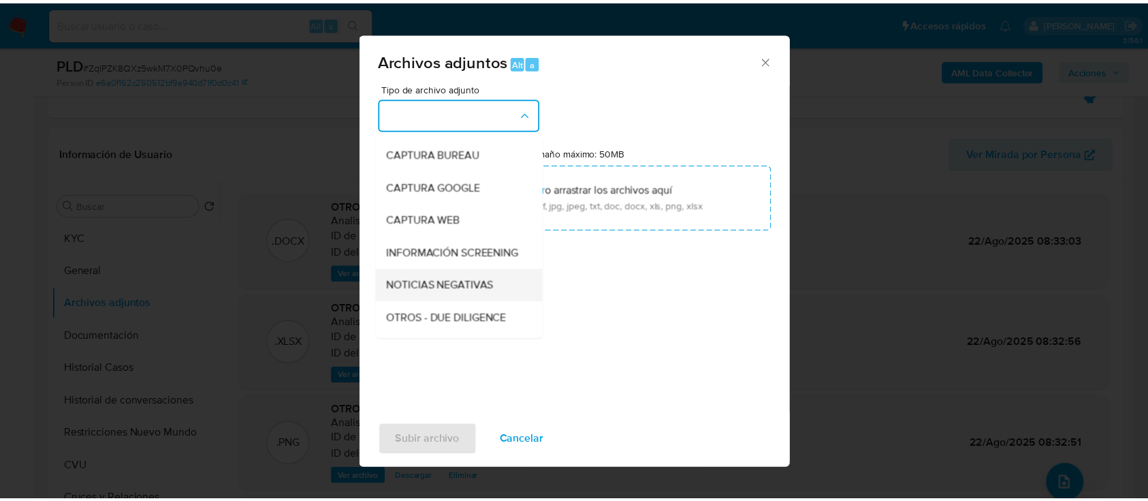
scroll to position [91, 0]
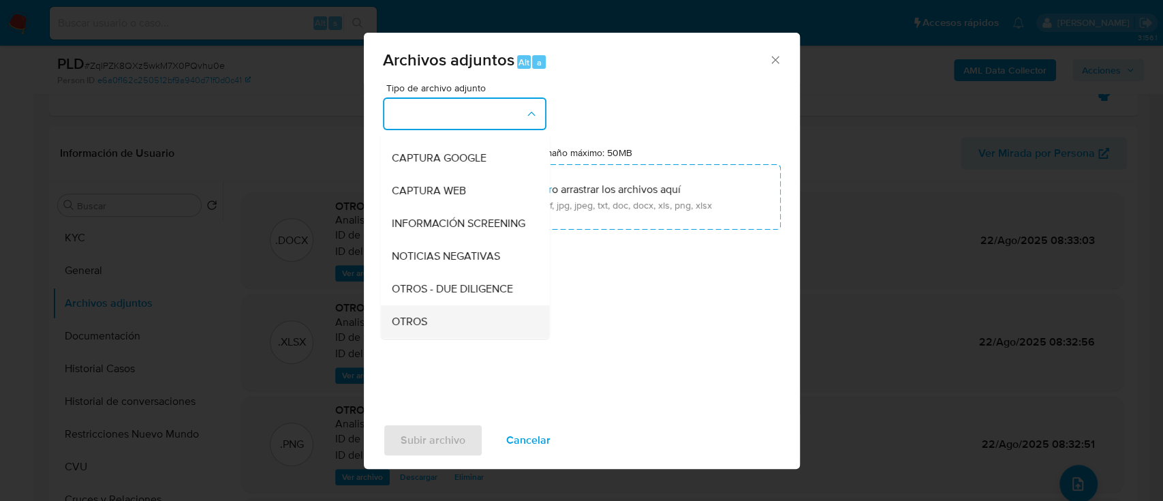
click at [446, 324] on div "OTROS" at bounding box center [460, 321] width 139 height 33
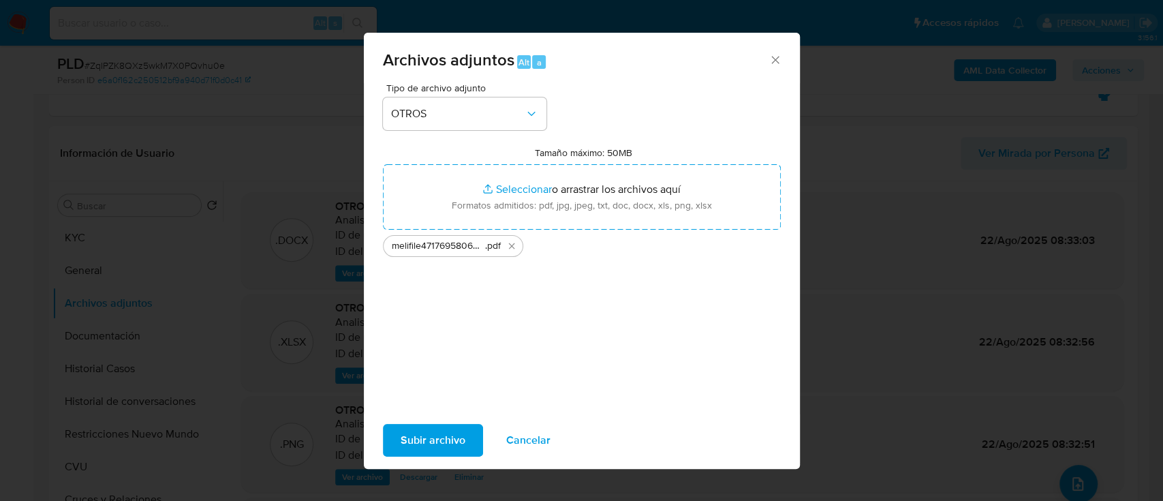
click at [433, 437] on span "Subir archivo" at bounding box center [433, 440] width 65 height 30
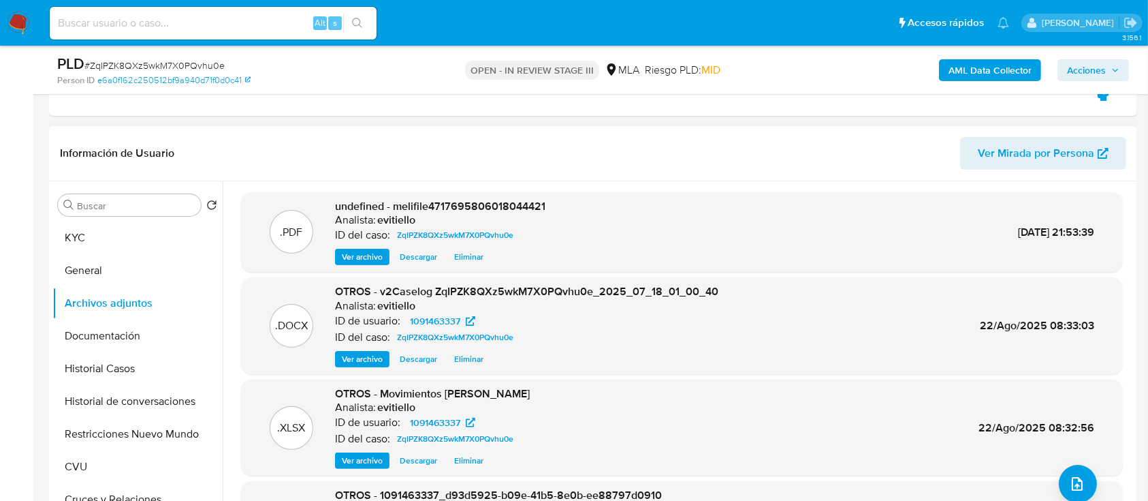
click at [373, 259] on span "Ver archivo" at bounding box center [362, 257] width 41 height 14
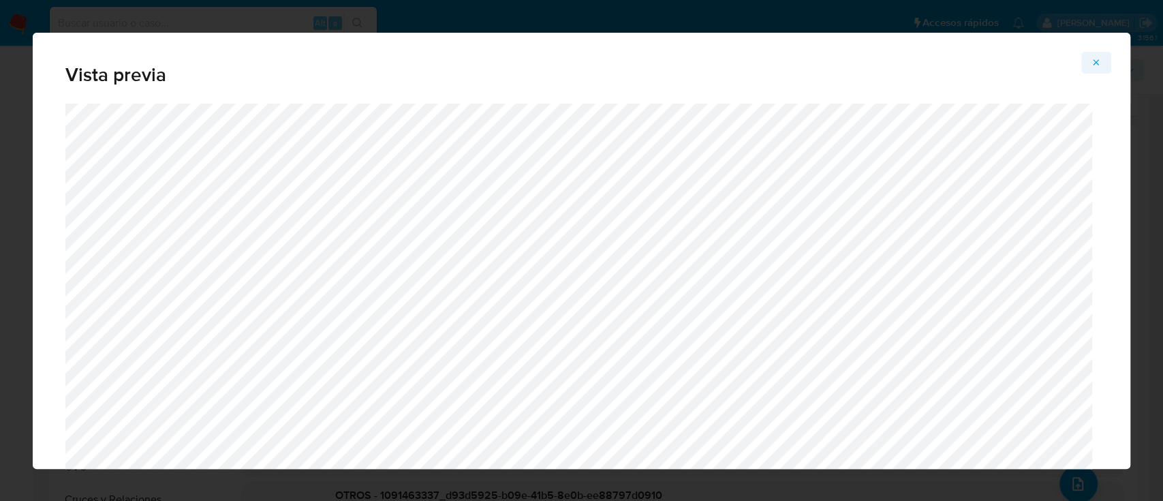
click at [1090, 59] on icon "Attachment preview" at bounding box center [1095, 62] width 11 height 11
